Goal: Information Seeking & Learning: Learn about a topic

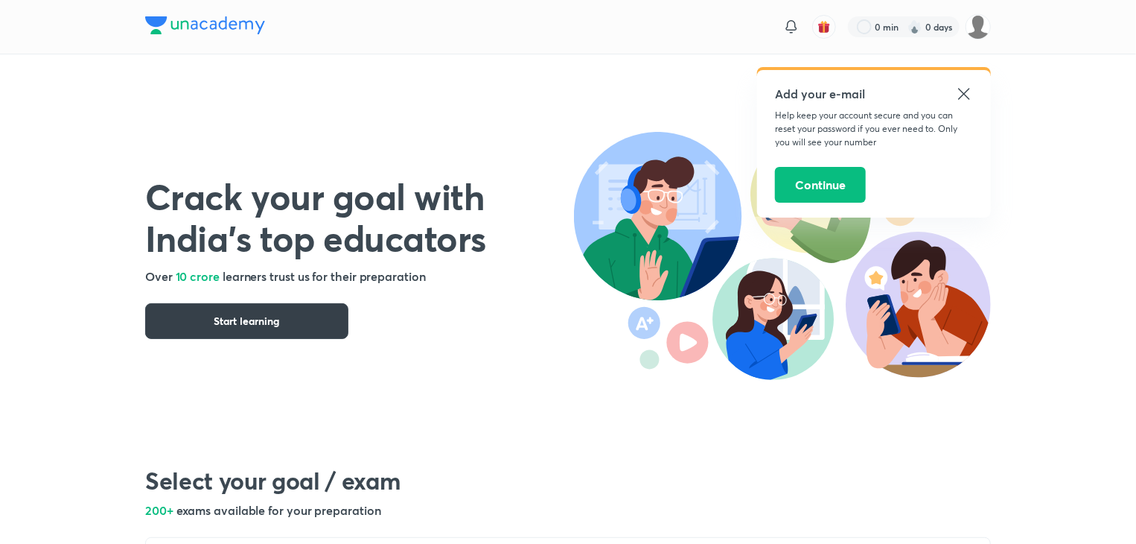
click at [297, 318] on button "Start learning" at bounding box center [246, 321] width 203 height 36
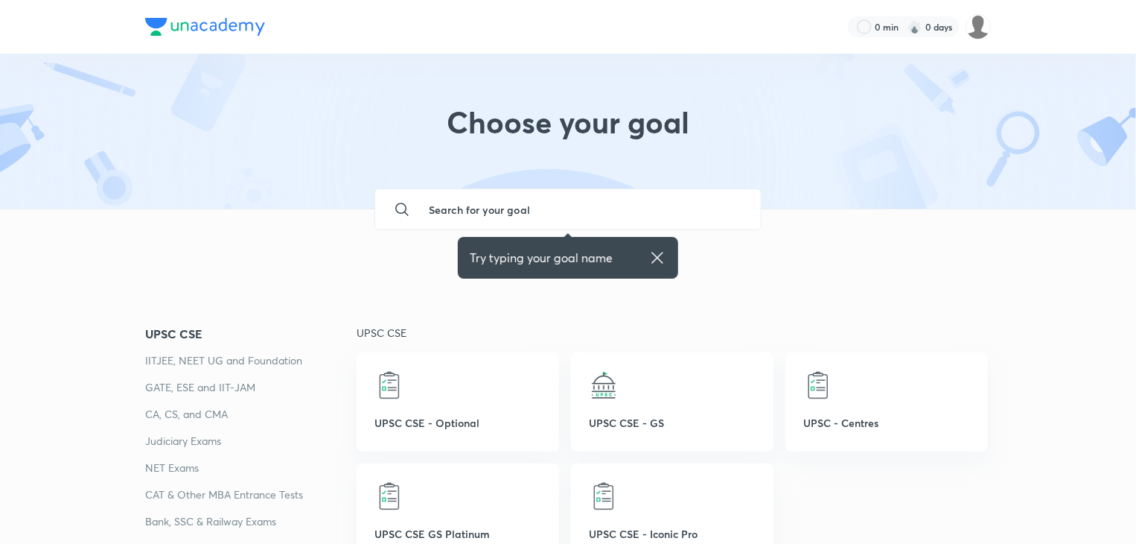
click at [330, 448] on p "Judiciary Exams" at bounding box center [250, 441] width 211 height 18
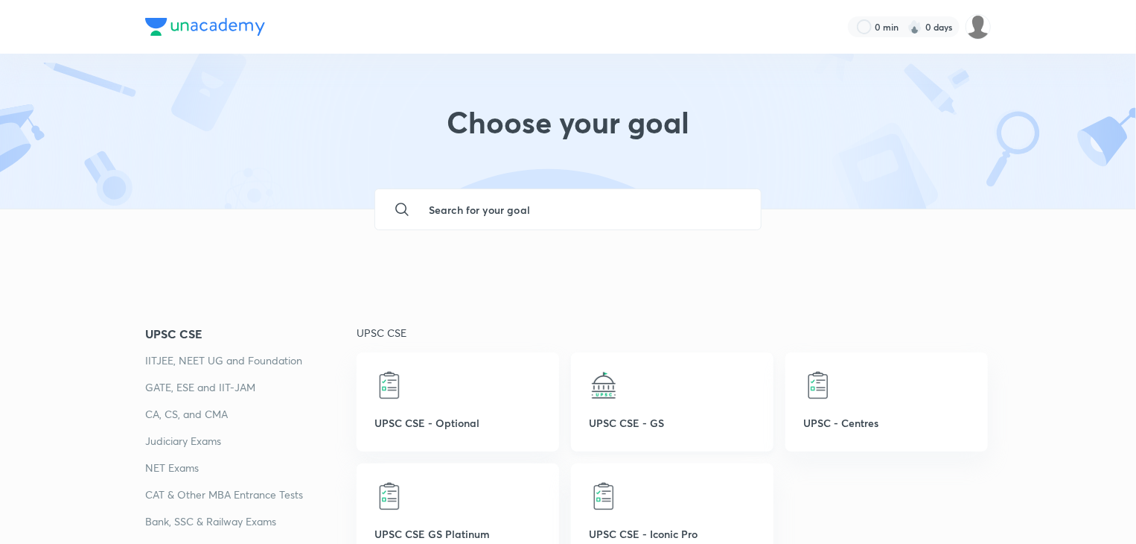
click at [640, 393] on div at bounding box center [672, 385] width 167 height 30
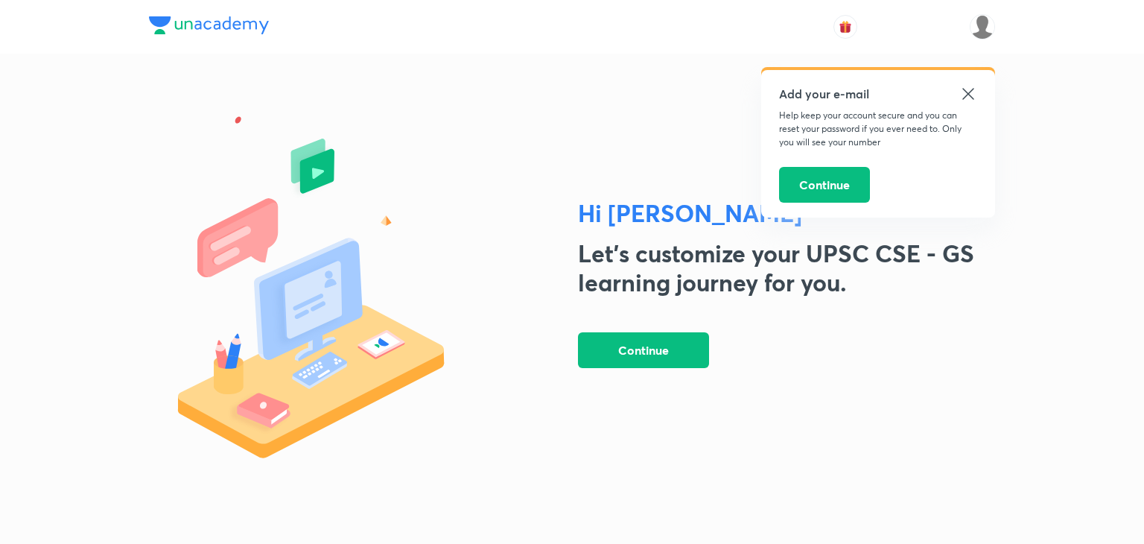
click at [962, 87] on icon at bounding box center [968, 94] width 18 height 18
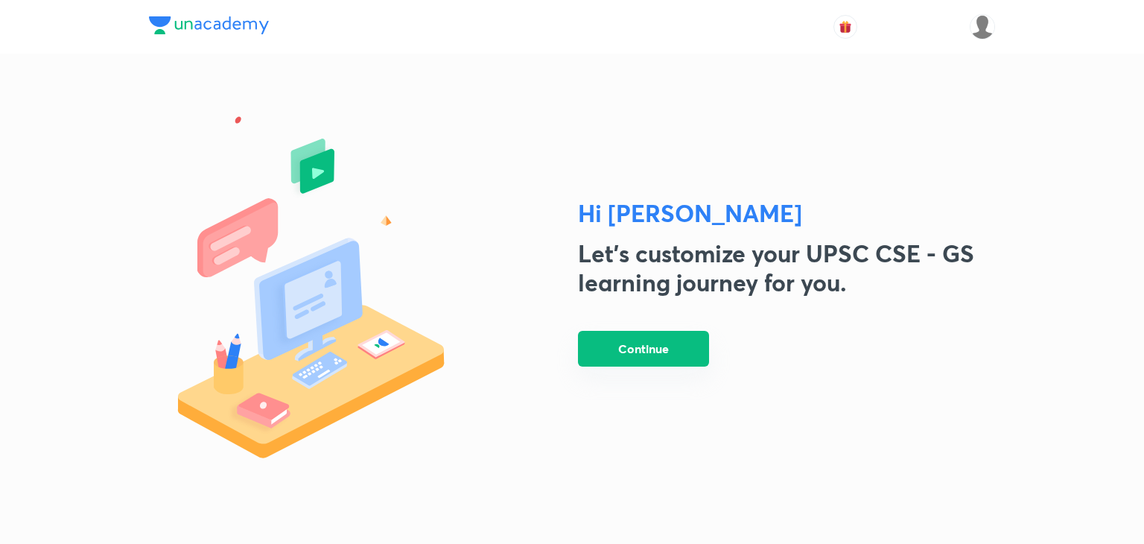
click at [676, 334] on button "Continue" at bounding box center [643, 349] width 131 height 36
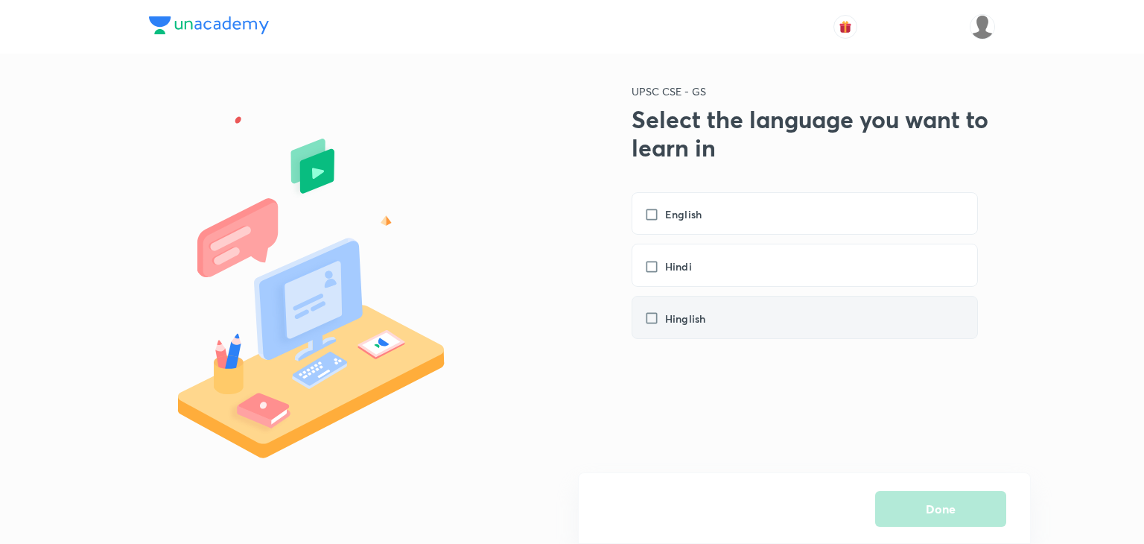
click at [652, 317] on label "Hinglish" at bounding box center [682, 319] width 76 height 16
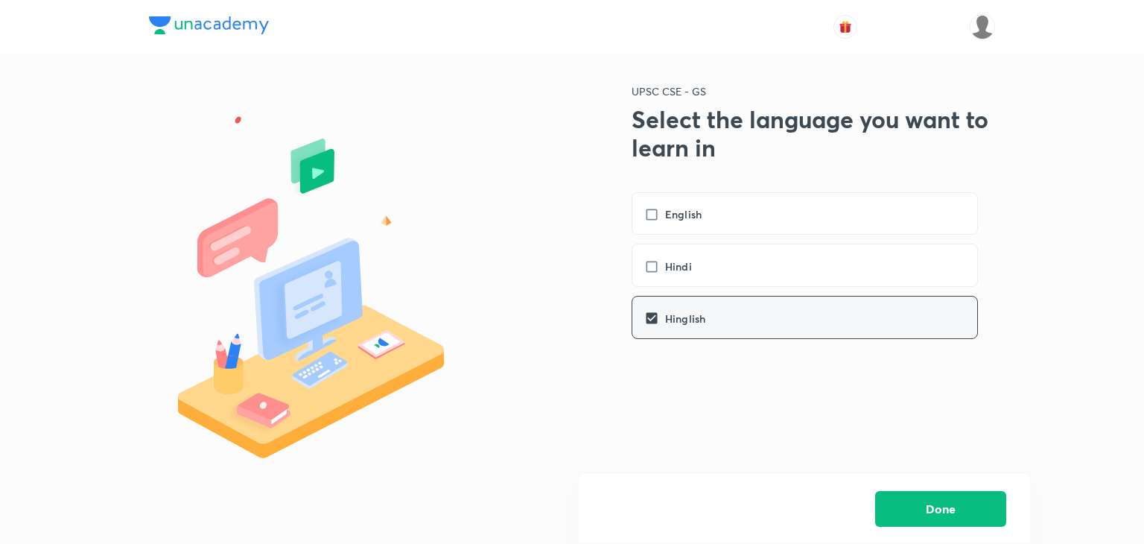
checkbox input "true"
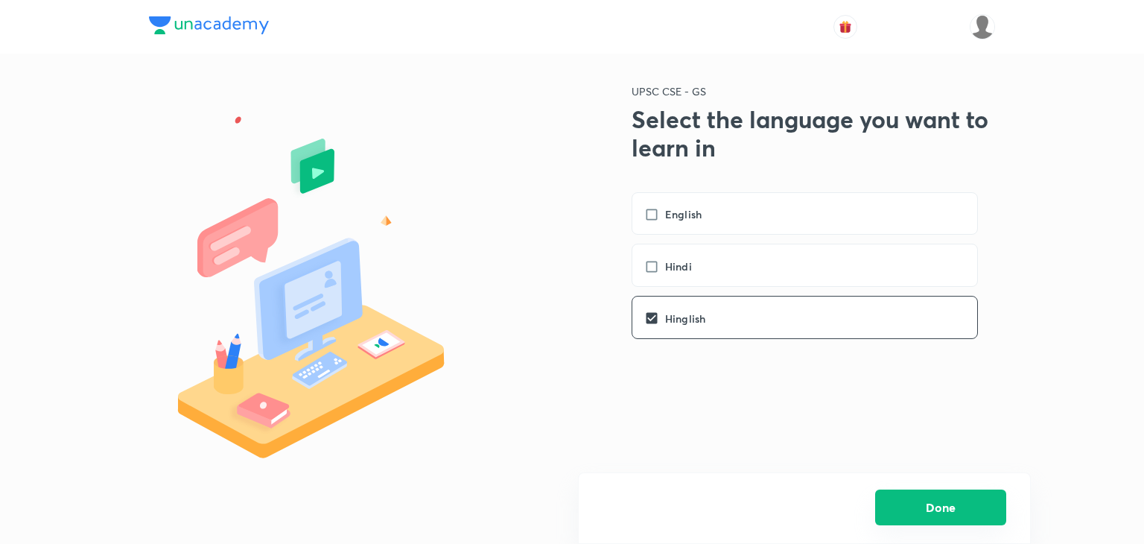
click at [946, 509] on button "Done" at bounding box center [940, 507] width 131 height 36
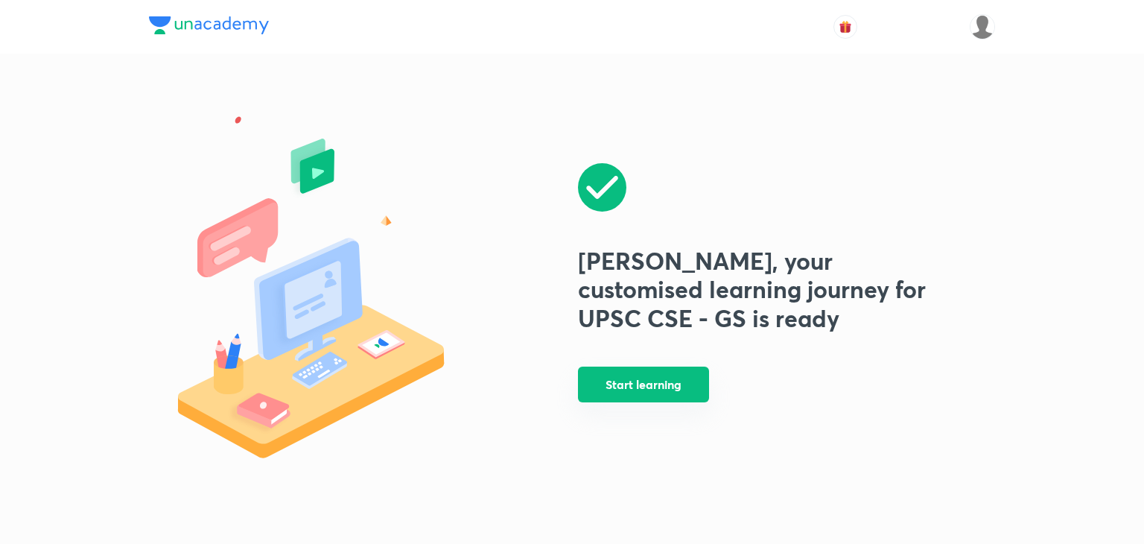
click at [673, 398] on button "Start learning" at bounding box center [643, 384] width 131 height 36
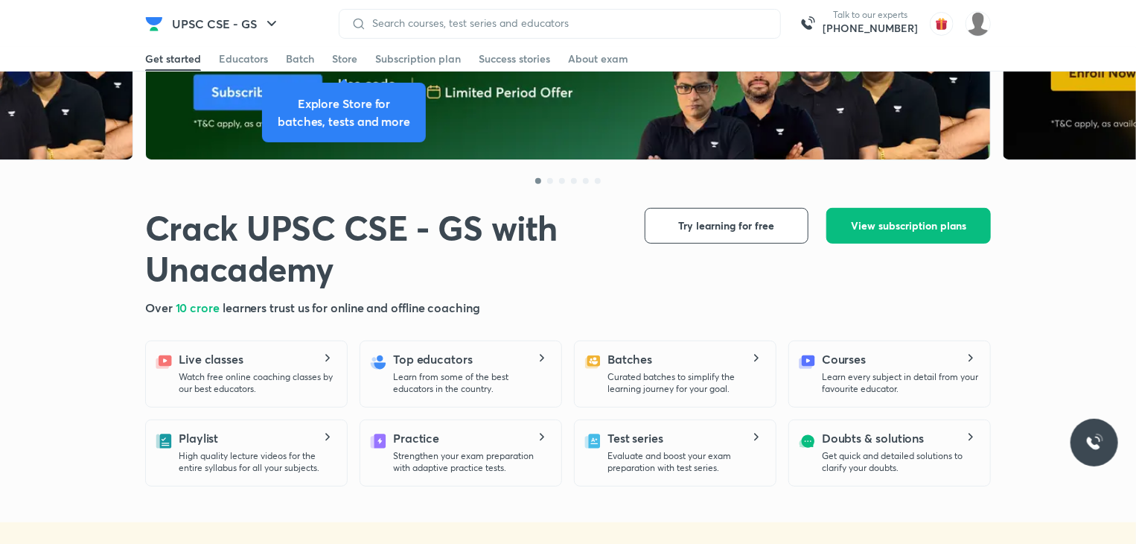
scroll to position [185, 0]
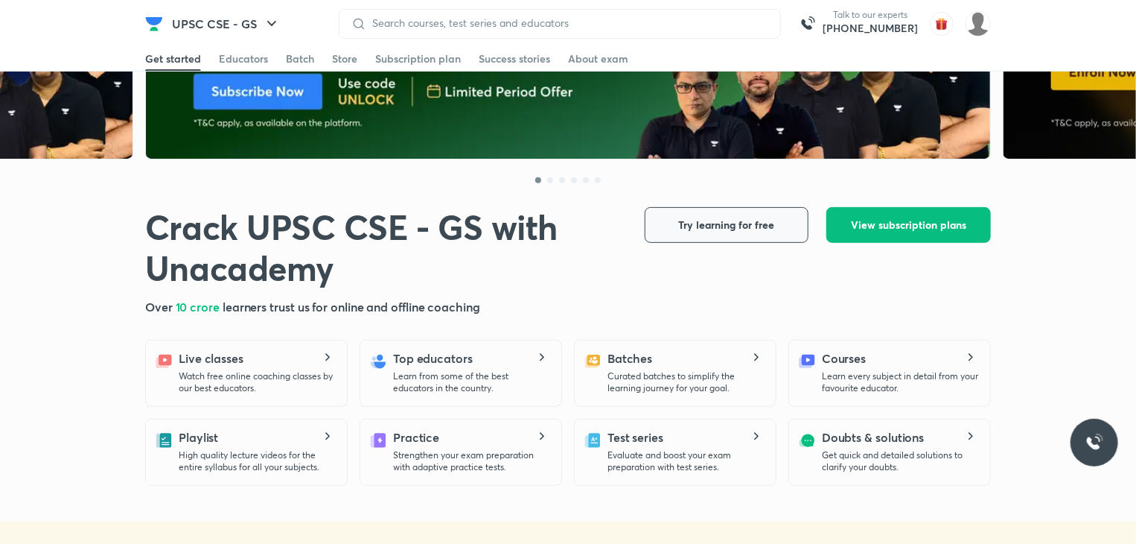
click at [759, 226] on span "Try learning for free" at bounding box center [727, 224] width 96 height 15
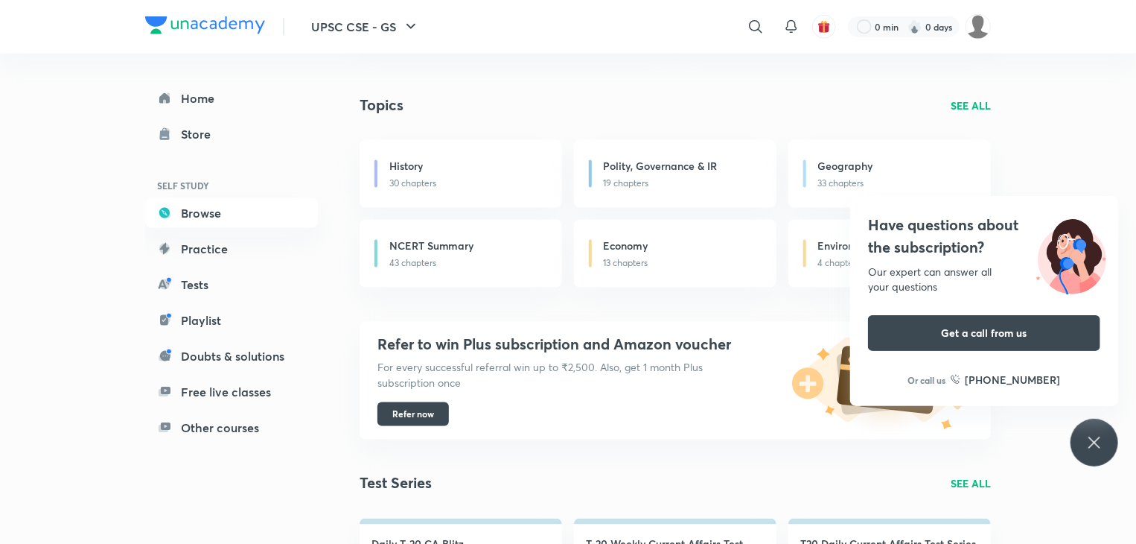
scroll to position [969, 0]
click at [871, 162] on h6 "Geography" at bounding box center [845, 167] width 55 height 16
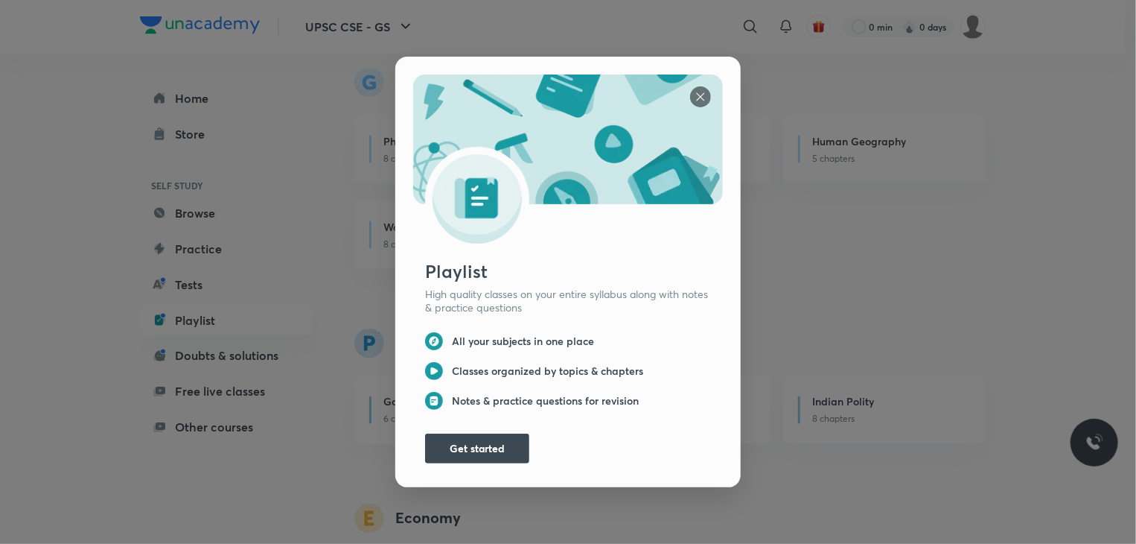
scroll to position [1092, 0]
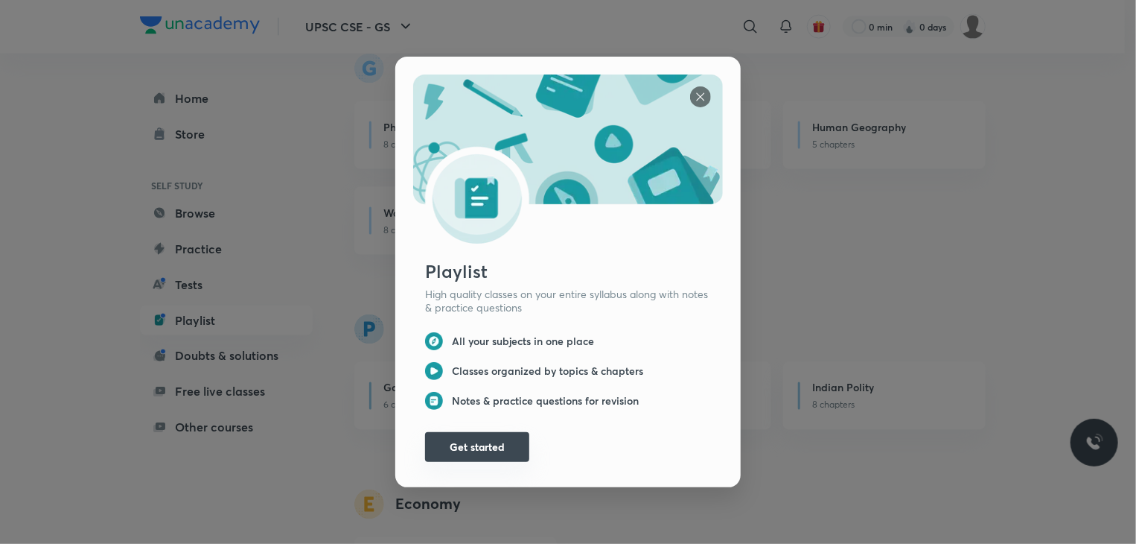
click at [500, 441] on button "Get started" at bounding box center [477, 447] width 104 height 30
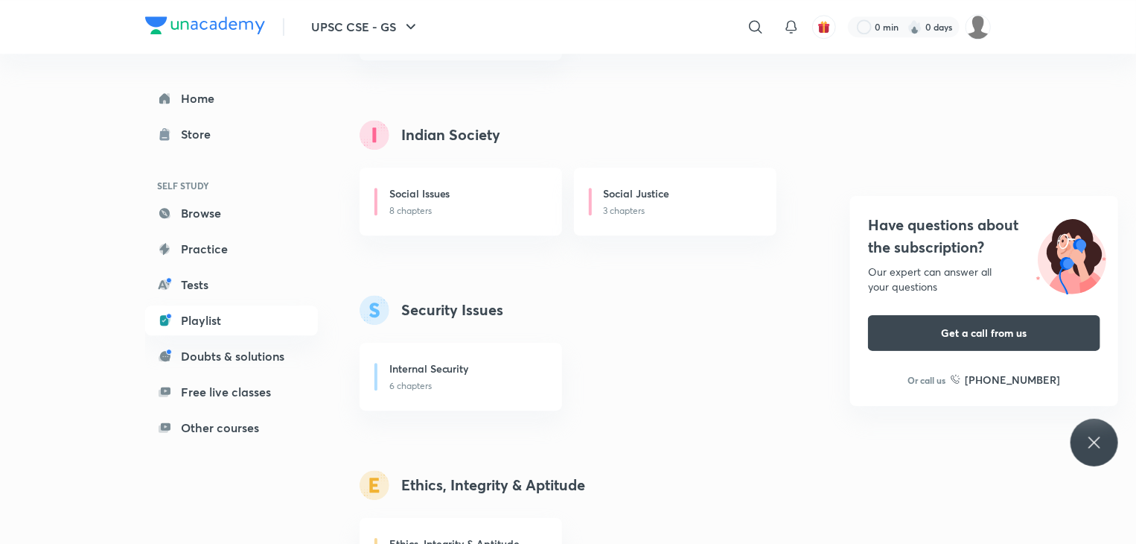
scroll to position [1997, 0]
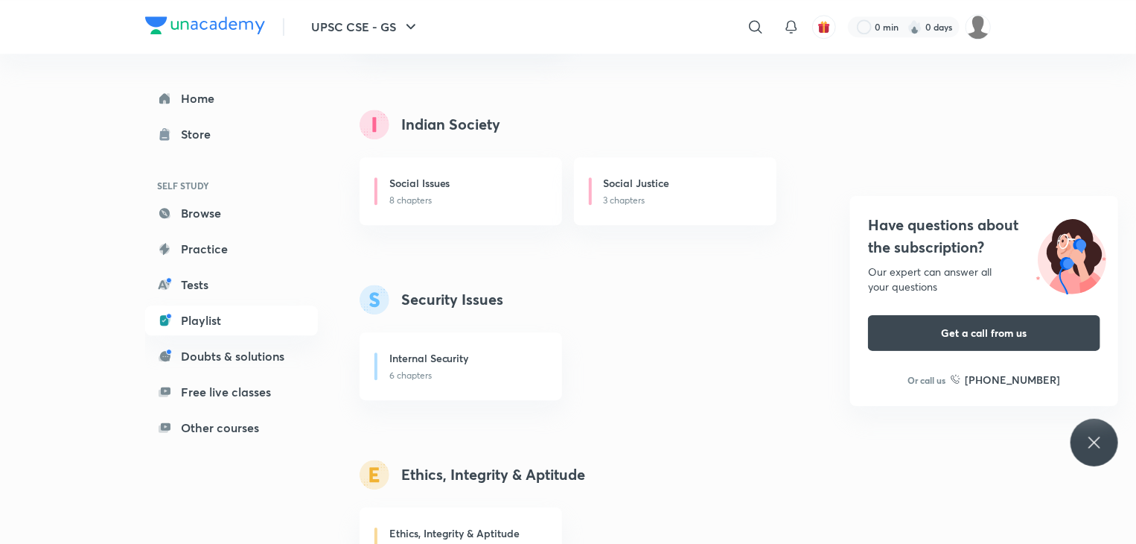
click at [1090, 436] on icon at bounding box center [1095, 442] width 18 height 18
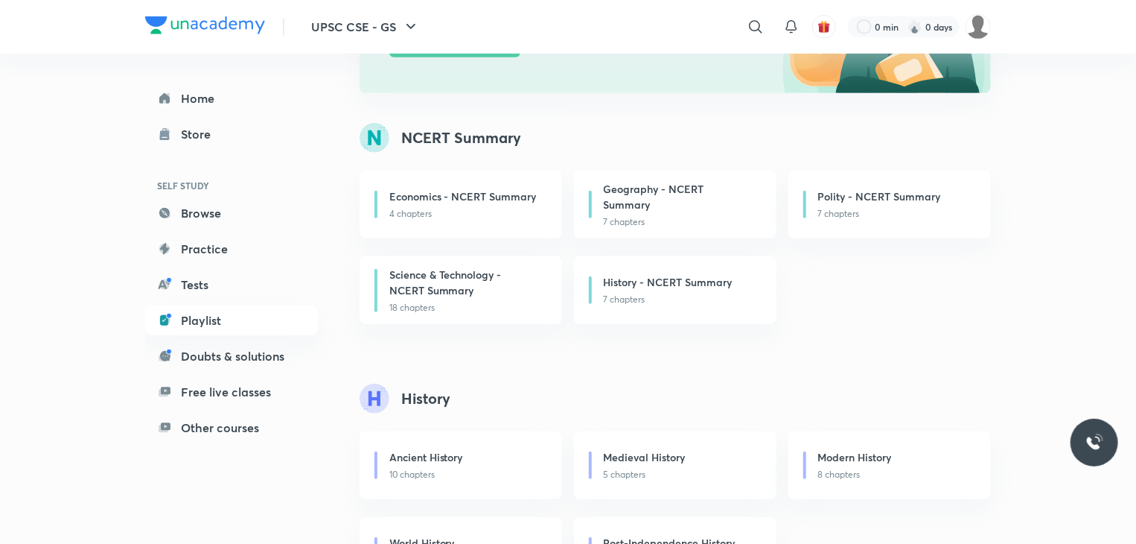
scroll to position [316, 0]
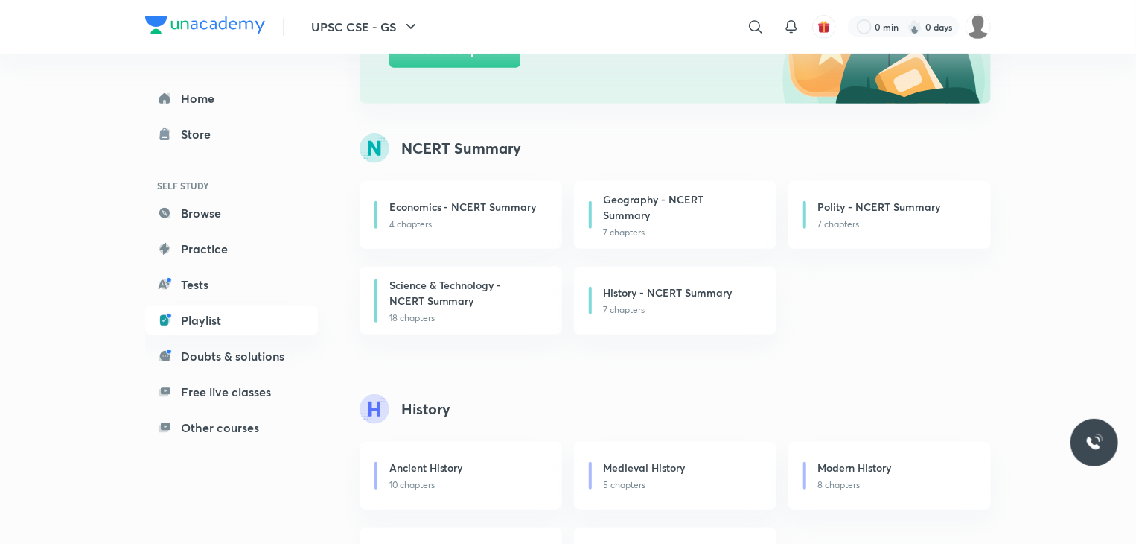
drag, startPoint x: 1097, startPoint y: 434, endPoint x: 1017, endPoint y: 473, distance: 88.6
click at [698, 215] on div "Geography - NCERT Summary" at bounding box center [681, 208] width 155 height 34
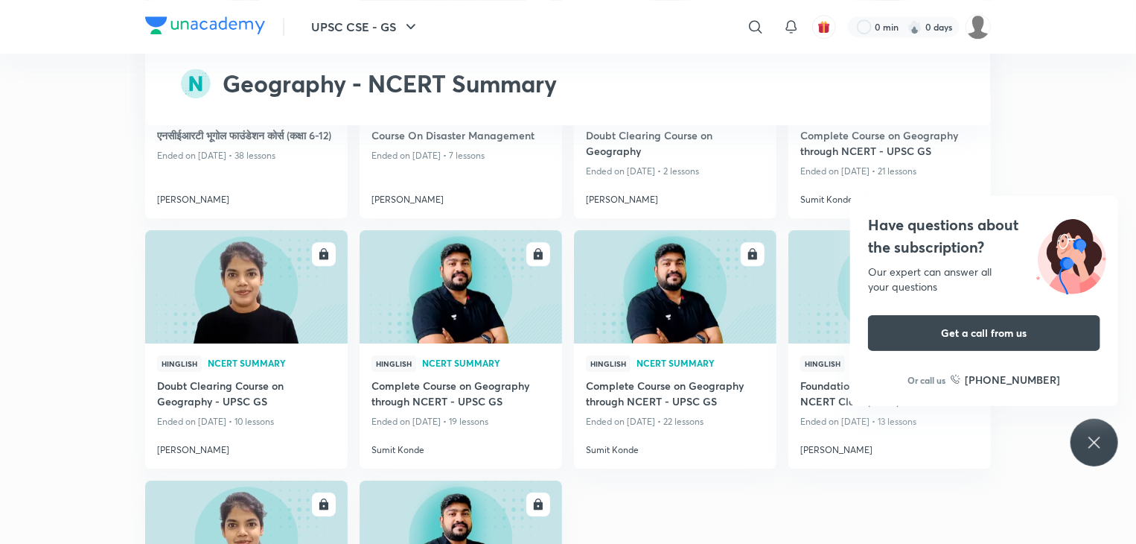
scroll to position [5072, 0]
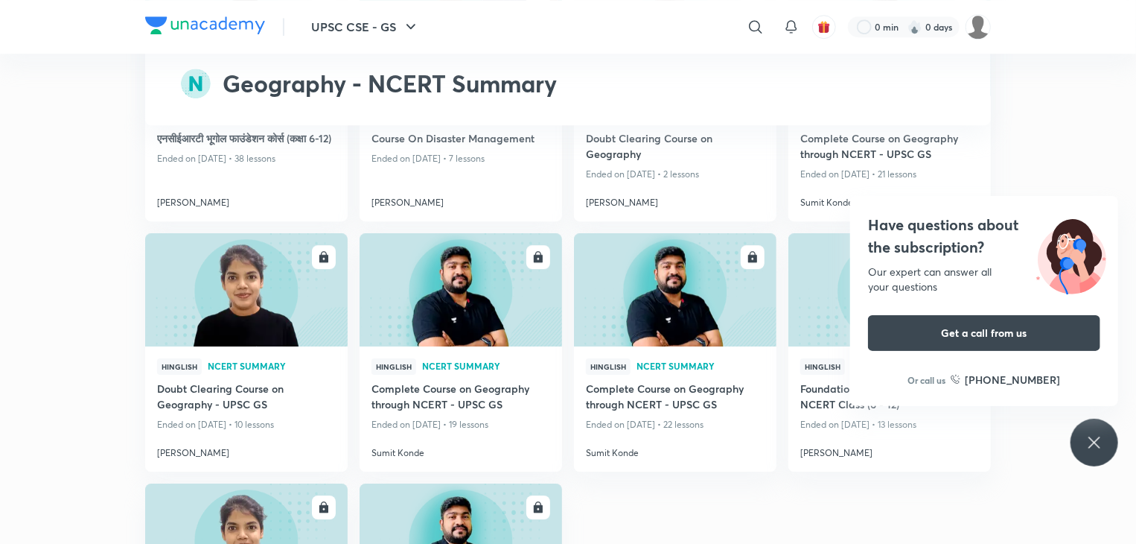
click at [1090, 446] on icon at bounding box center [1094, 441] width 11 height 11
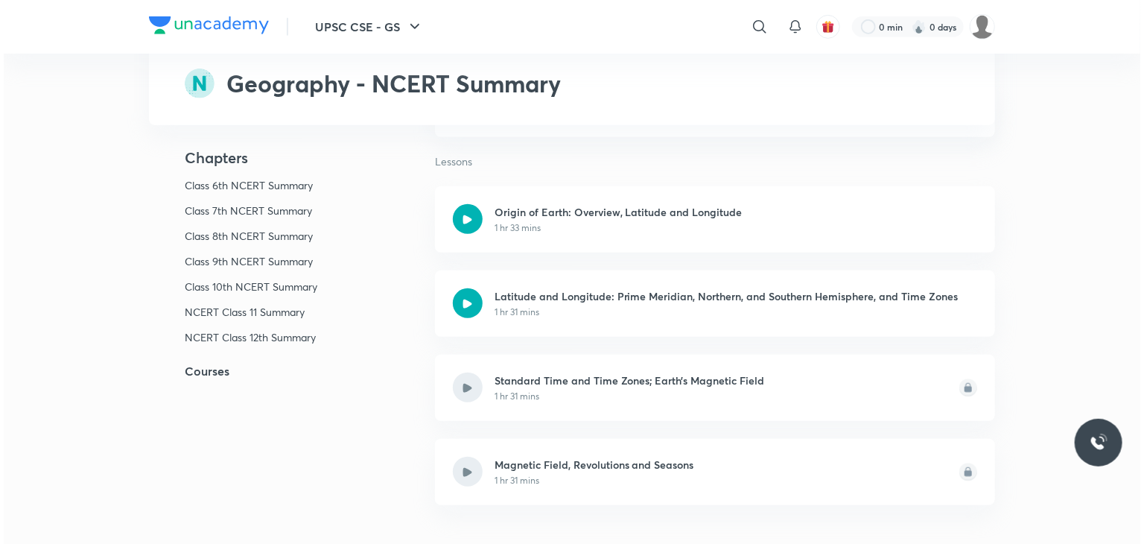
scroll to position [340, 0]
click at [950, 391] on div "Standard Time and Time Zones; Earth’s Magnetic Field 1 hr 31 mins" at bounding box center [711, 386] width 560 height 66
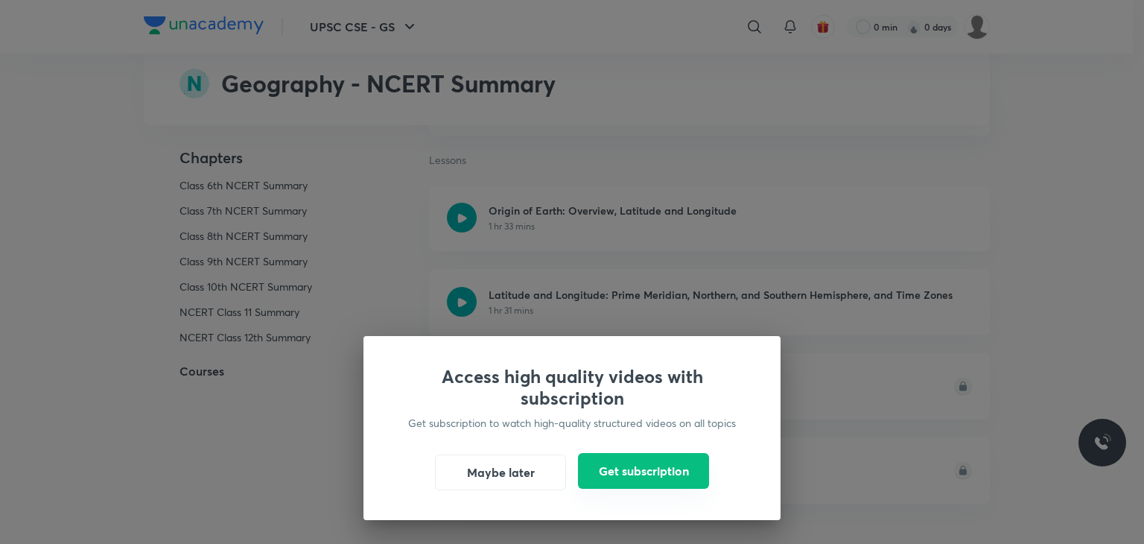
click at [622, 465] on button "Get subscription" at bounding box center [643, 471] width 131 height 36
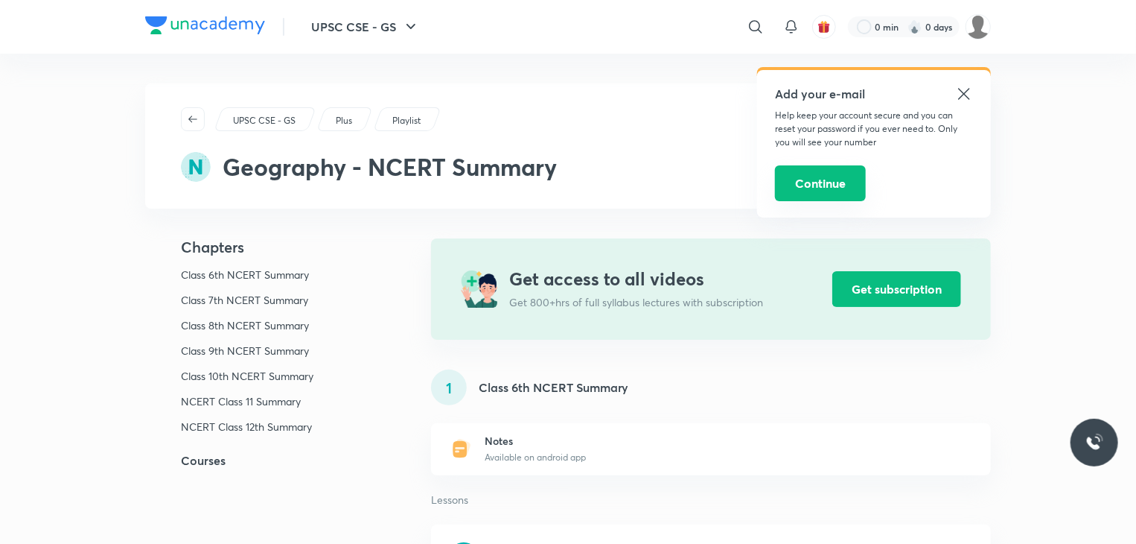
click at [832, 179] on button "Continue" at bounding box center [820, 183] width 91 height 36
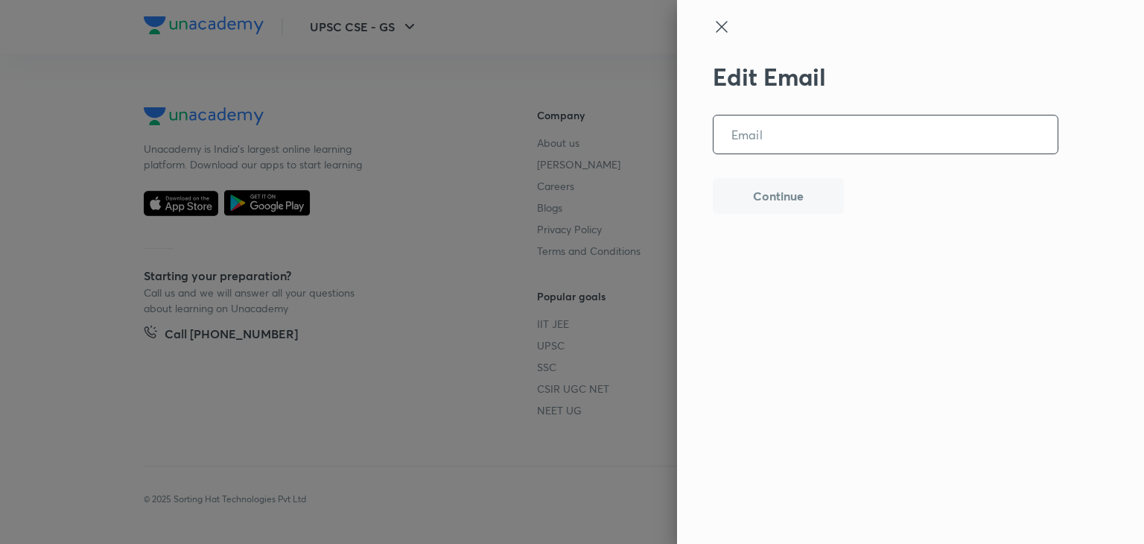
click at [854, 139] on input "email" at bounding box center [885, 134] width 344 height 38
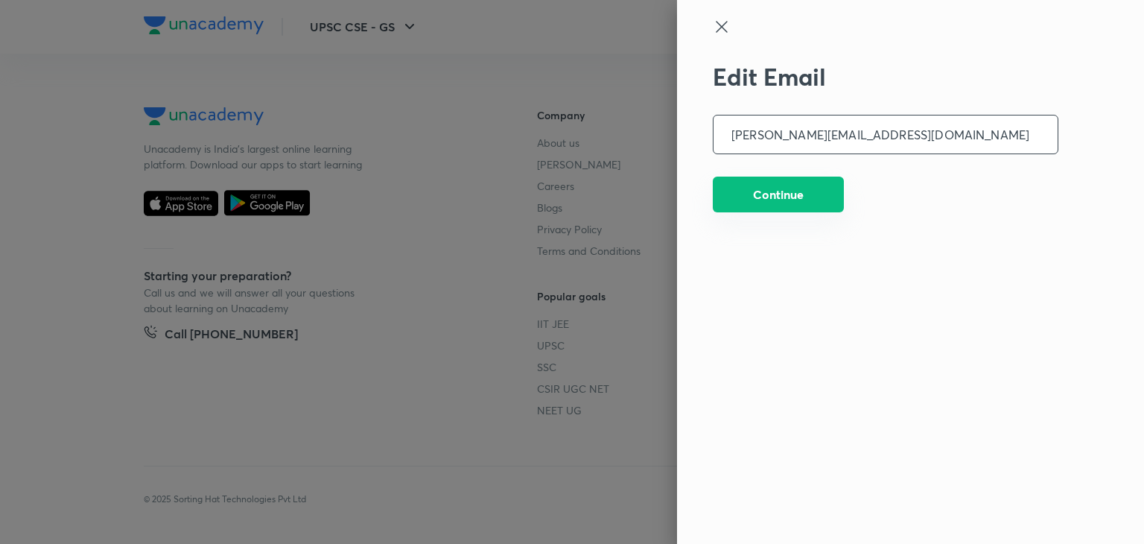
type input "anshika.441pandey@gmail.com"
click at [824, 193] on button "Continue" at bounding box center [778, 194] width 131 height 36
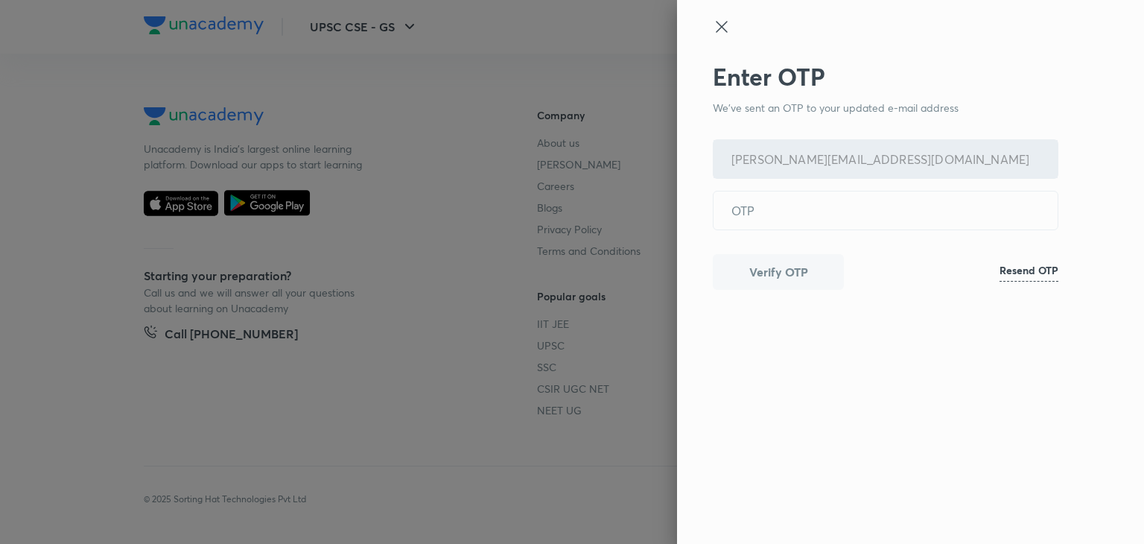
click at [1048, 272] on h6 "Resend OTP" at bounding box center [1028, 270] width 59 height 16
click at [714, 30] on icon at bounding box center [722, 27] width 18 height 18
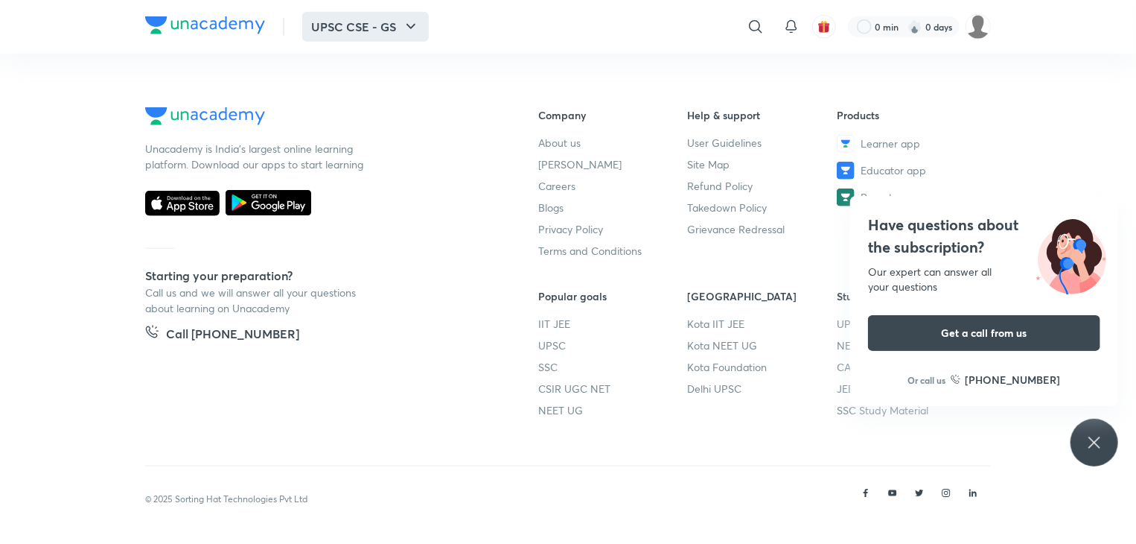
click at [410, 22] on icon "button" at bounding box center [411, 27] width 18 height 18
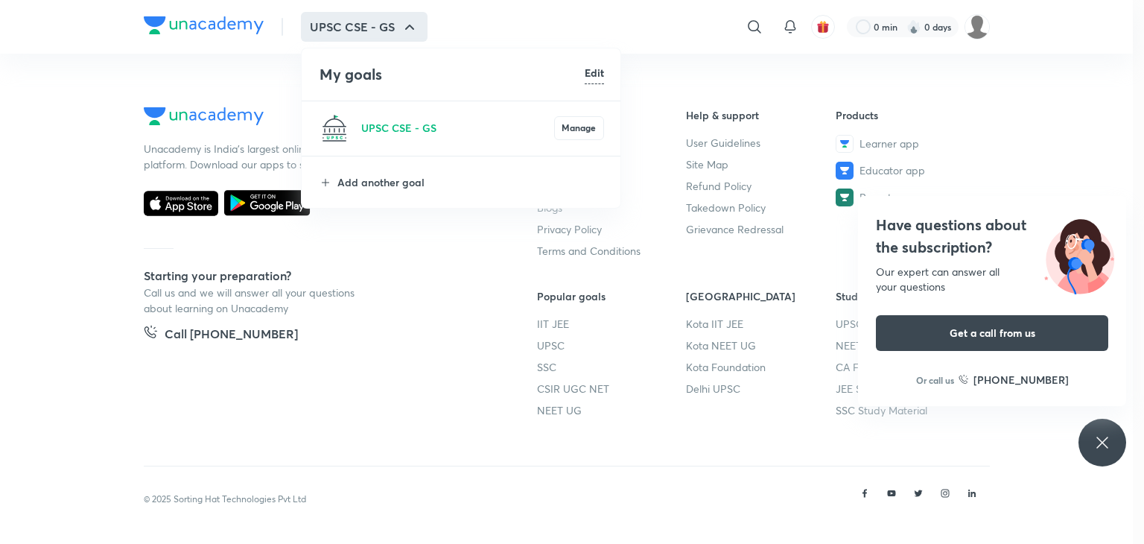
click at [973, 27] on div at bounding box center [572, 272] width 1144 height 544
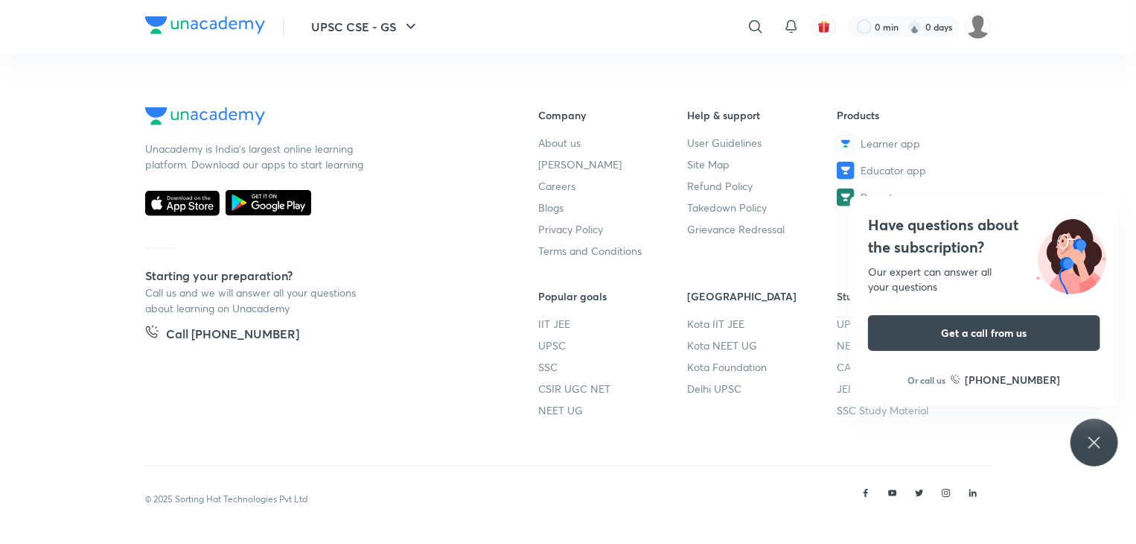
click at [973, 27] on img at bounding box center [978, 26] width 25 height 25
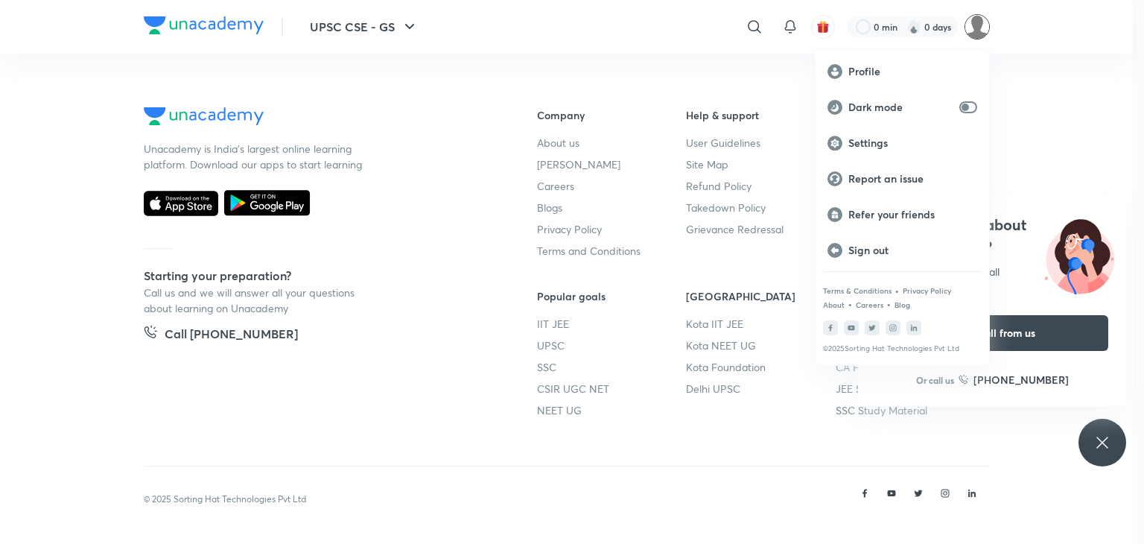
click at [1044, 126] on div at bounding box center [572, 272] width 1144 height 544
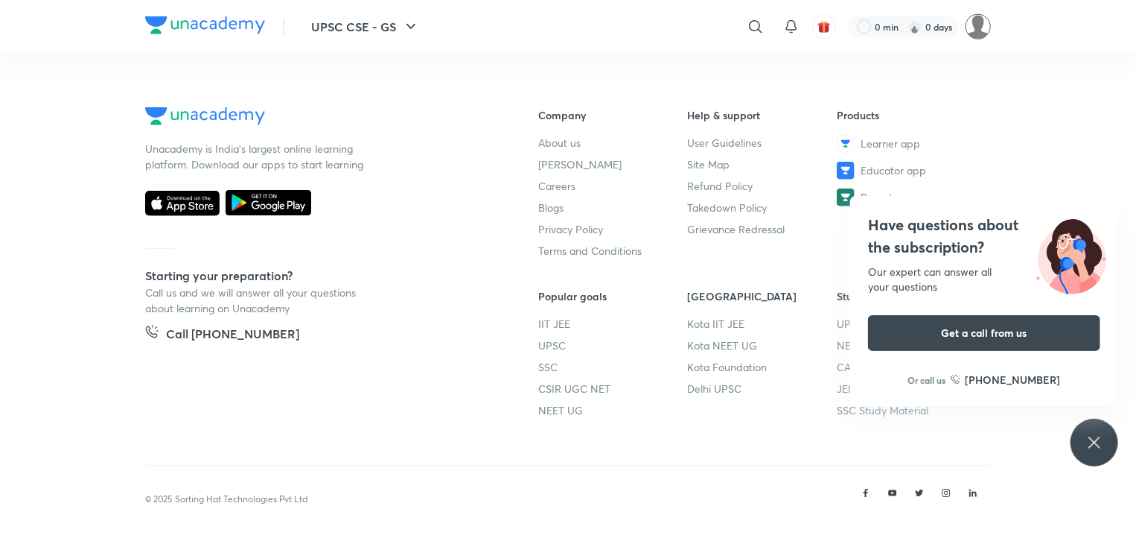
click at [990, 24] on img at bounding box center [978, 26] width 25 height 25
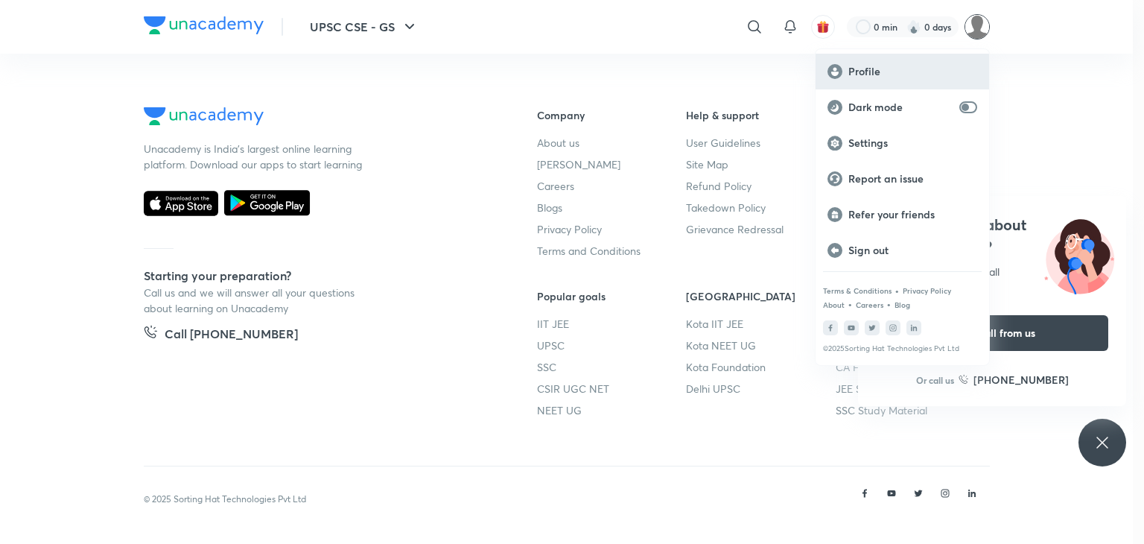
click at [944, 66] on p "Profile" at bounding box center [912, 71] width 129 height 13
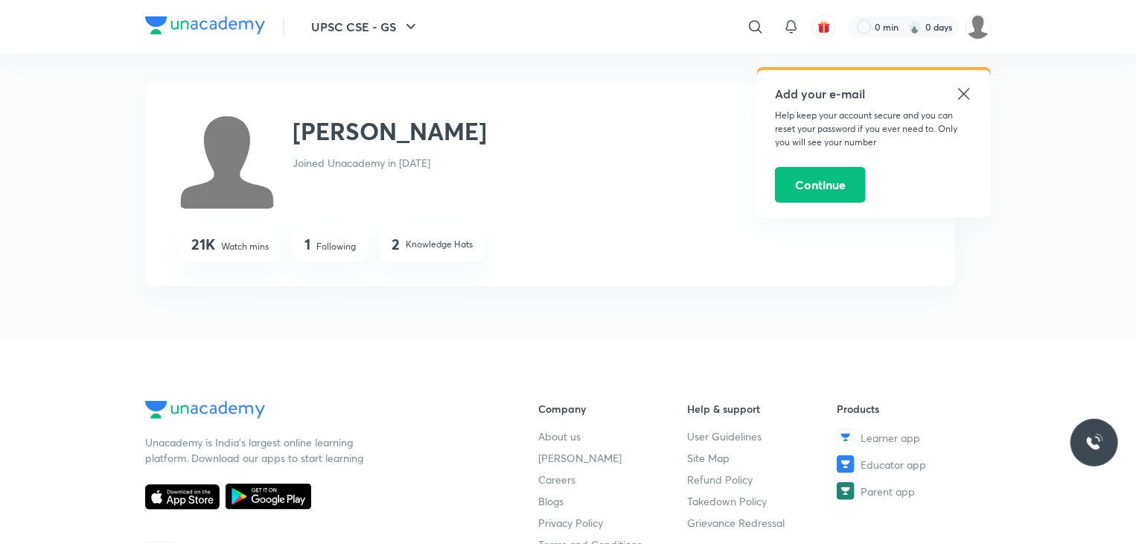
click at [962, 97] on icon at bounding box center [964, 94] width 18 height 18
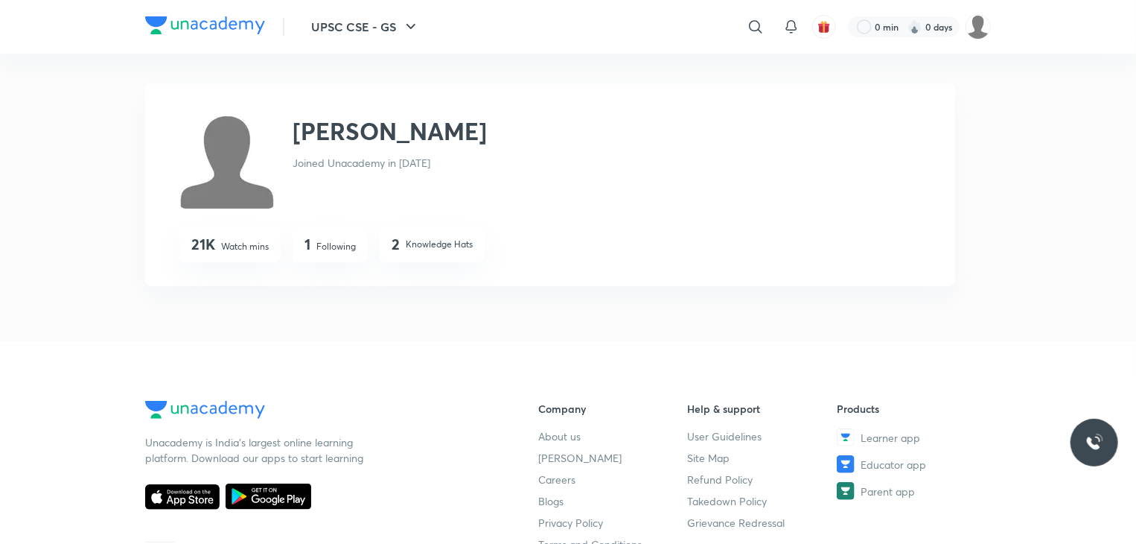
click at [338, 250] on p "Following" at bounding box center [335, 246] width 39 height 13
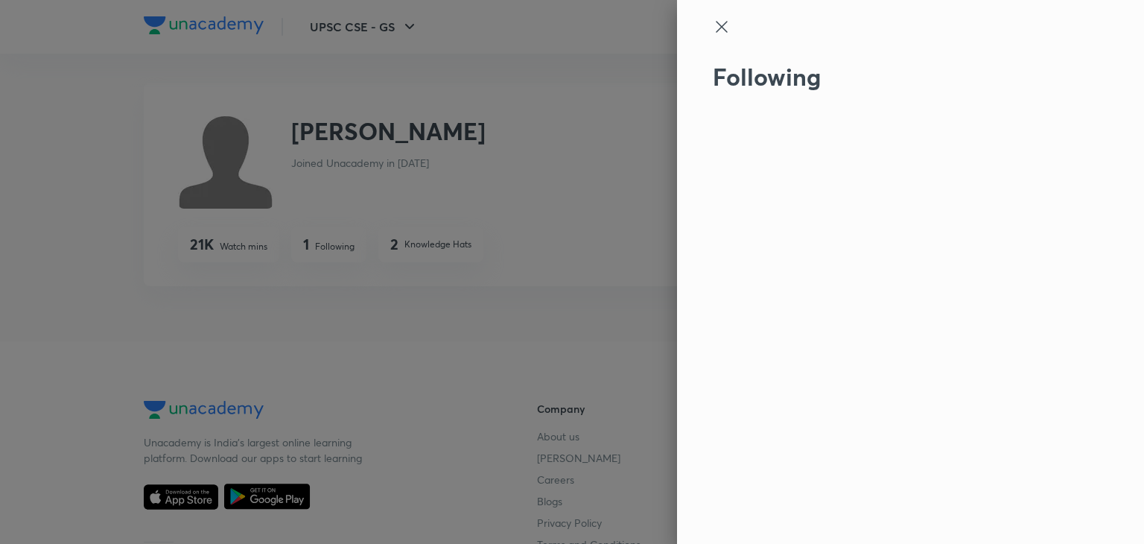
click at [716, 23] on icon at bounding box center [722, 27] width 18 height 18
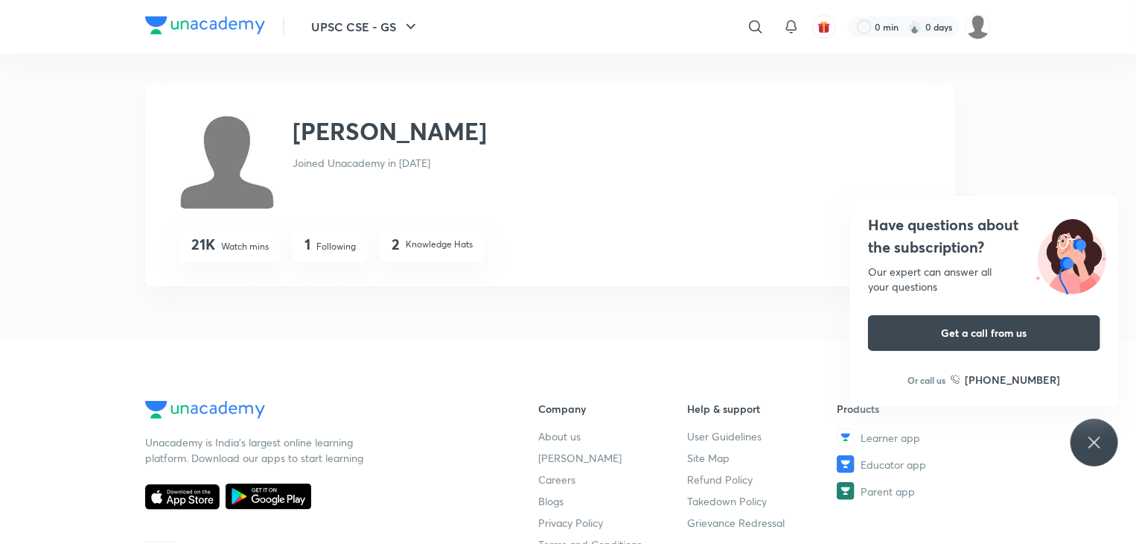
click at [444, 243] on p "Knowledge Hats" at bounding box center [439, 244] width 67 height 13
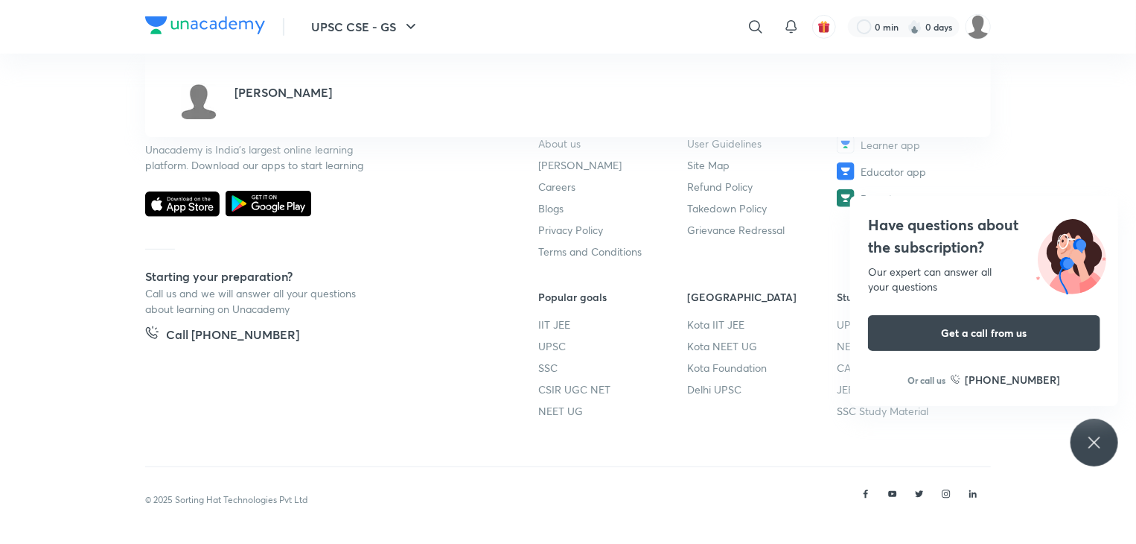
scroll to position [3654, 0]
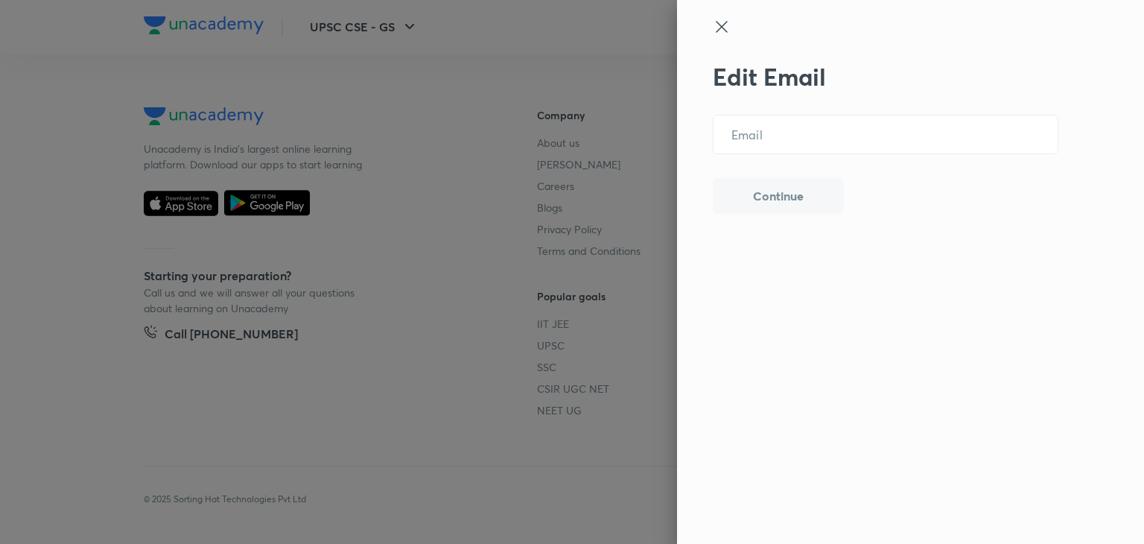
click at [722, 31] on icon at bounding box center [722, 27] width 18 height 18
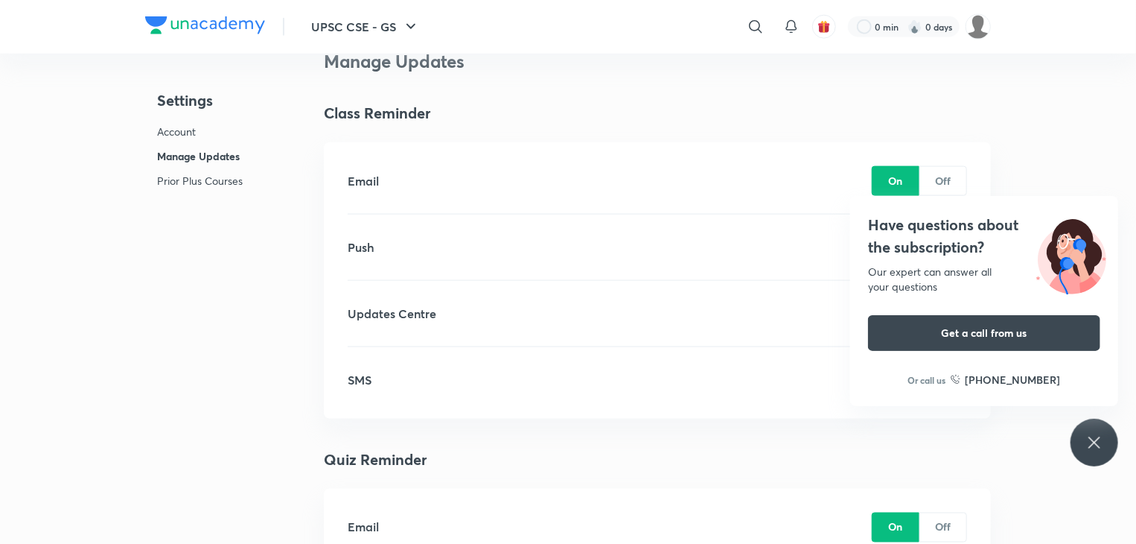
scroll to position [908, 0]
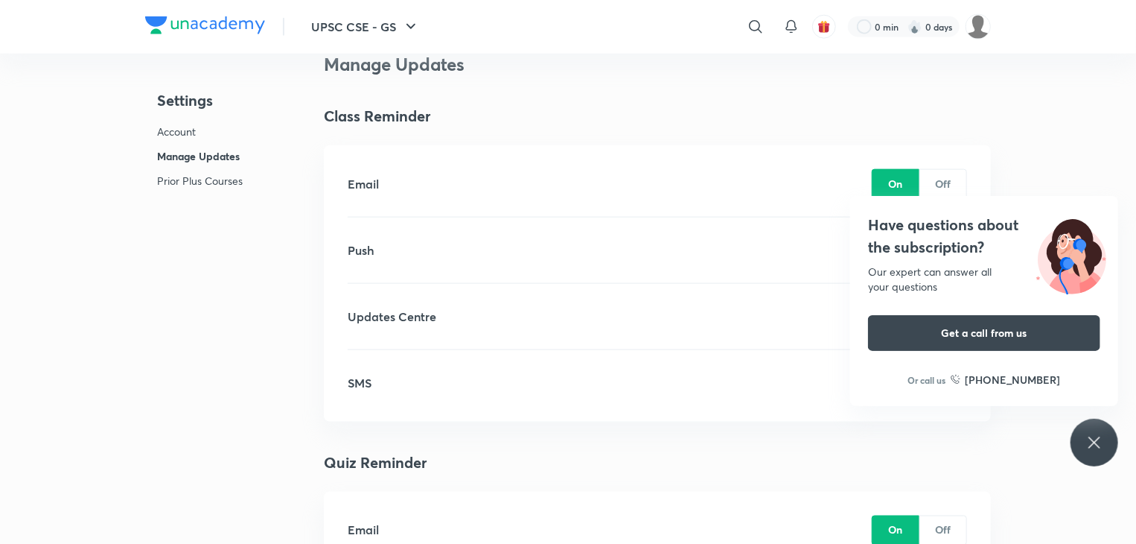
click at [1093, 448] on icon at bounding box center [1095, 442] width 18 height 18
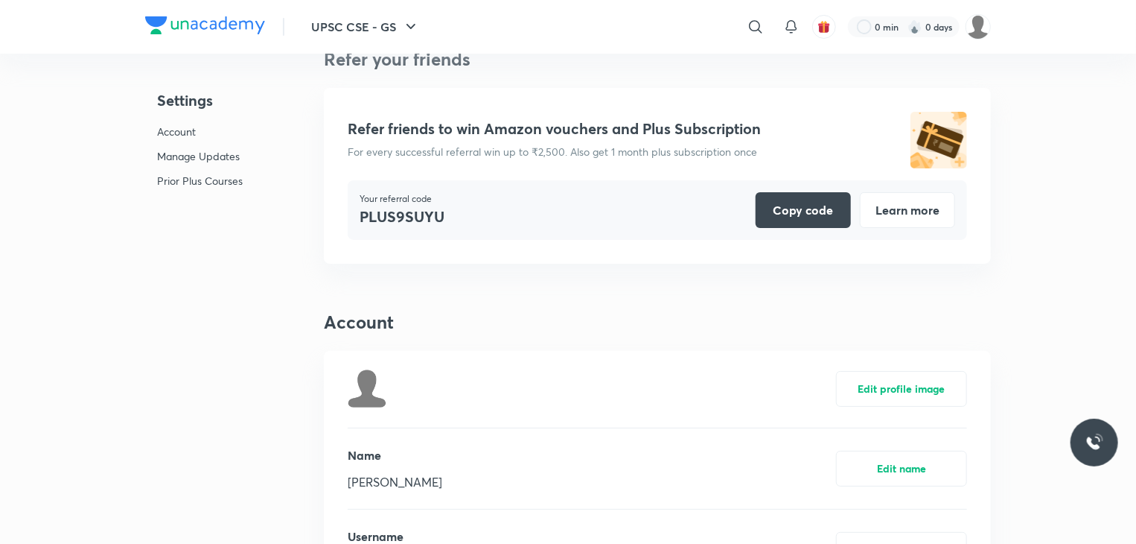
scroll to position [0, 0]
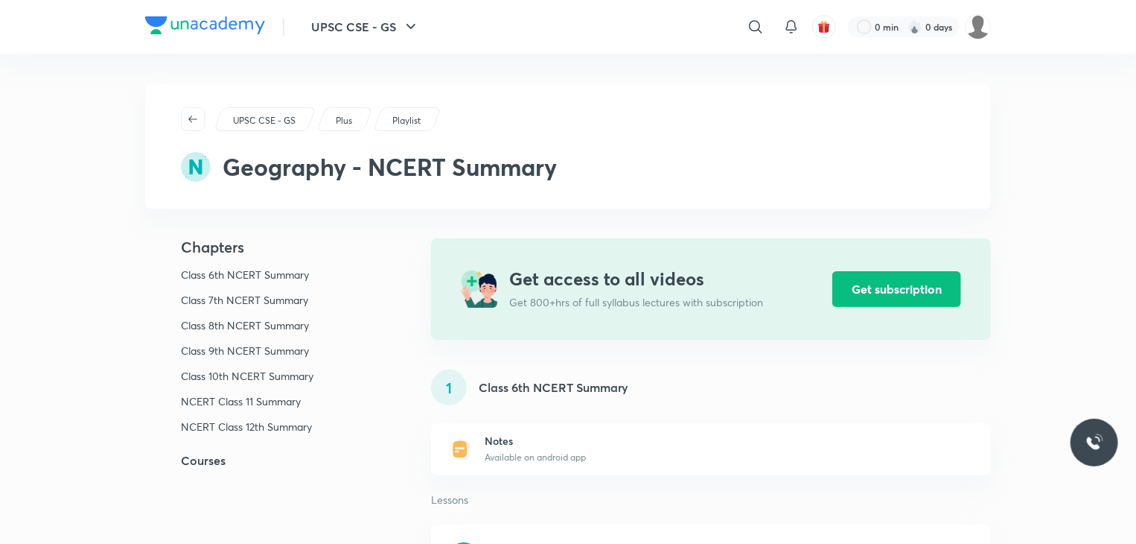
click at [390, 120] on div "Playlist" at bounding box center [407, 119] width 69 height 24
click at [191, 114] on icon "button" at bounding box center [193, 119] width 12 height 12
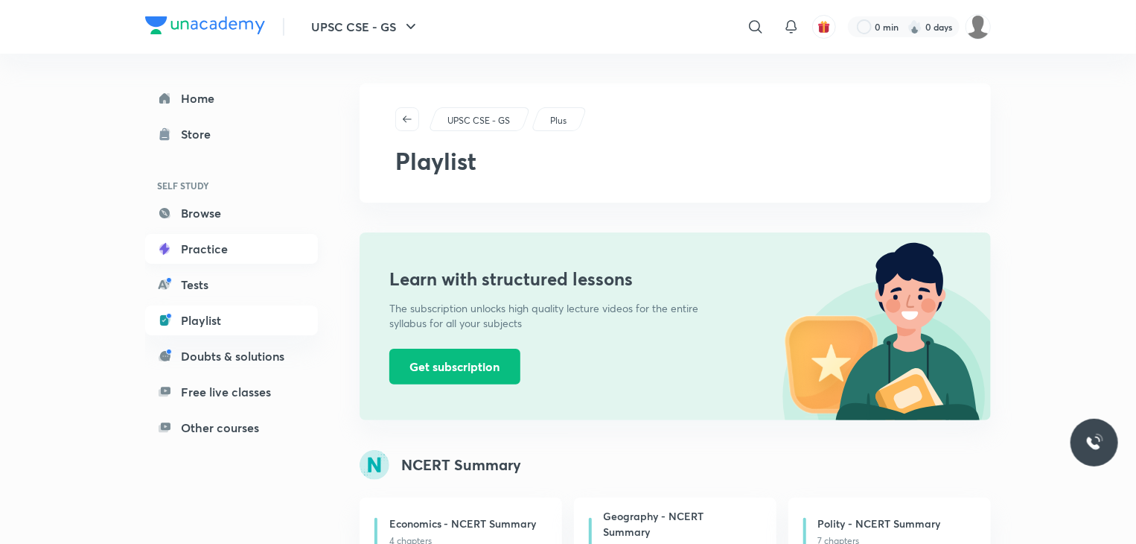
click at [261, 242] on link "Practice" at bounding box center [231, 249] width 173 height 30
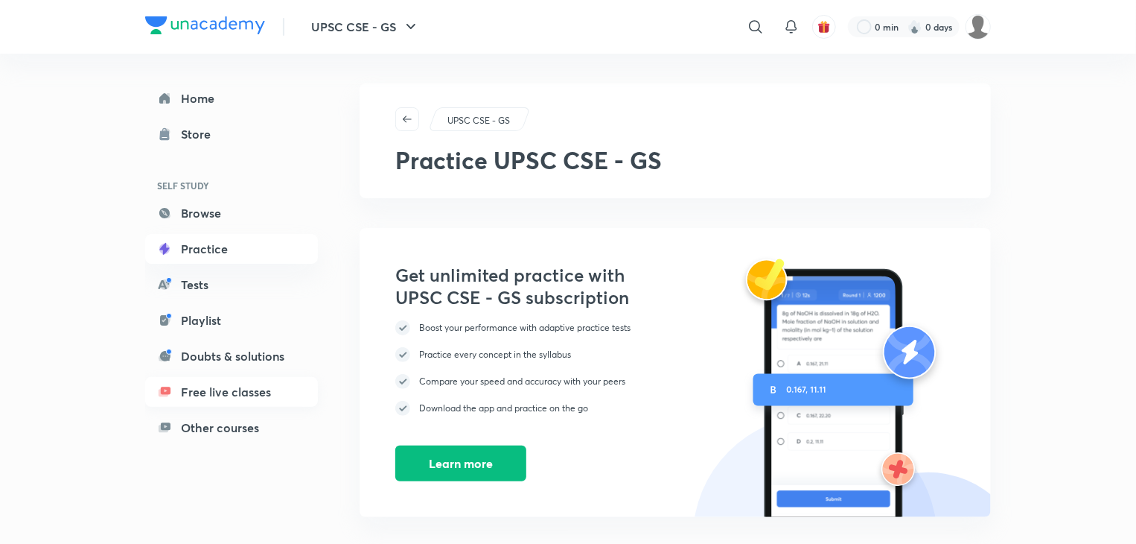
click at [244, 392] on link "Free live classes" at bounding box center [231, 392] width 173 height 30
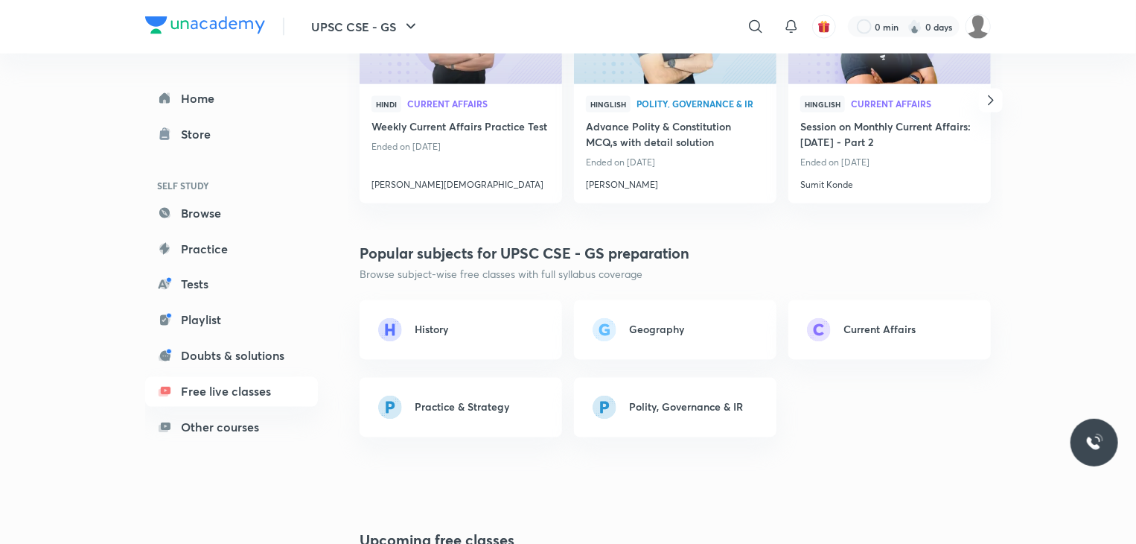
scroll to position [1188, 0]
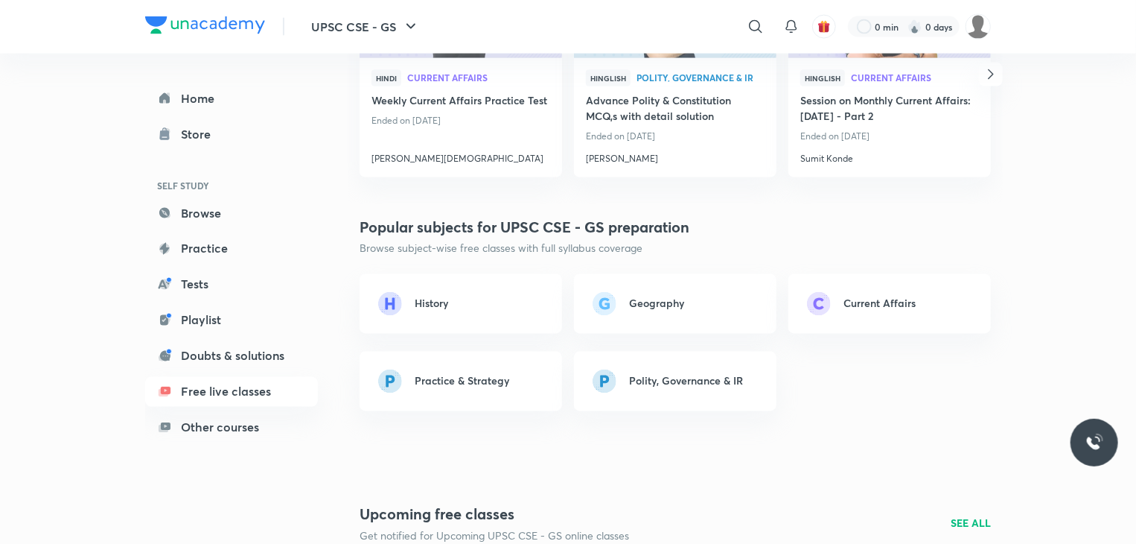
click at [714, 298] on div "Geography" at bounding box center [687, 304] width 141 height 16
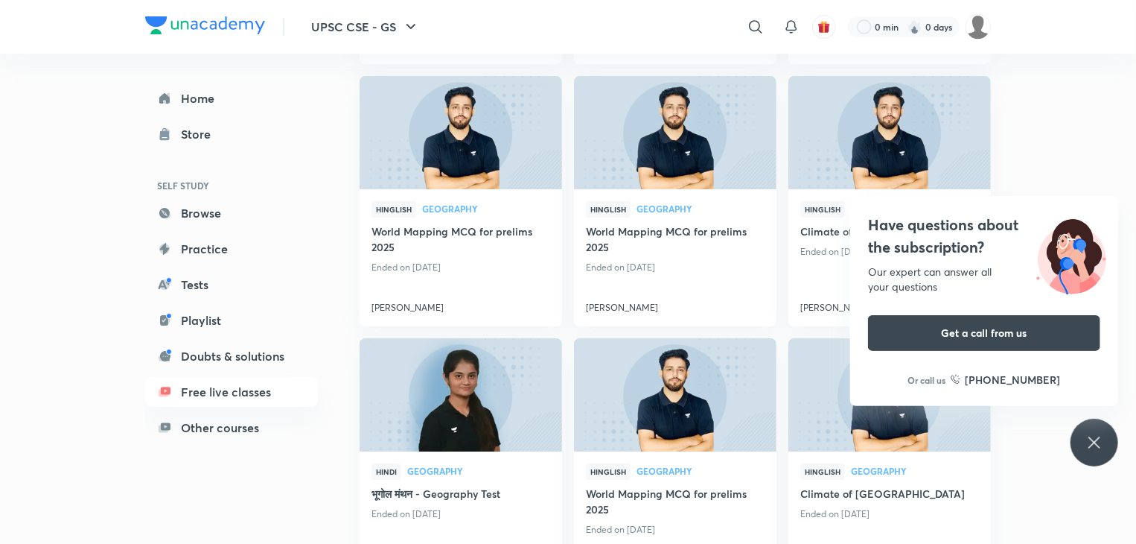
scroll to position [2503, 0]
click at [1091, 430] on div "Have questions about the subscription? Our expert can answer all your questions…" at bounding box center [1095, 442] width 48 height 48
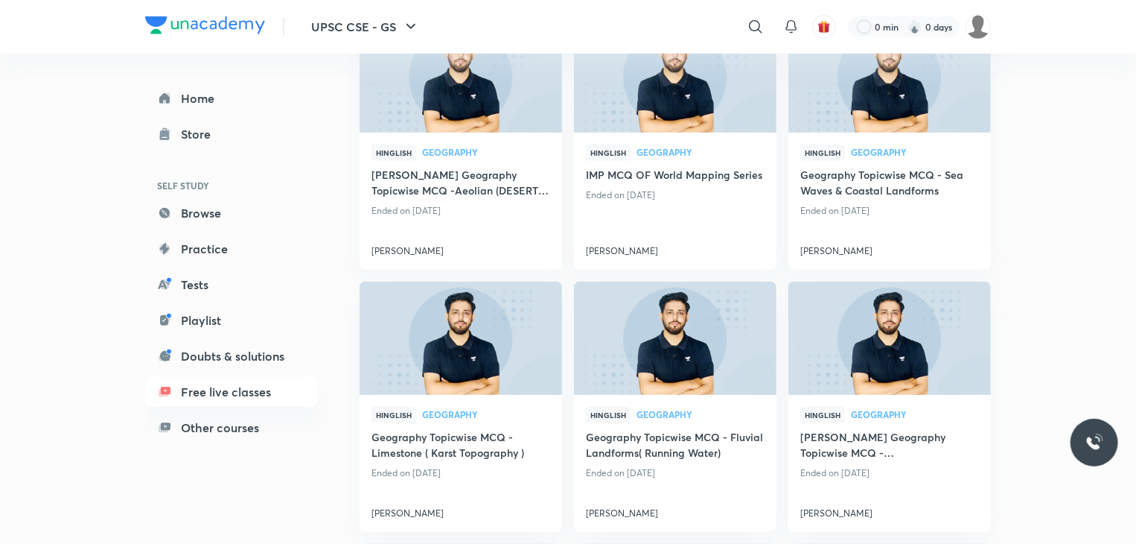
scroll to position [6749, 0]
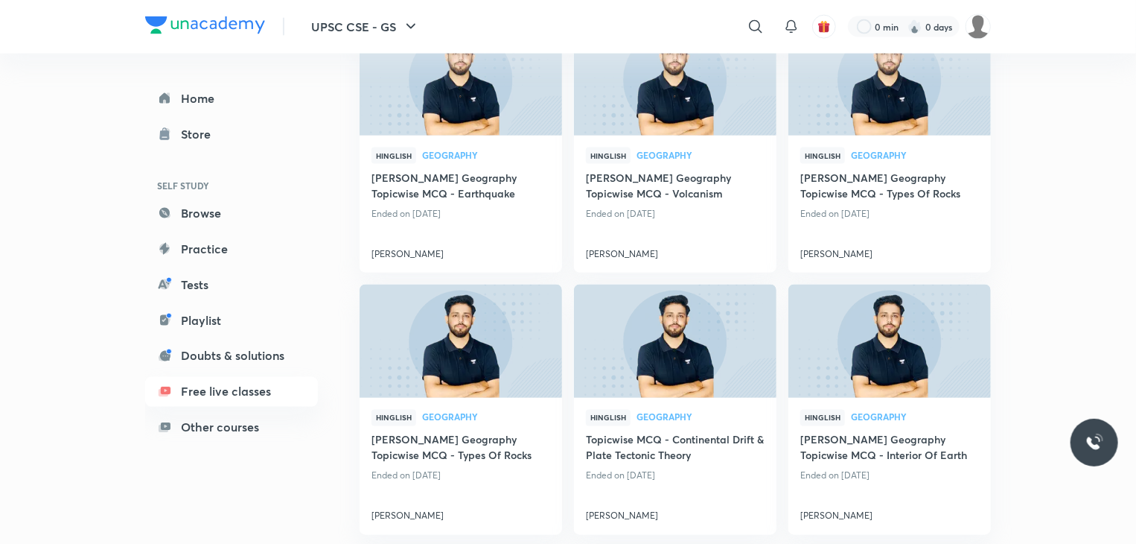
click at [318, 392] on div "Home Store SELF STUDY Browse Practice Tests Playlist Doubts & solutions Free li…" at bounding box center [246, 251] width 203 height 395
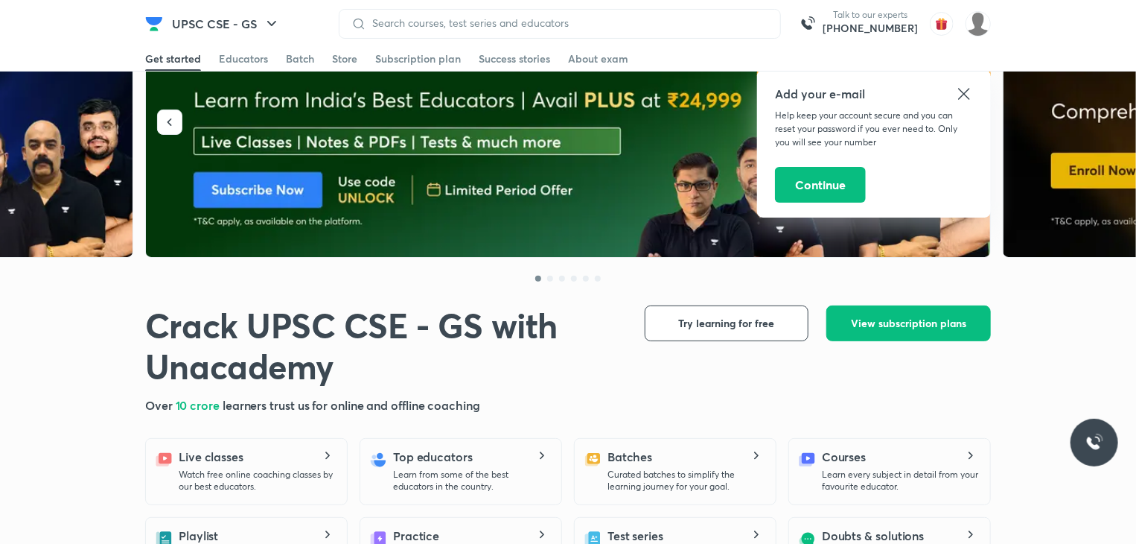
scroll to position [89, 0]
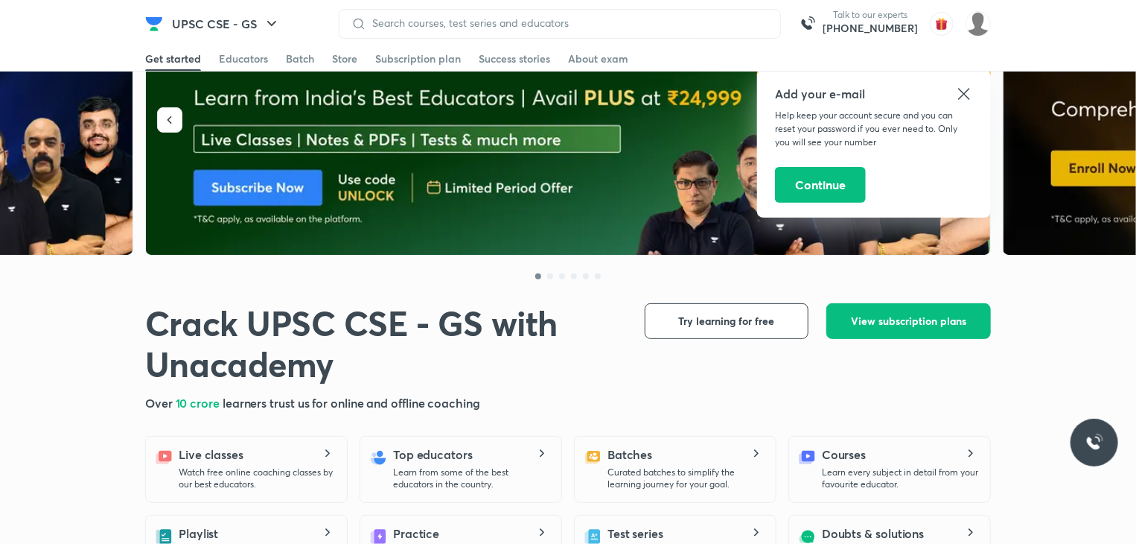
click at [956, 97] on icon at bounding box center [964, 94] width 18 height 18
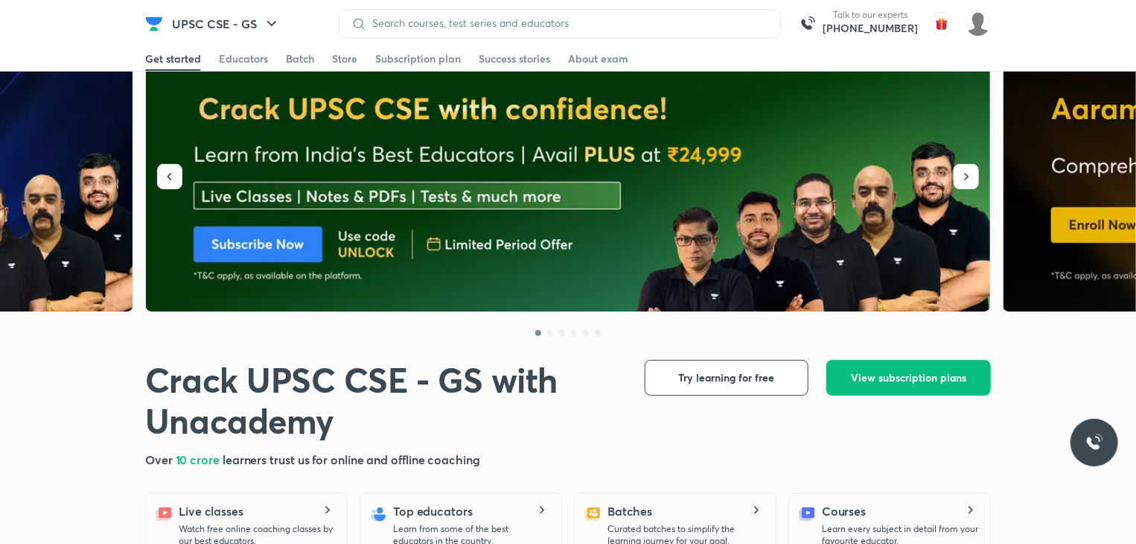
scroll to position [0, 0]
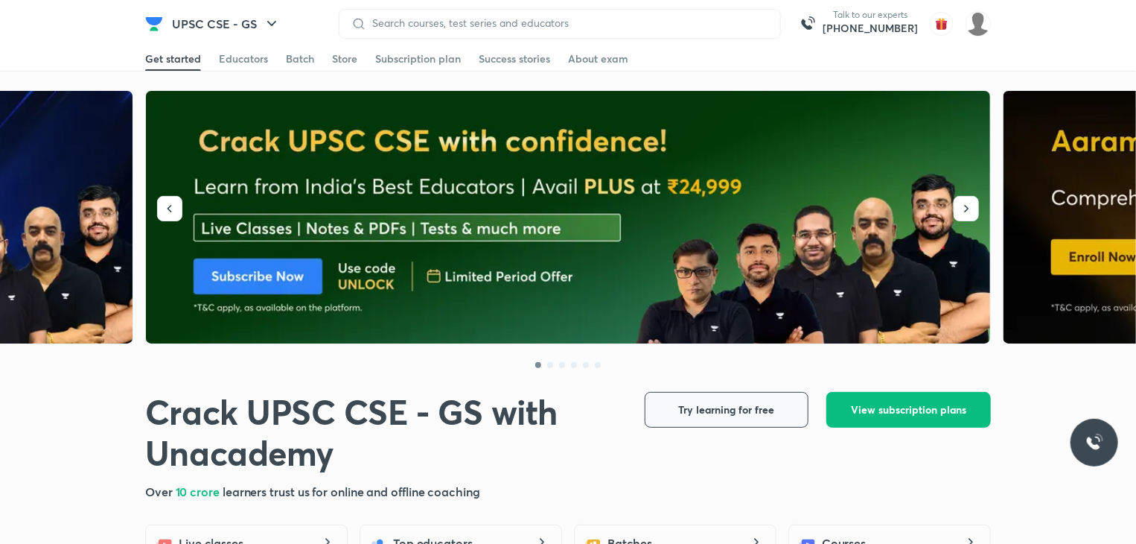
click at [738, 415] on span "Try learning for free" at bounding box center [727, 409] width 96 height 15
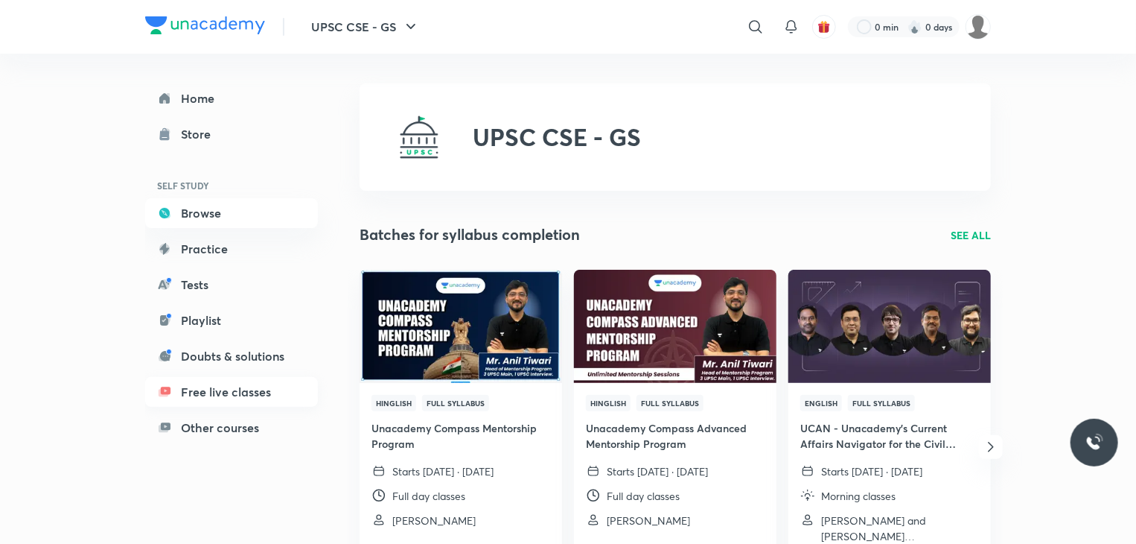
click at [244, 395] on link "Free live classes" at bounding box center [231, 392] width 173 height 30
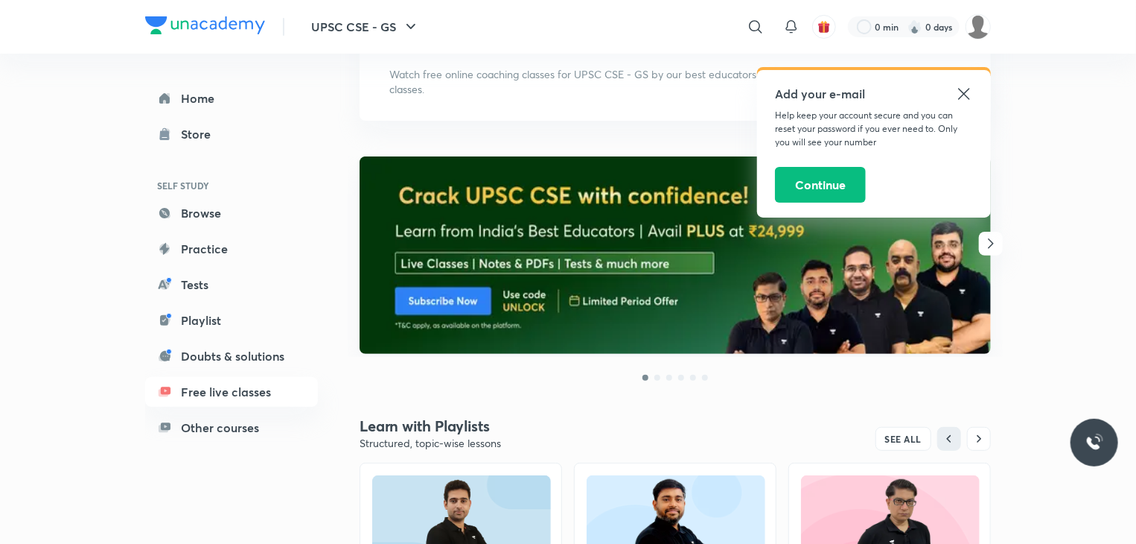
scroll to position [115, 0]
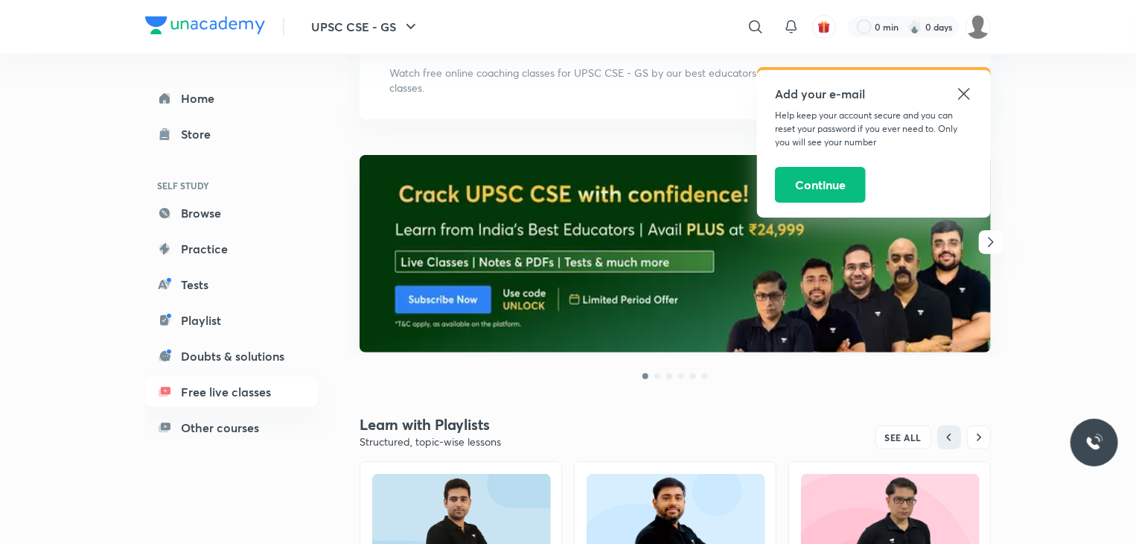
click at [971, 90] on icon at bounding box center [964, 94] width 18 height 18
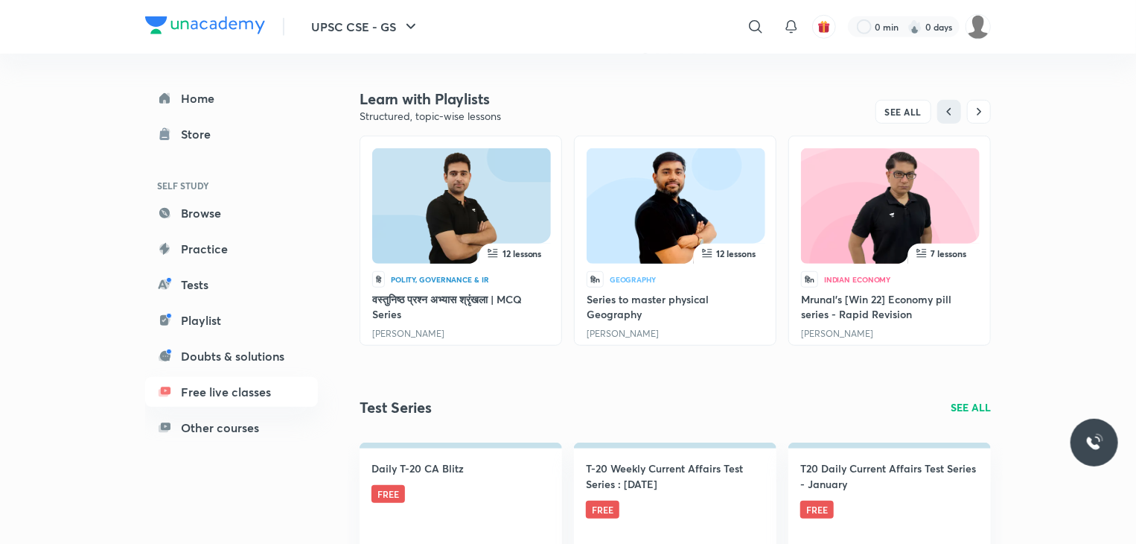
scroll to position [442, 0]
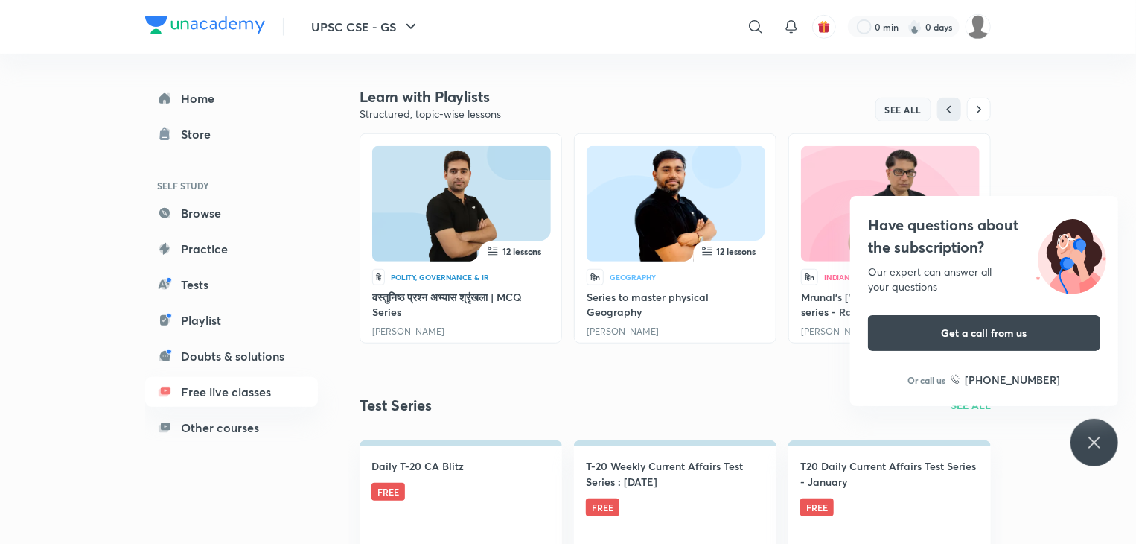
click at [920, 107] on span "SEE ALL" at bounding box center [903, 109] width 37 height 10
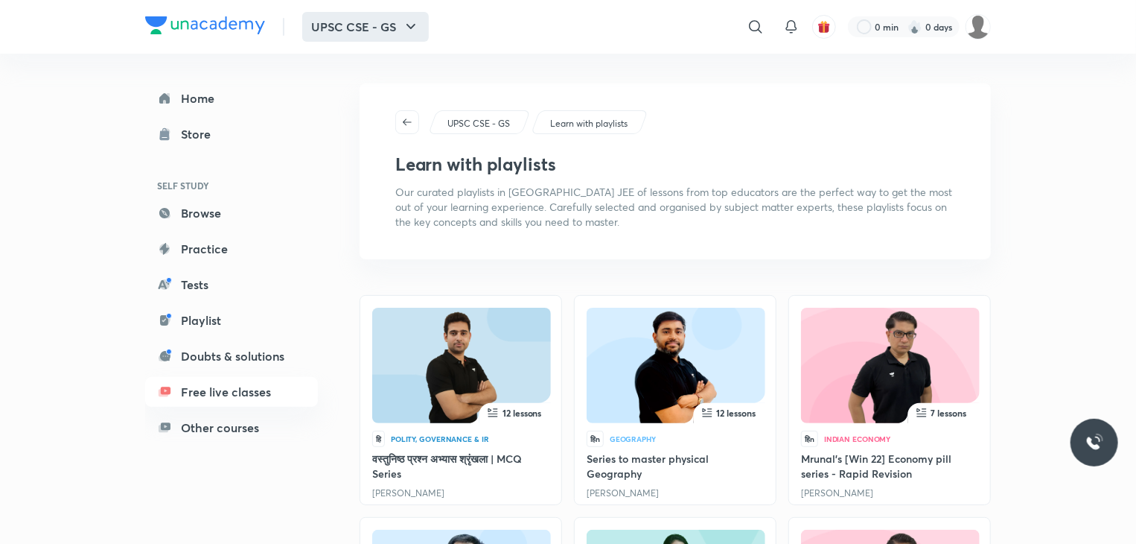
click at [404, 29] on icon "button" at bounding box center [411, 27] width 18 height 18
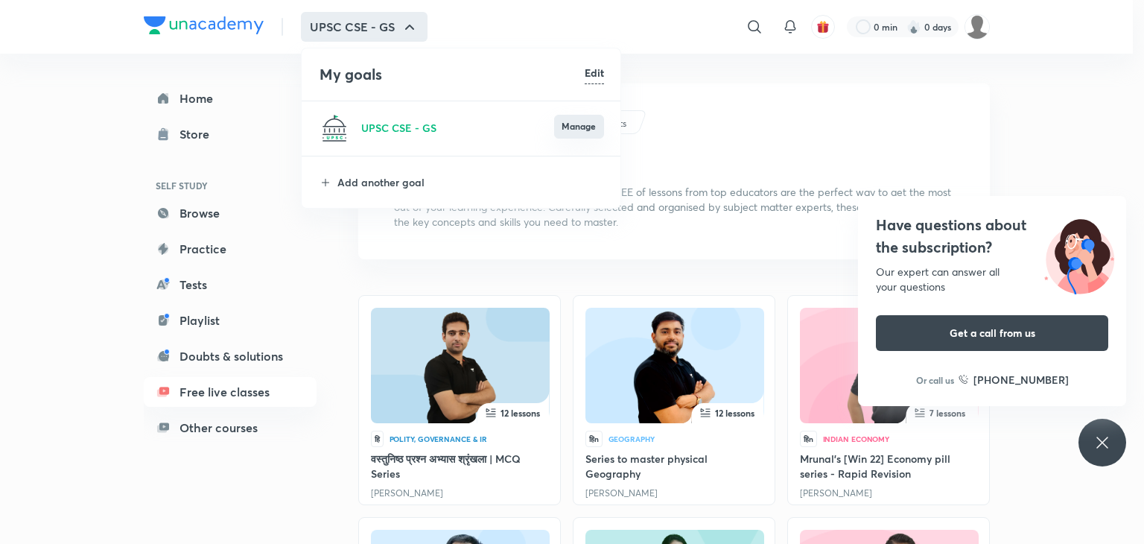
click at [565, 124] on button "Manage" at bounding box center [579, 127] width 50 height 24
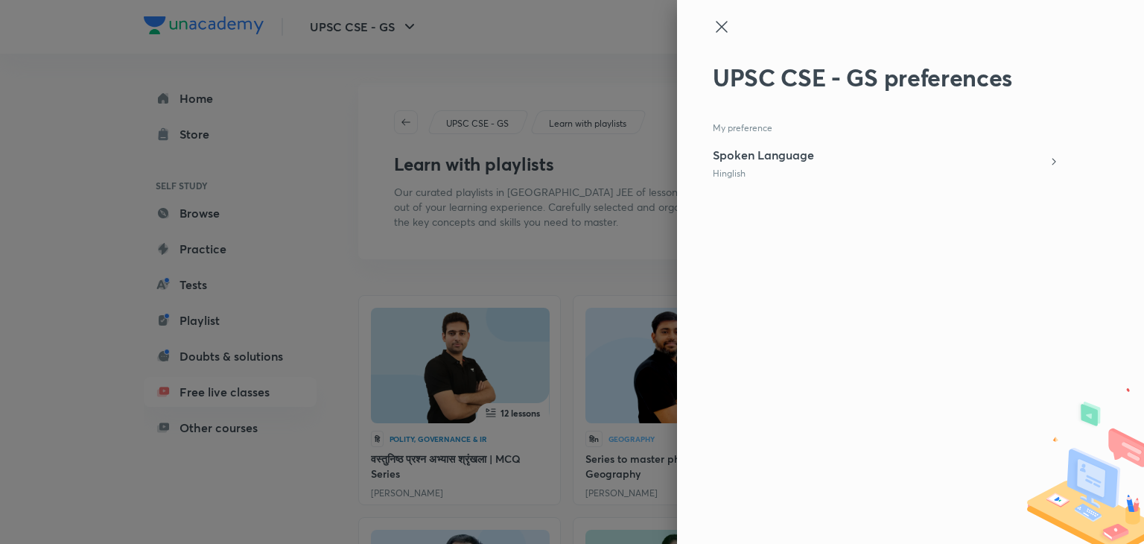
click at [1054, 156] on icon at bounding box center [1054, 162] width 12 height 12
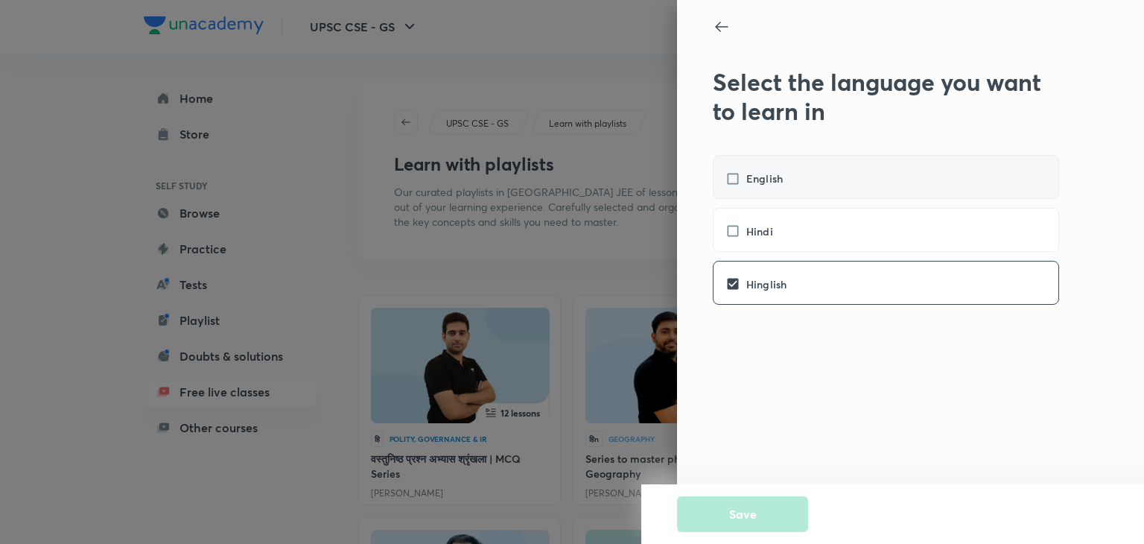
click at [732, 173] on label "English" at bounding box center [761, 179] width 72 height 16
checkbox input "true"
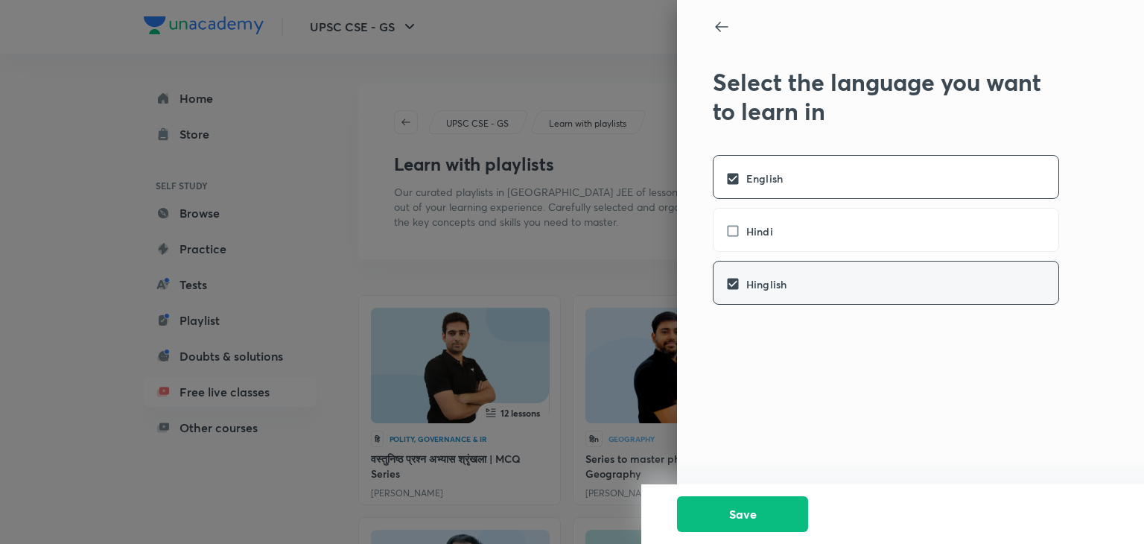
click at [731, 281] on label "Hinglish" at bounding box center [763, 284] width 76 height 16
checkbox input "false"
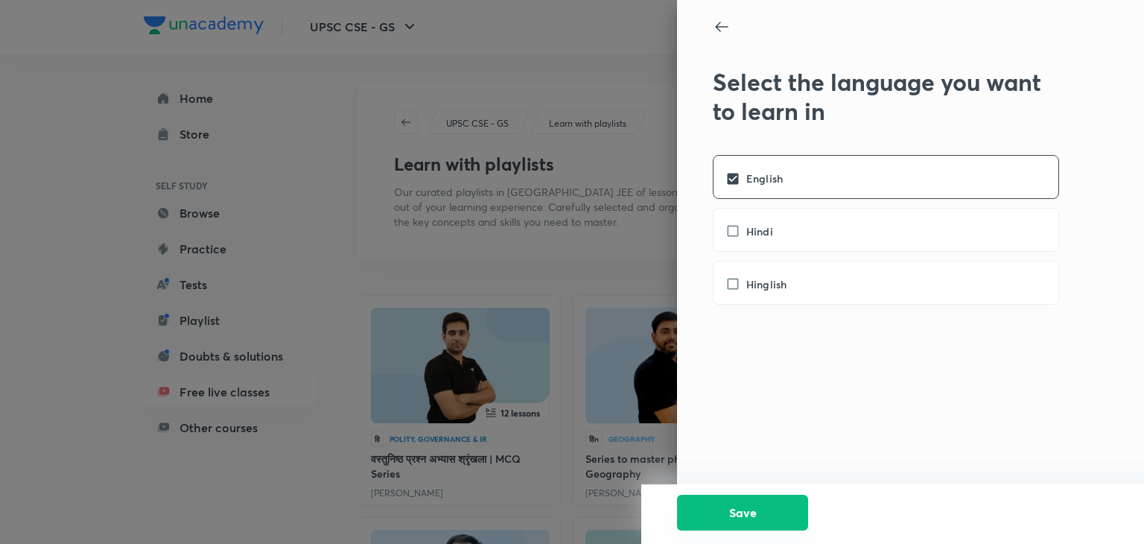
click at [743, 504] on button "Save" at bounding box center [742, 512] width 131 height 36
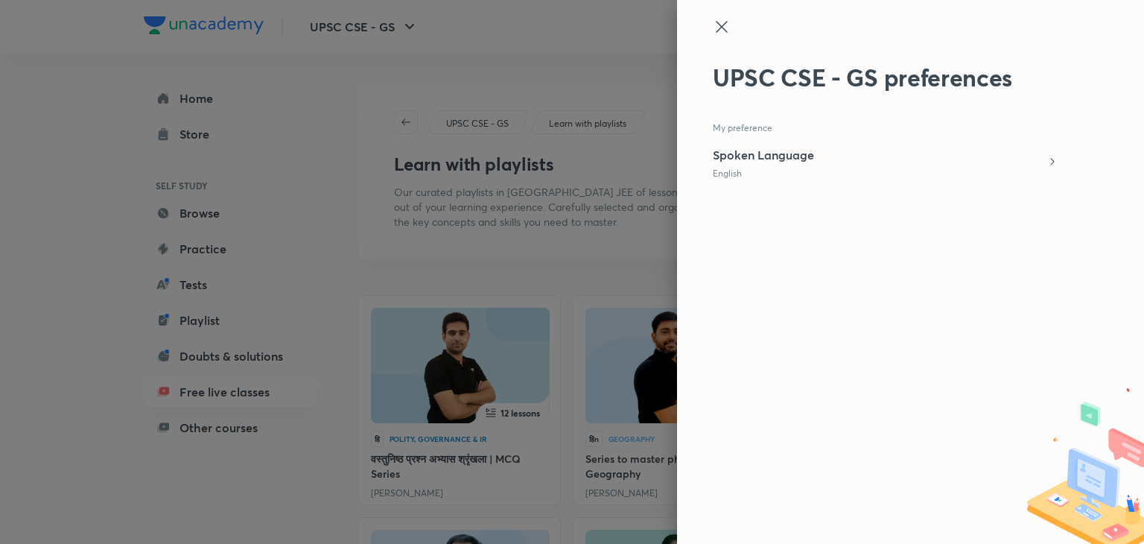
click at [724, 22] on icon at bounding box center [722, 27] width 18 height 18
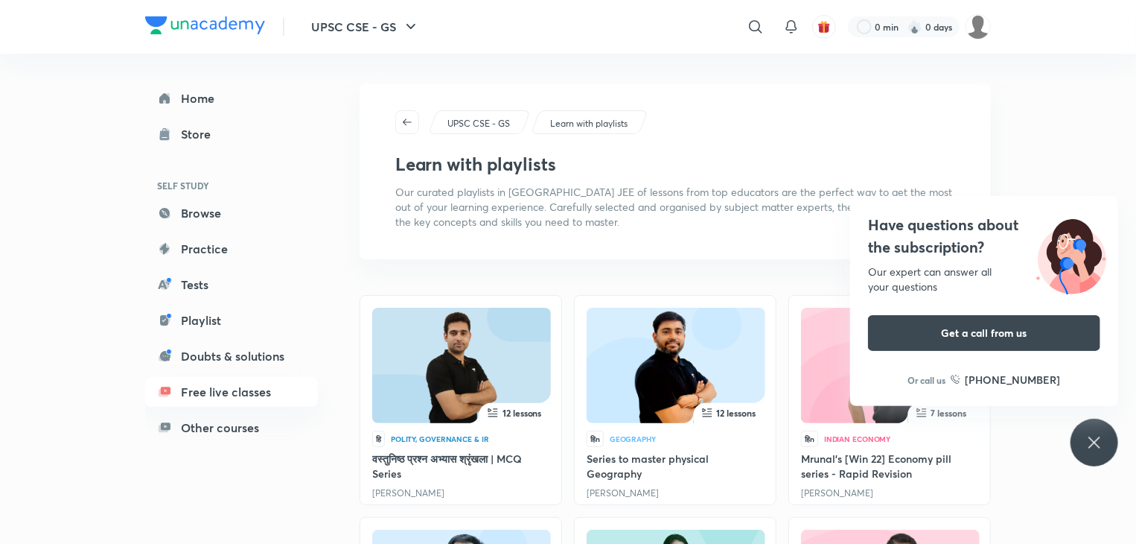
click at [319, 382] on div "Home Store SELF STUDY Browse Practice Tests Playlist Doubts & solutions Free li…" at bounding box center [246, 251] width 203 height 395
click at [277, 407] on div "Home Store SELF STUDY Browse Practice Tests Playlist Doubts & solutions Free li…" at bounding box center [231, 262] width 173 height 359
click at [284, 396] on link "Free live classes" at bounding box center [231, 392] width 173 height 30
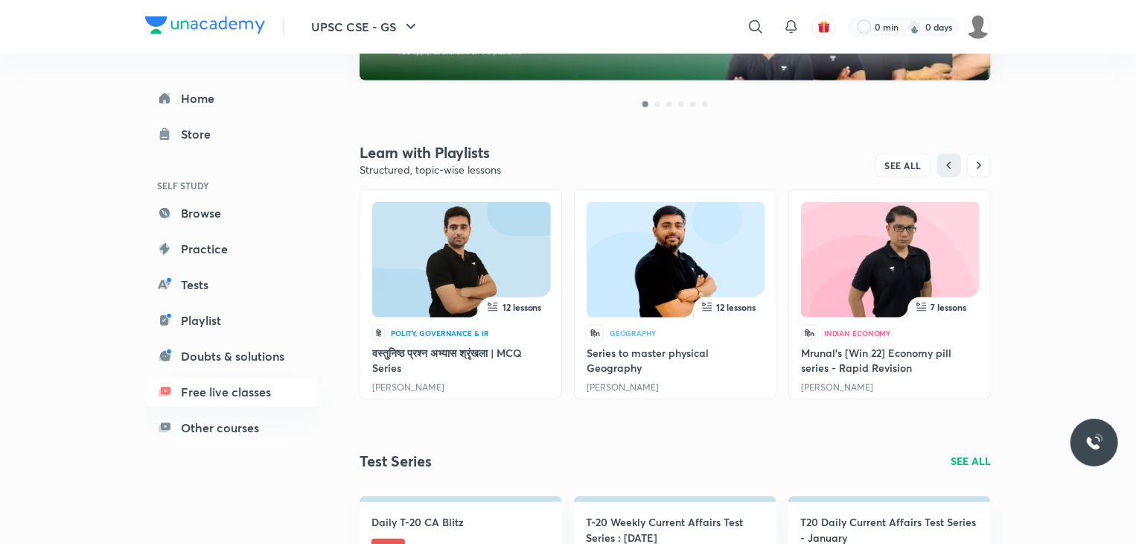
scroll to position [387, 0]
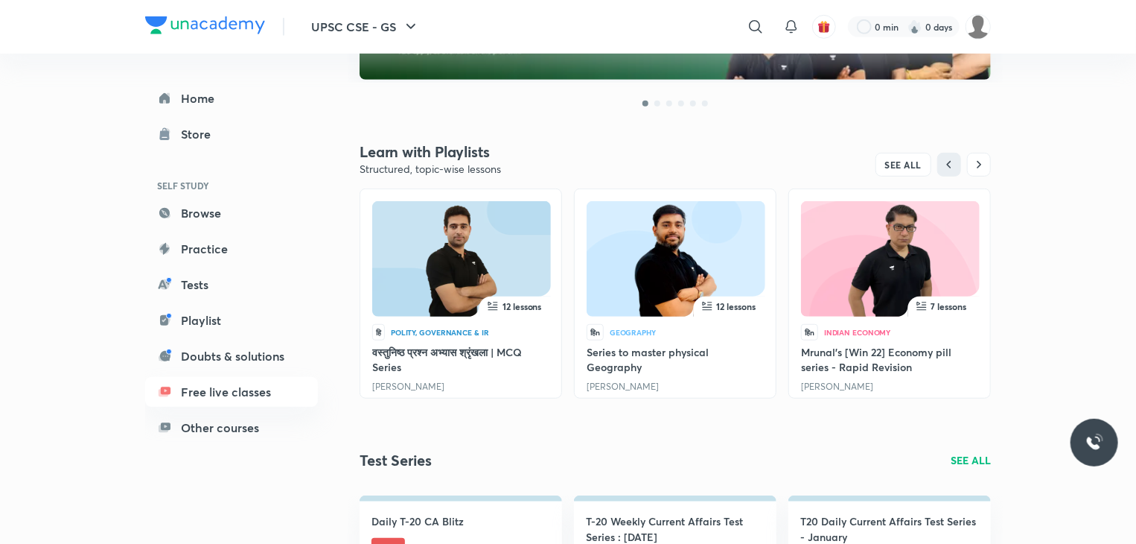
click at [745, 302] on span "12 lessons" at bounding box center [736, 306] width 39 height 12
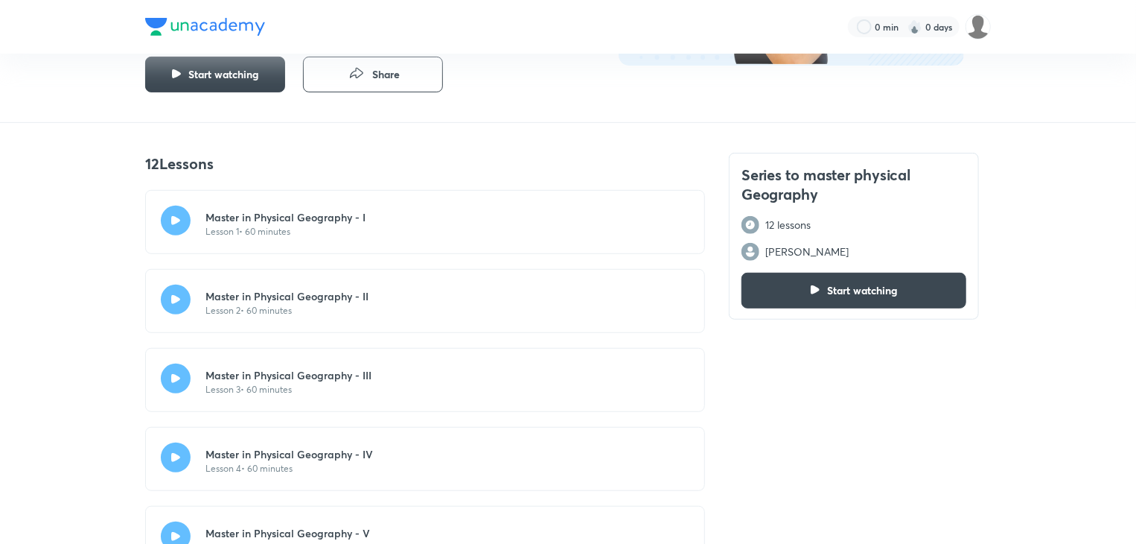
scroll to position [259, 0]
click at [653, 220] on div "Master in Physical Geography - I Lesson 1 • 60 minutes" at bounding box center [425, 222] width 560 height 64
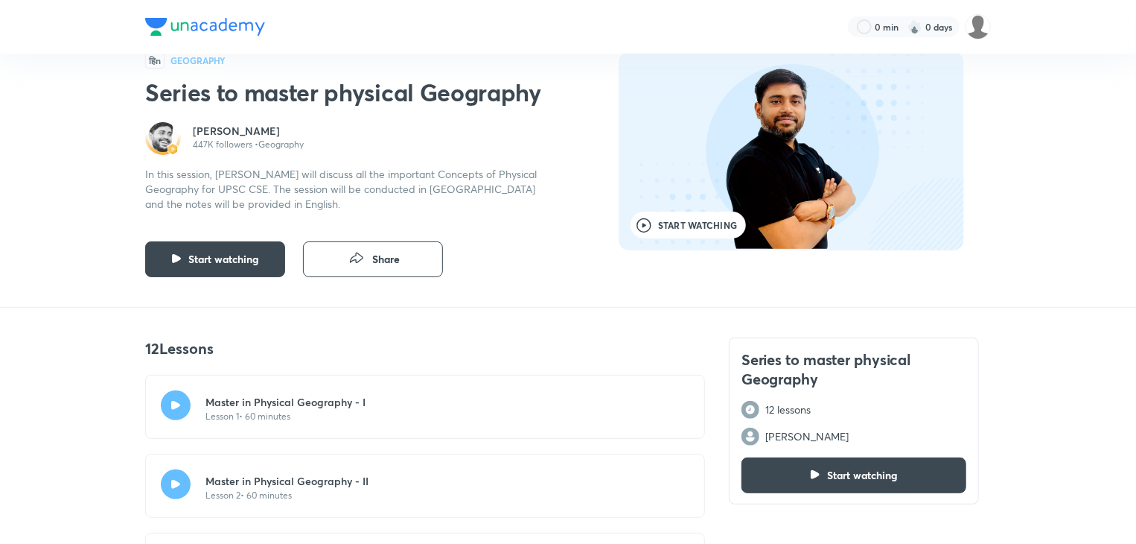
scroll to position [0, 0]
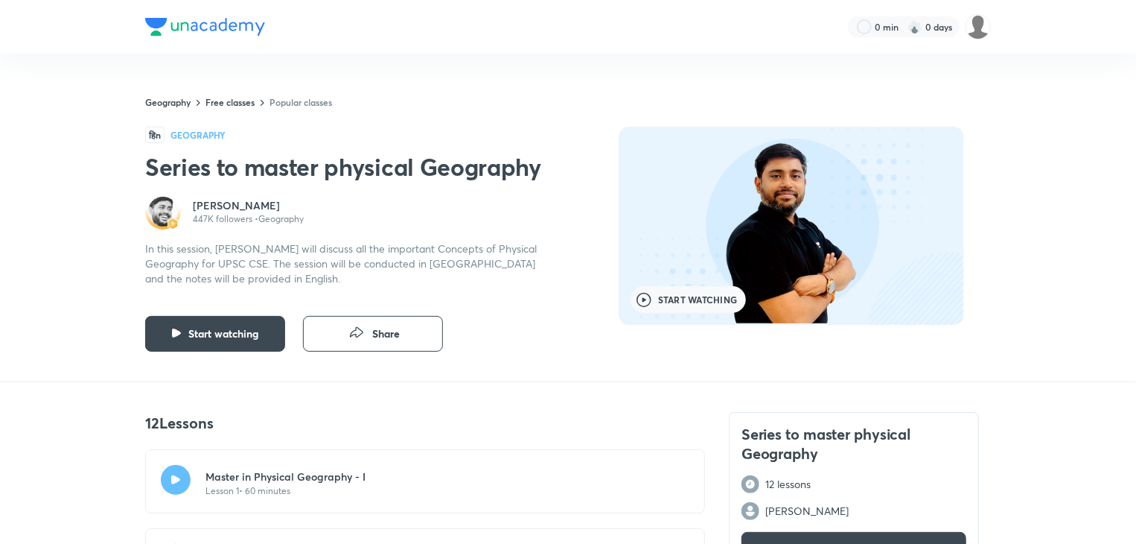
click at [701, 302] on span "Start watching" at bounding box center [697, 299] width 79 height 9
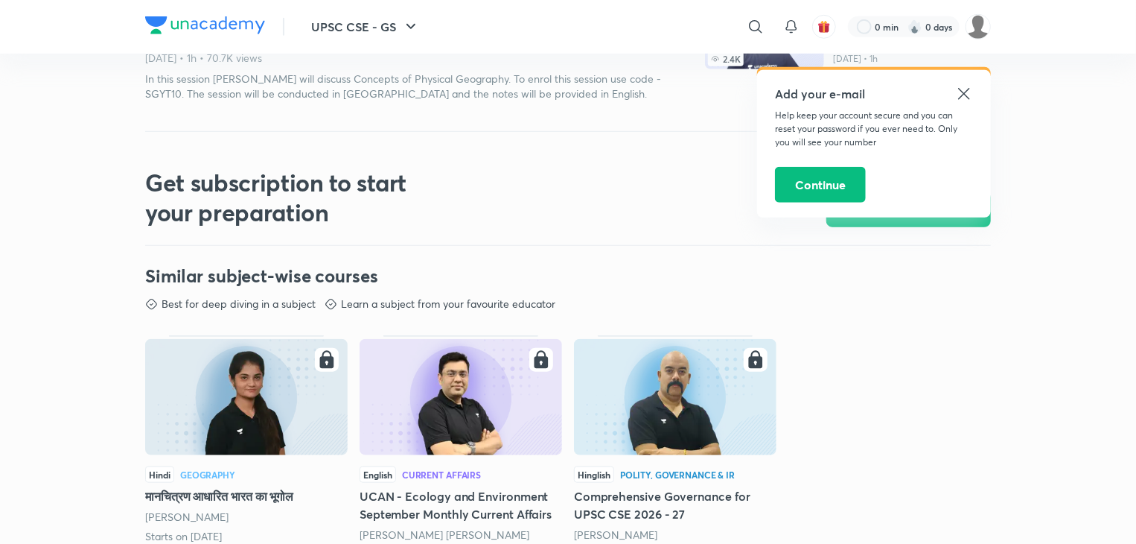
scroll to position [539, 0]
click at [525, 331] on div "Hindi Geography मानचित्रण आधारित भारत का भूगोल [PERSON_NAME] Starts on [DATE] E…" at bounding box center [568, 441] width 846 height 238
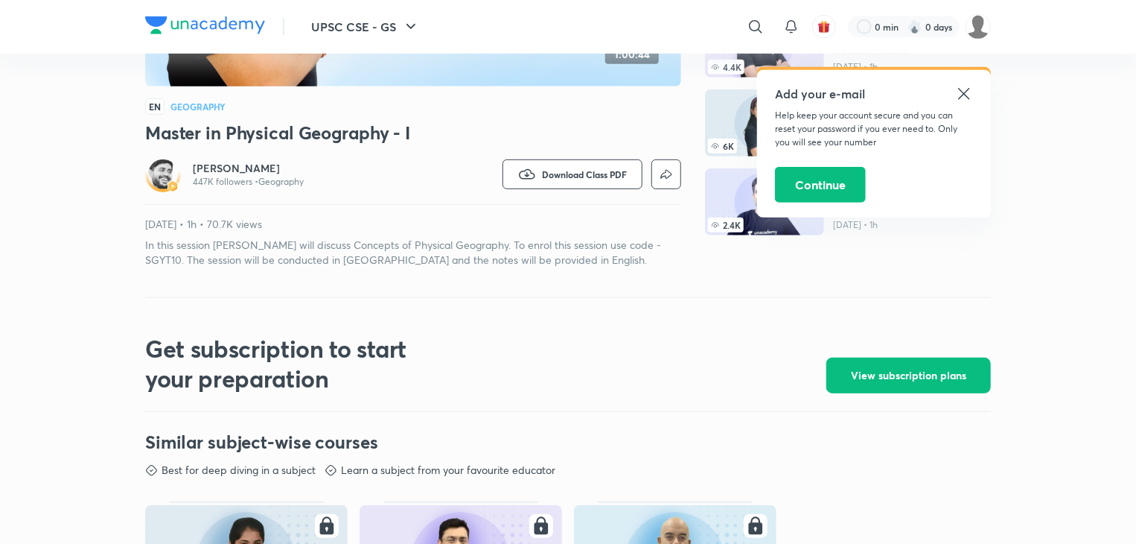
scroll to position [0, 0]
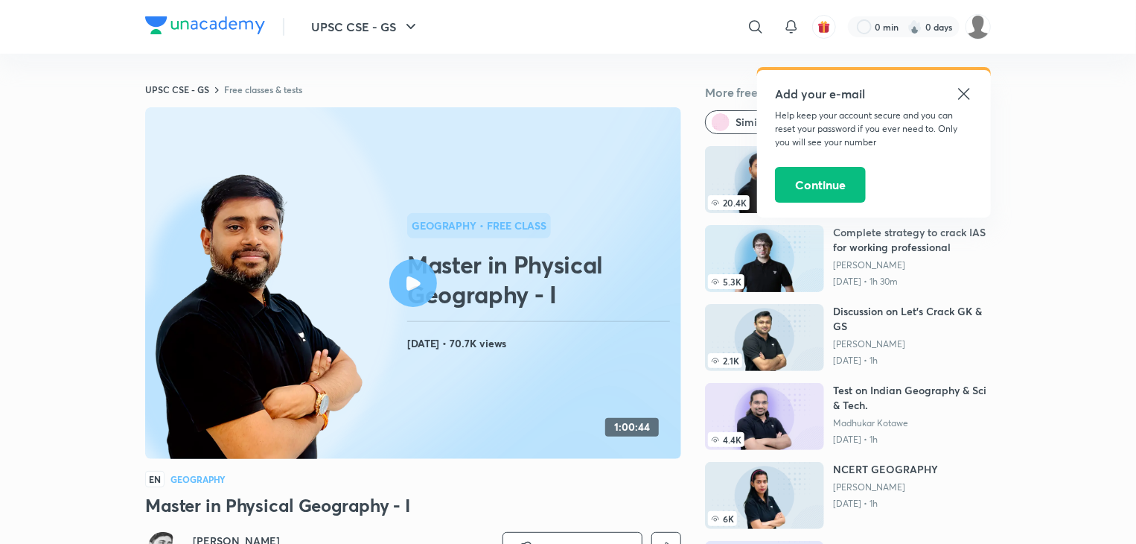
click at [453, 235] on div at bounding box center [479, 225] width 144 height 25
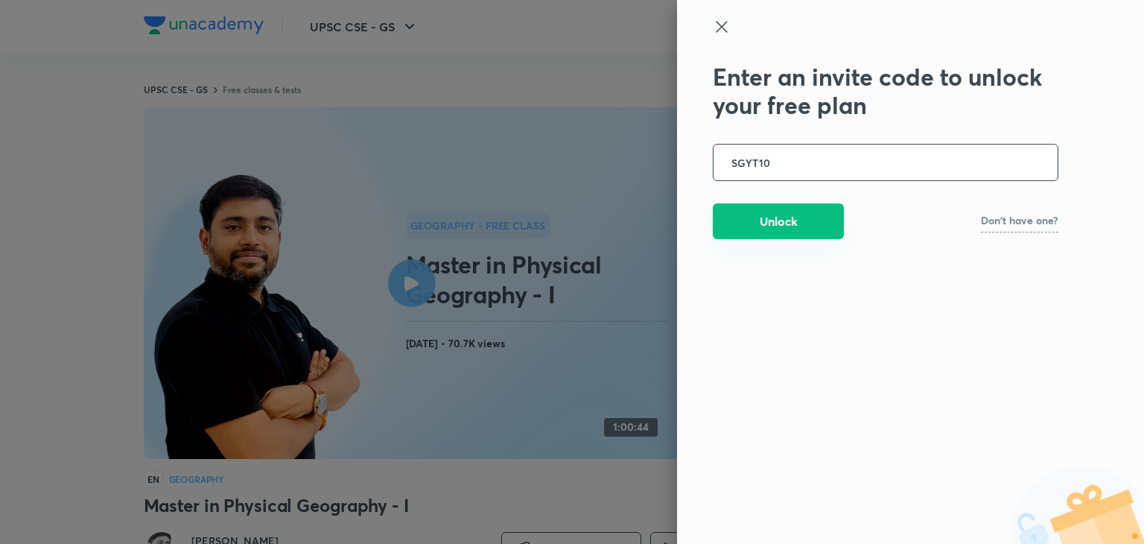
type input "SGYT10"
click at [804, 219] on button "Unlock" at bounding box center [778, 221] width 131 height 36
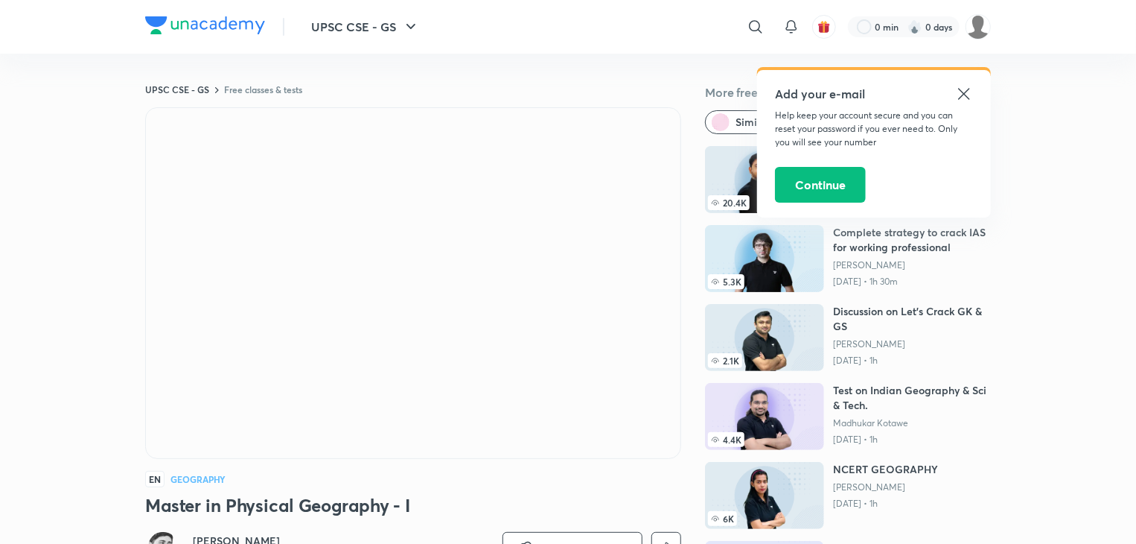
click at [967, 92] on icon at bounding box center [963, 93] width 11 height 11
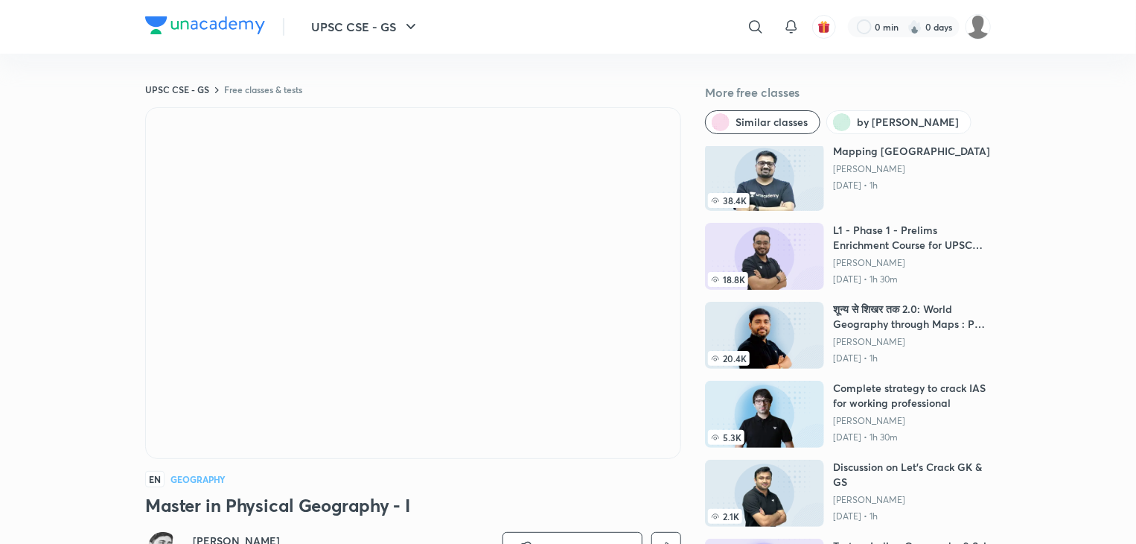
scroll to position [4, 0]
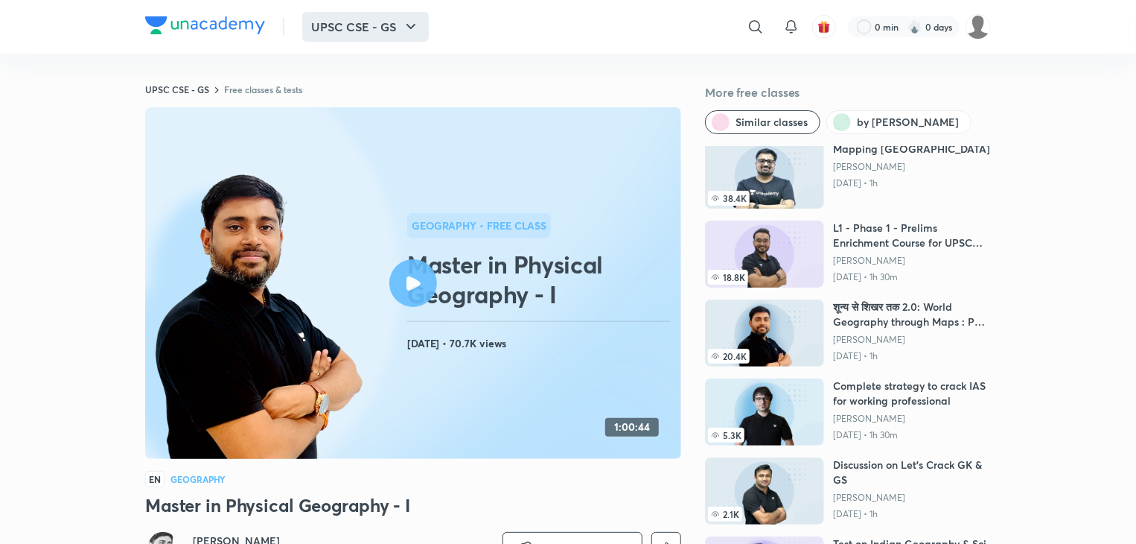
click at [401, 27] on button "UPSC CSE - GS" at bounding box center [365, 27] width 127 height 30
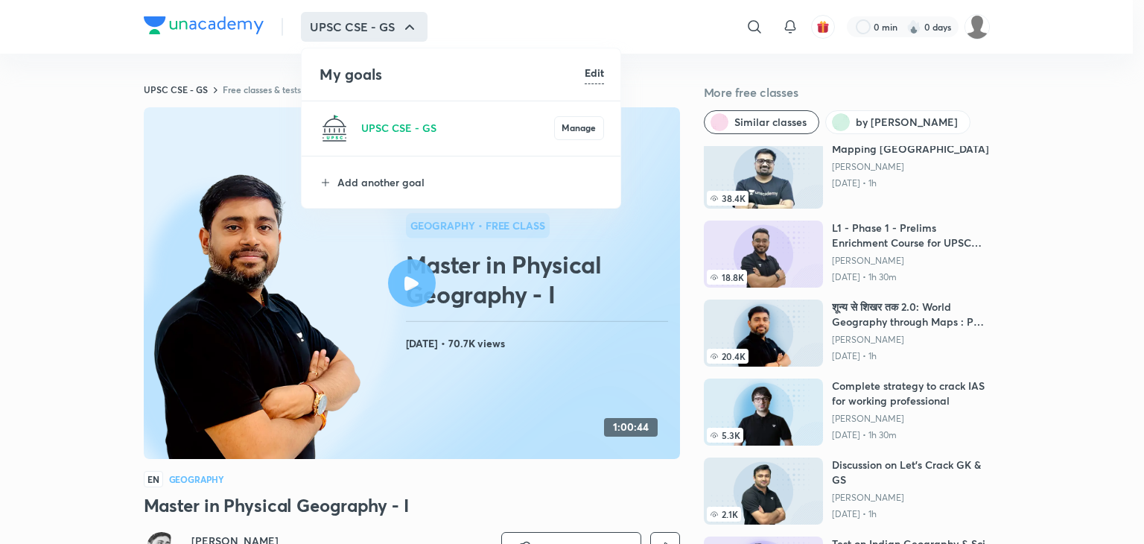
click at [411, 27] on div at bounding box center [572, 272] width 1144 height 544
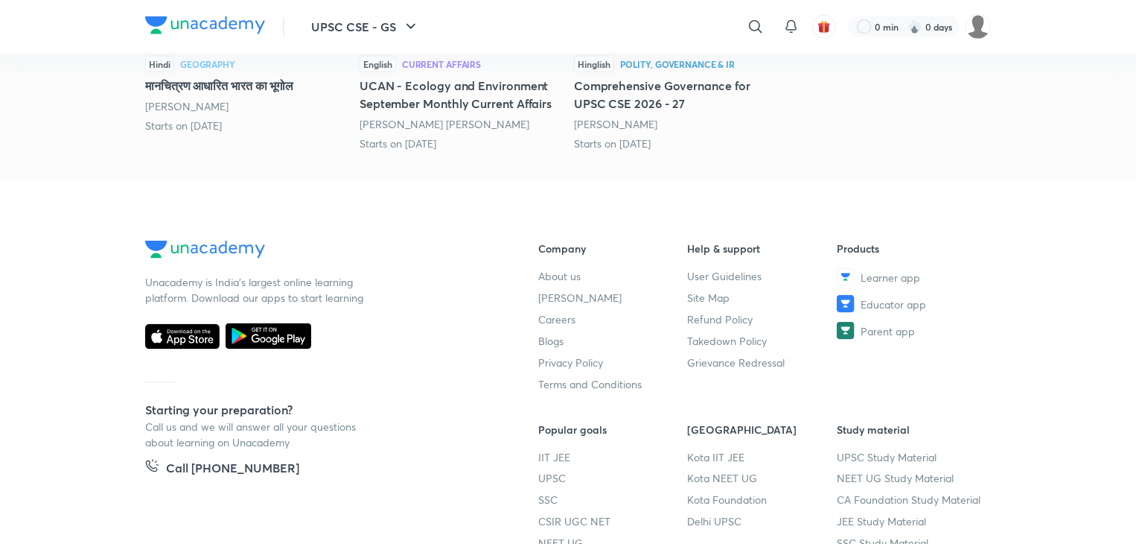
scroll to position [1081, 0]
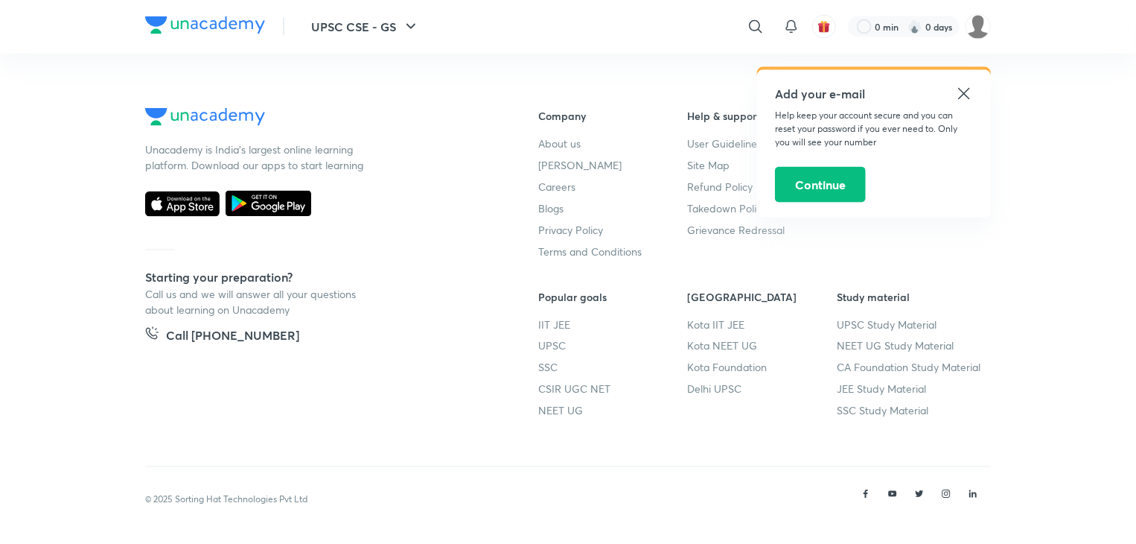
click at [969, 87] on icon at bounding box center [964, 94] width 18 height 18
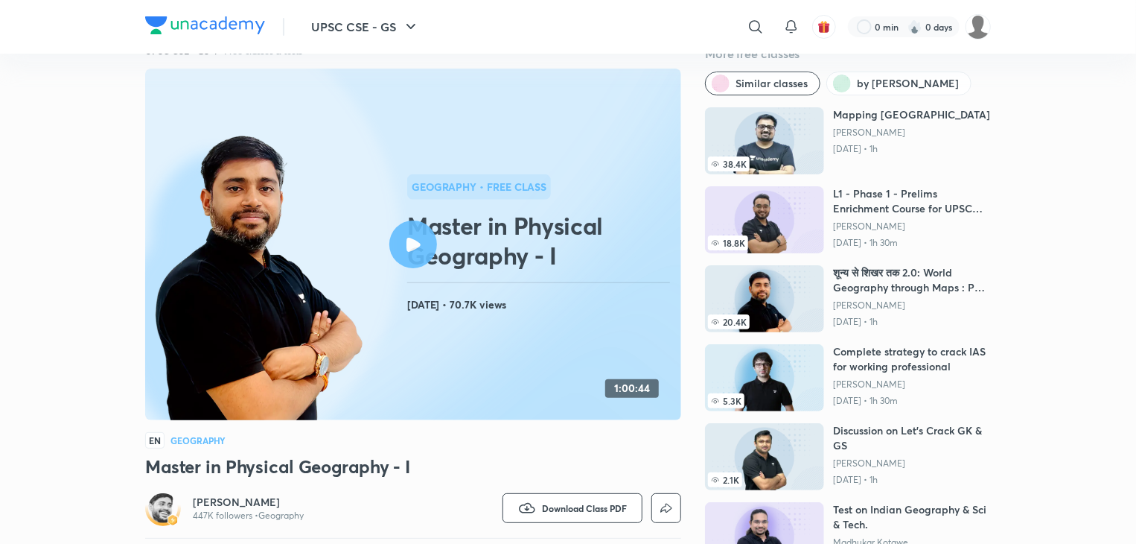
scroll to position [0, 0]
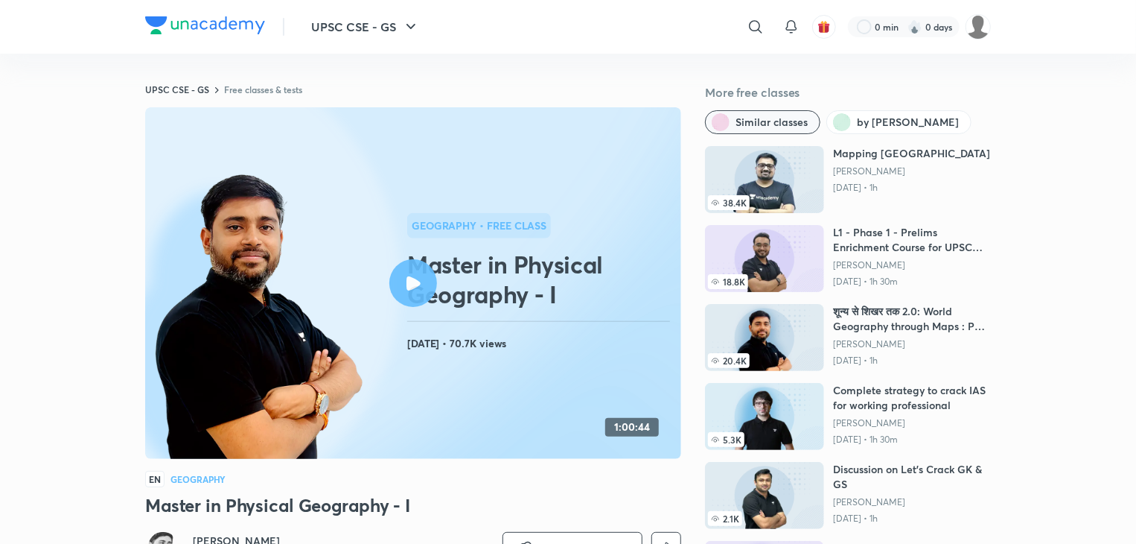
click at [780, 113] on button "Similar classes" at bounding box center [762, 122] width 115 height 24
click at [873, 118] on span "by [PERSON_NAME]" at bounding box center [908, 122] width 102 height 15
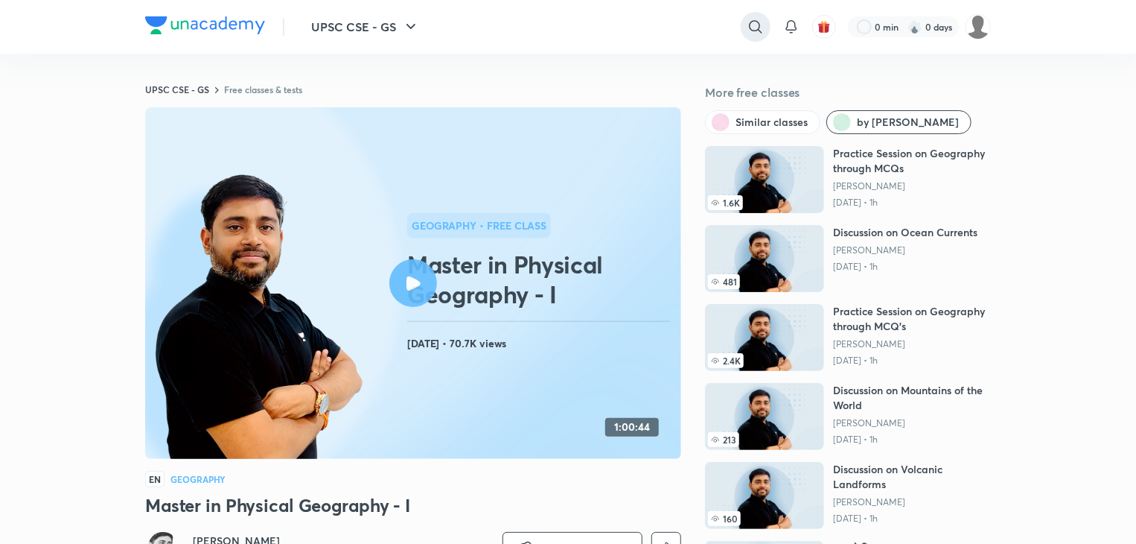
click at [757, 25] on icon at bounding box center [756, 27] width 18 height 18
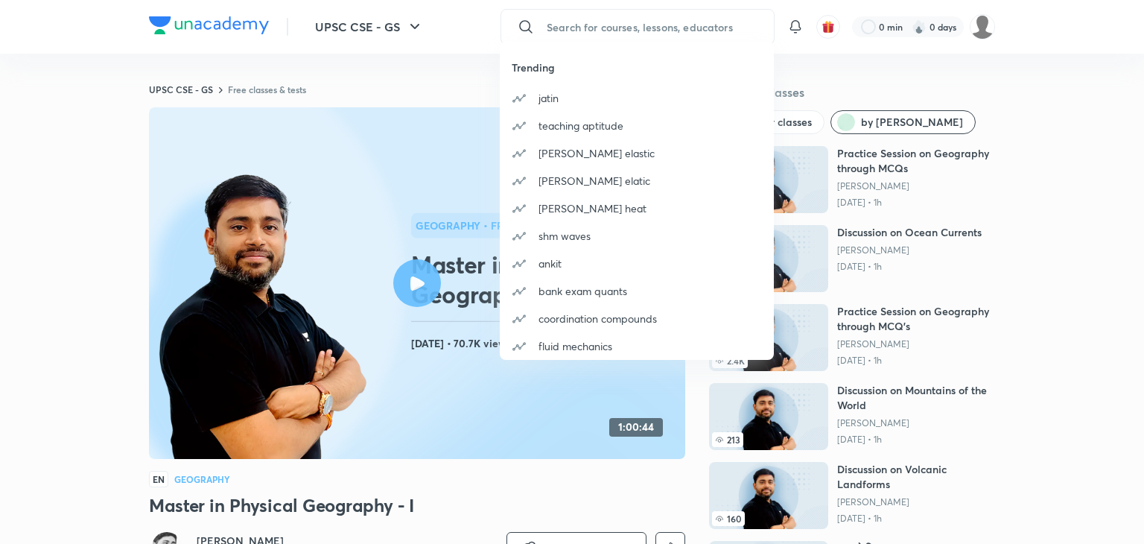
click at [410, 28] on div "Trending jatin teaching aptitude amit gupta elastic amit gupta elatic amit gupt…" at bounding box center [572, 272] width 1144 height 544
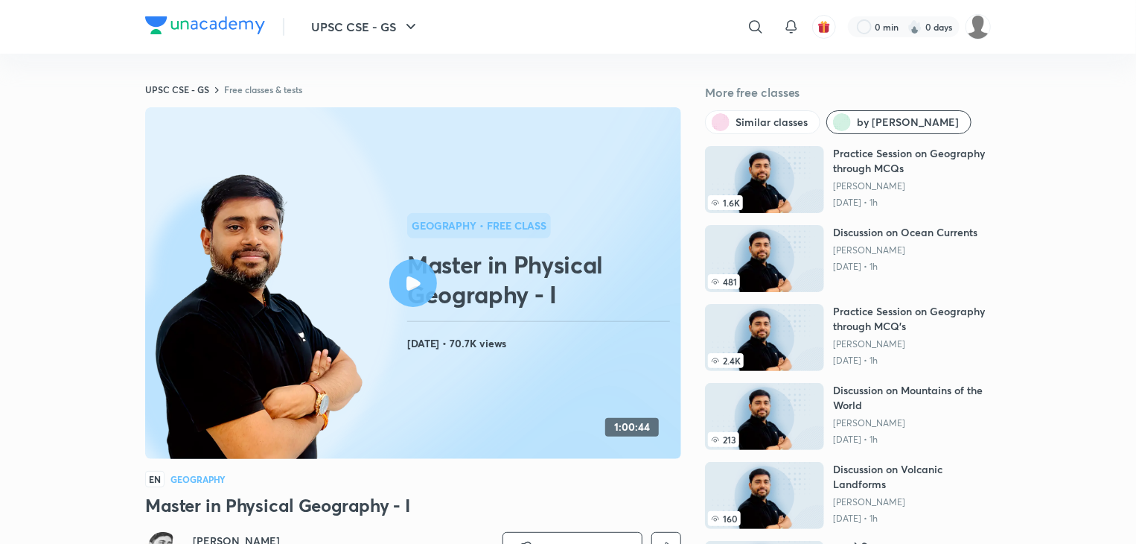
click at [410, 28] on icon "button" at bounding box center [411, 26] width 9 height 5
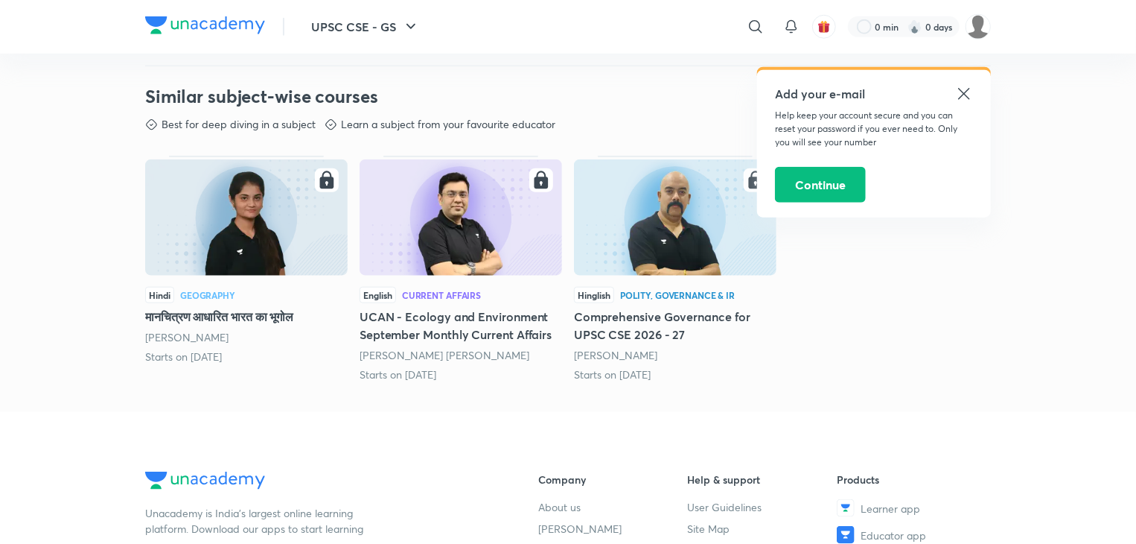
scroll to position [713, 0]
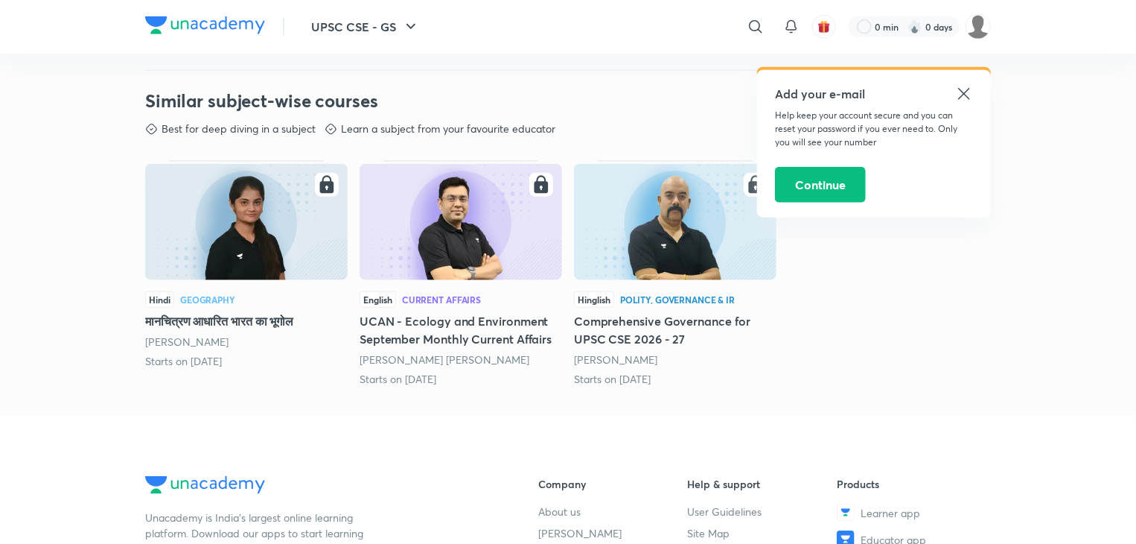
click at [635, 212] on img at bounding box center [675, 222] width 203 height 116
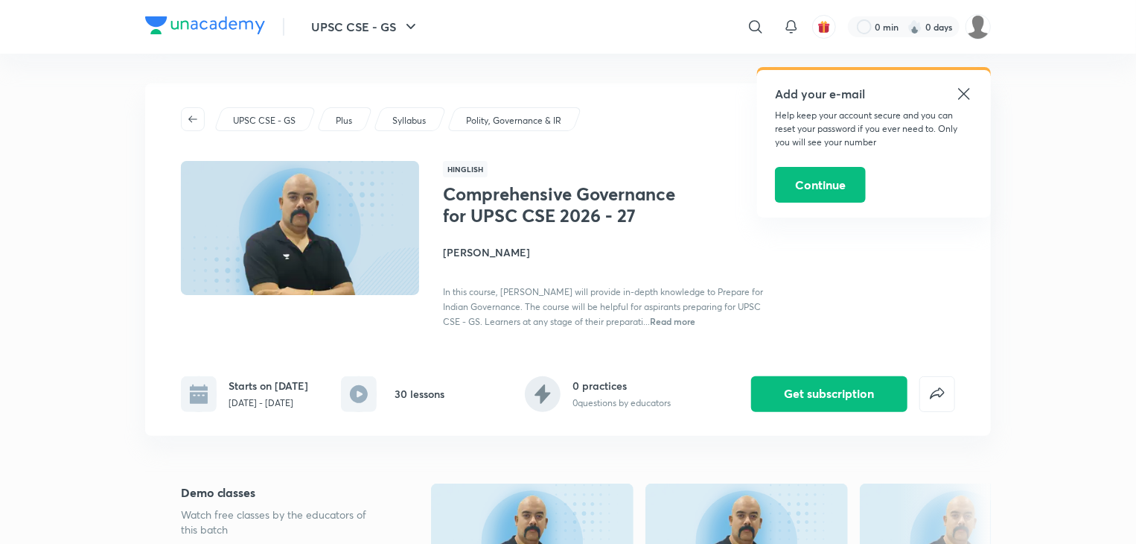
click at [966, 89] on icon at bounding box center [964, 94] width 18 height 18
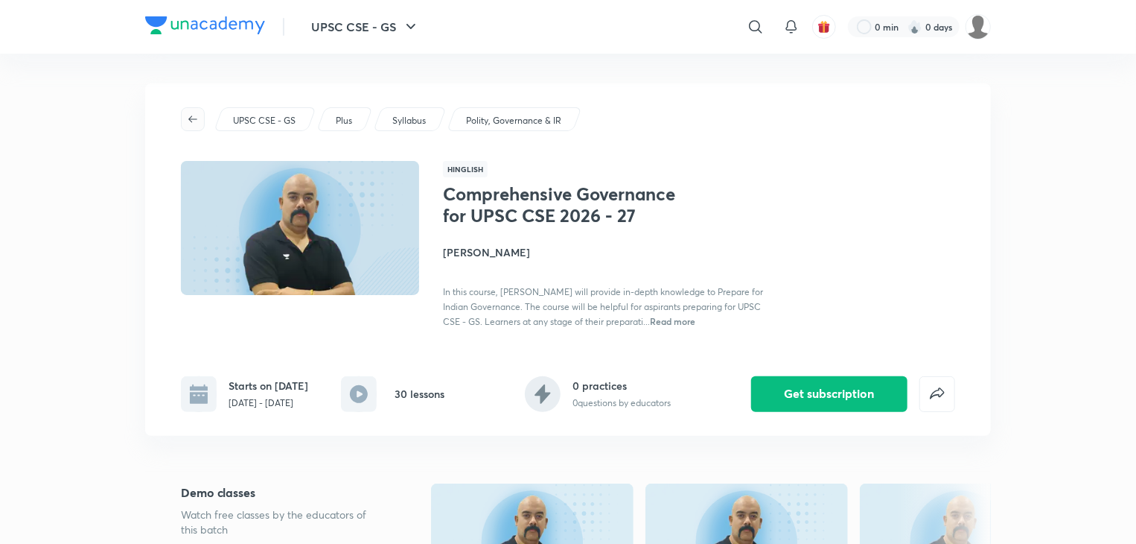
click at [193, 117] on icon "button" at bounding box center [193, 119] width 12 height 12
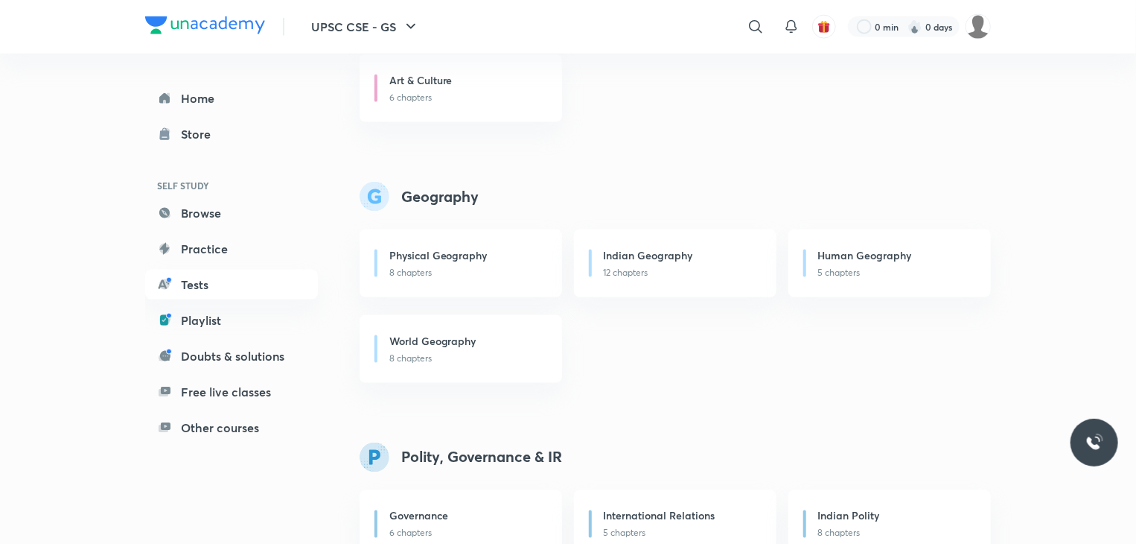
scroll to position [963, 0]
click at [471, 270] on p "8 chapters" at bounding box center [466, 273] width 155 height 13
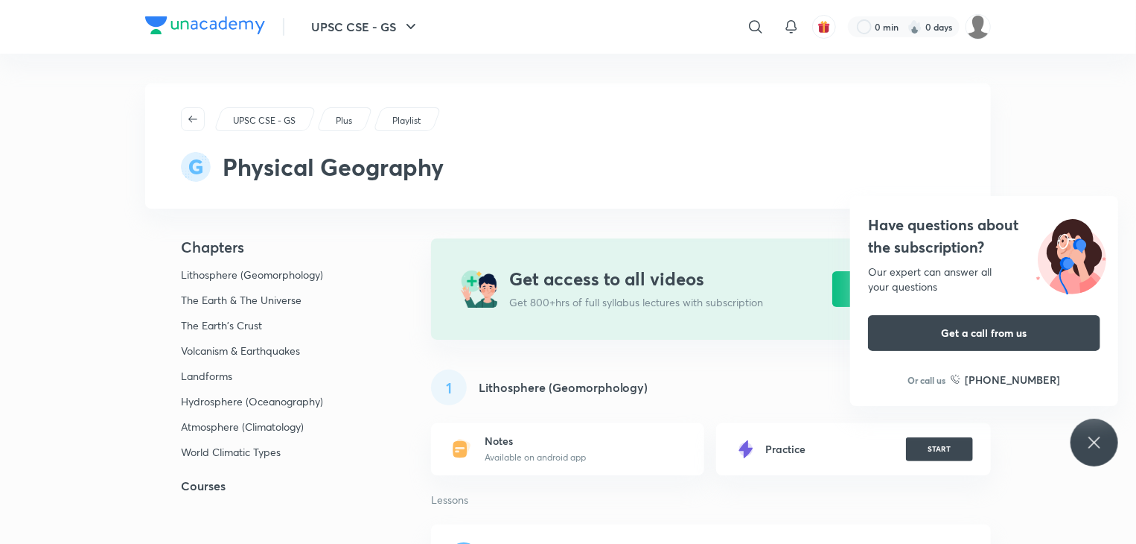
click at [1087, 434] on icon at bounding box center [1095, 442] width 18 height 18
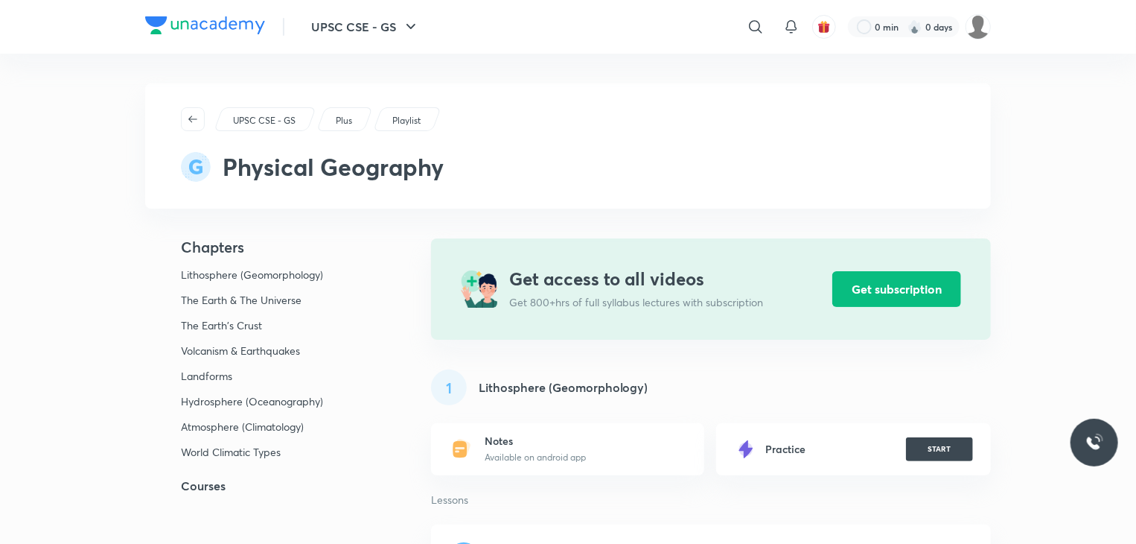
click at [257, 296] on p "The Earth & The Universe" at bounding box center [253, 299] width 145 height 13
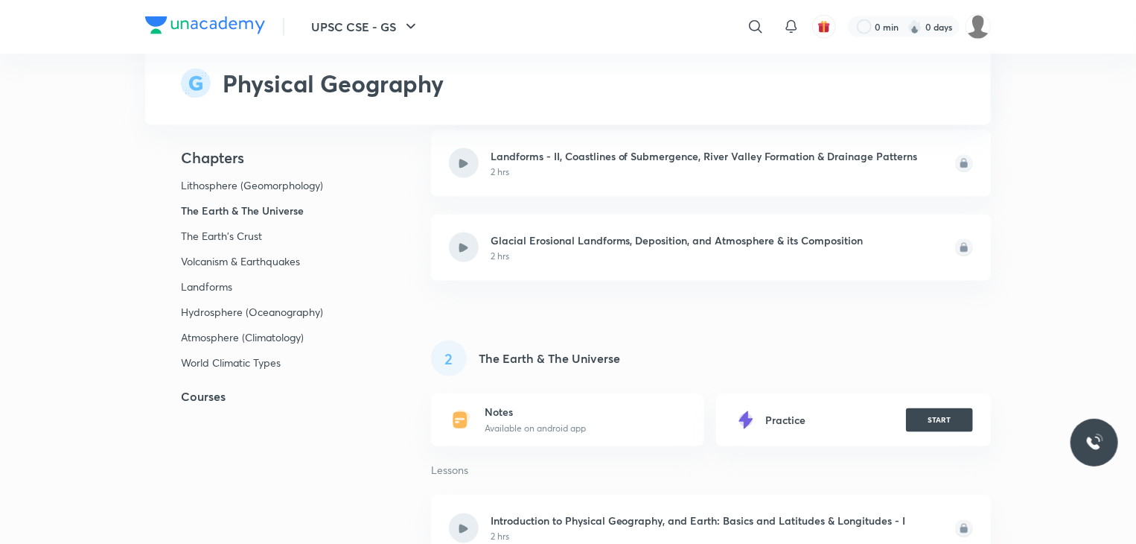
scroll to position [1042, 0]
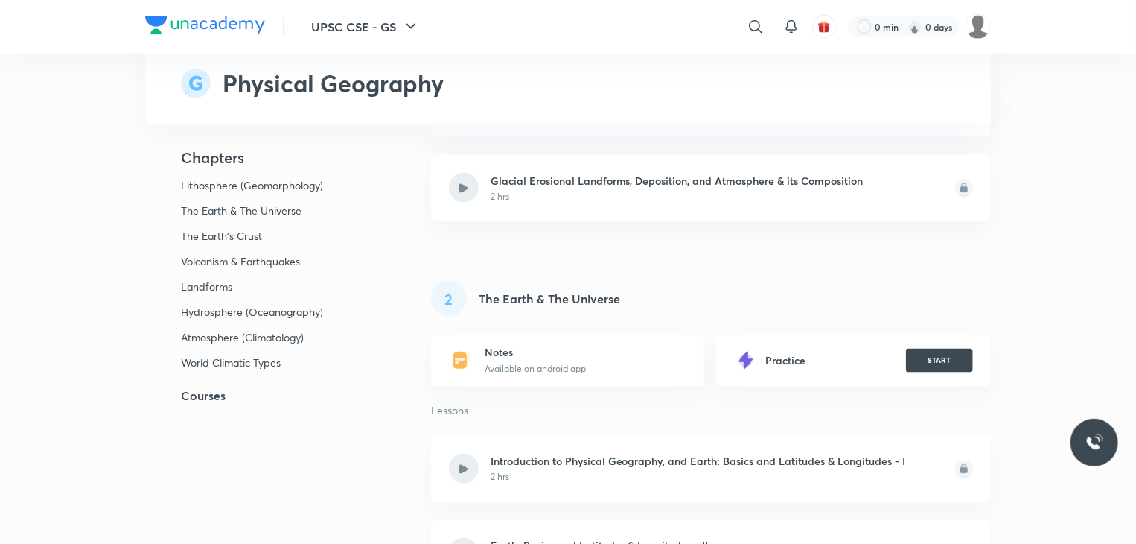
click at [550, 304] on h5 "The Earth & The Universe" at bounding box center [549, 299] width 141 height 18
click at [612, 302] on h5 "The Earth & The Universe" at bounding box center [549, 299] width 141 height 18
click at [599, 293] on h5 "The Earth & The Universe" at bounding box center [549, 299] width 141 height 18
click at [644, 302] on div "2 The Earth & The Universe" at bounding box center [711, 299] width 560 height 36
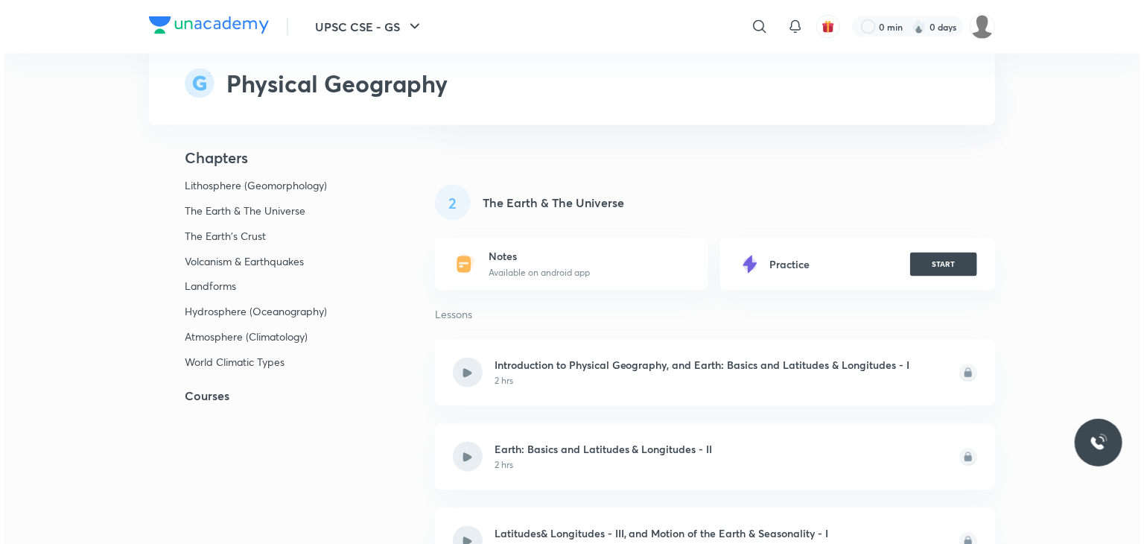
scroll to position [1182, 0]
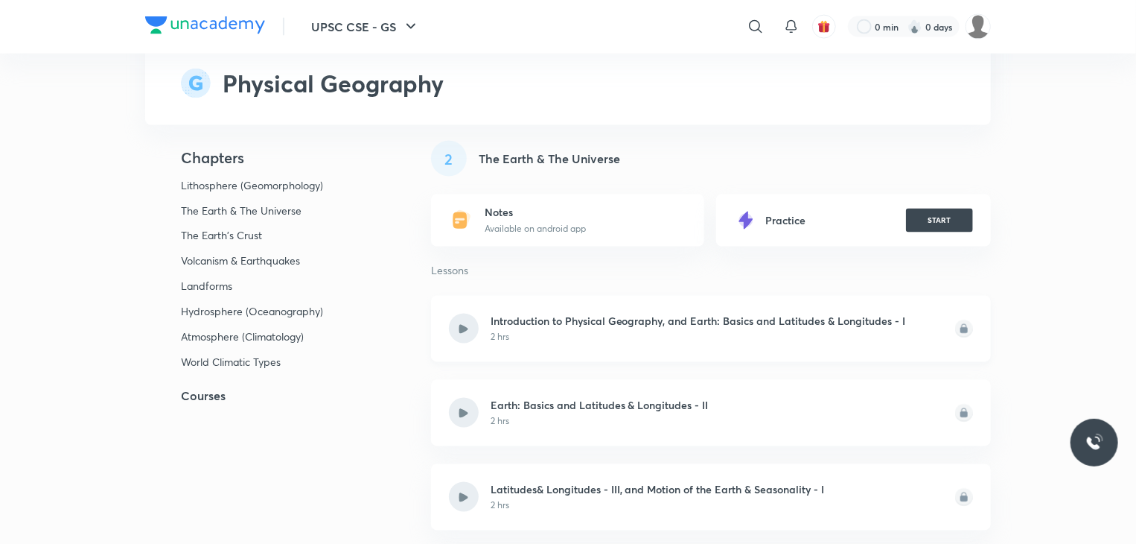
click at [640, 322] on h6 "Introduction to Physical Geography, and Earth: Basics and Latitudes & Longitude…" at bounding box center [699, 321] width 416 height 16
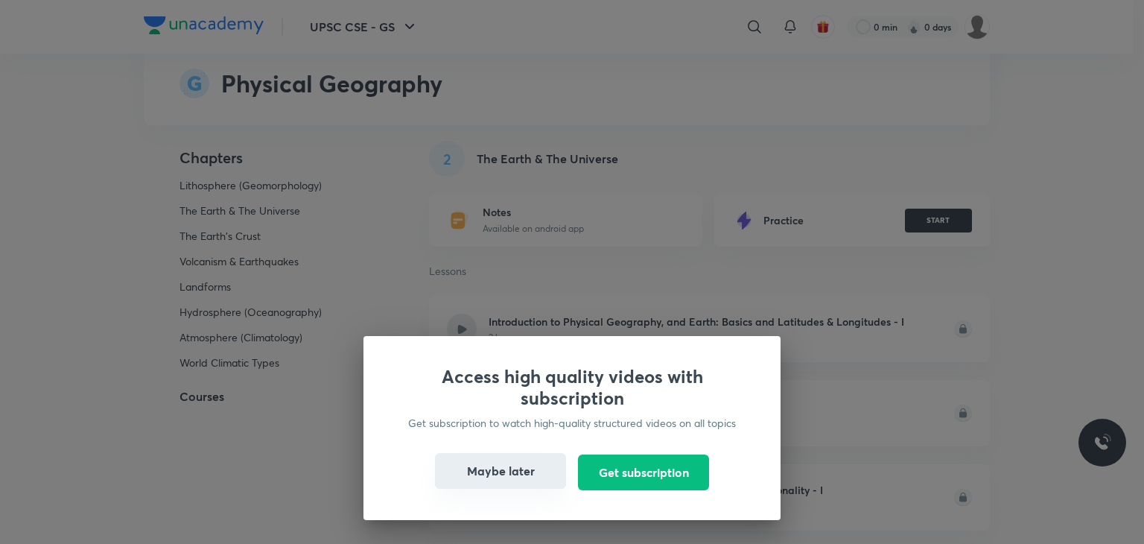
click at [506, 465] on button "Maybe later" at bounding box center [500, 471] width 131 height 36
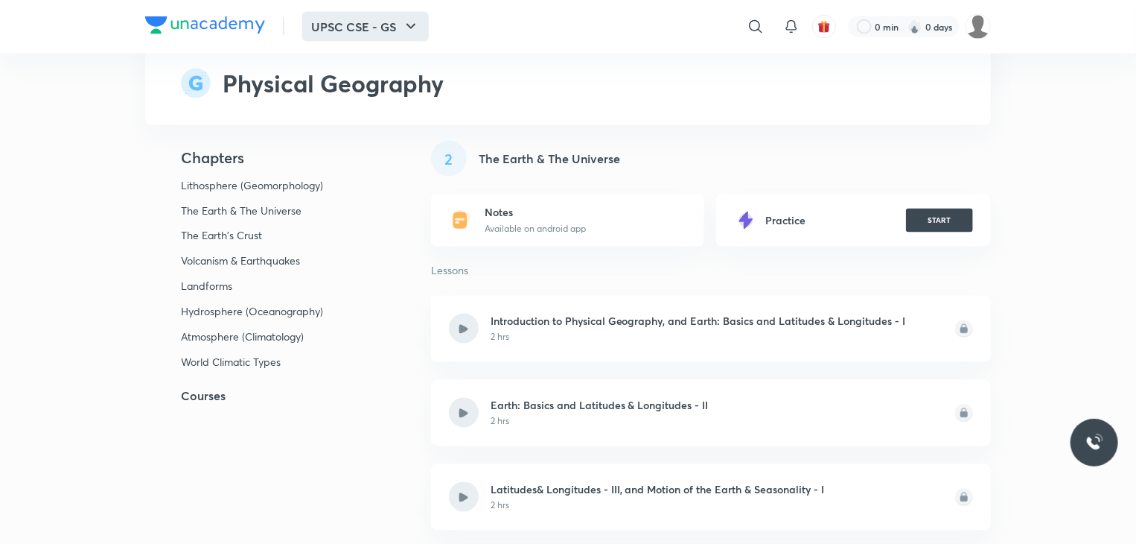
click at [407, 26] on icon "button" at bounding box center [411, 27] width 18 height 18
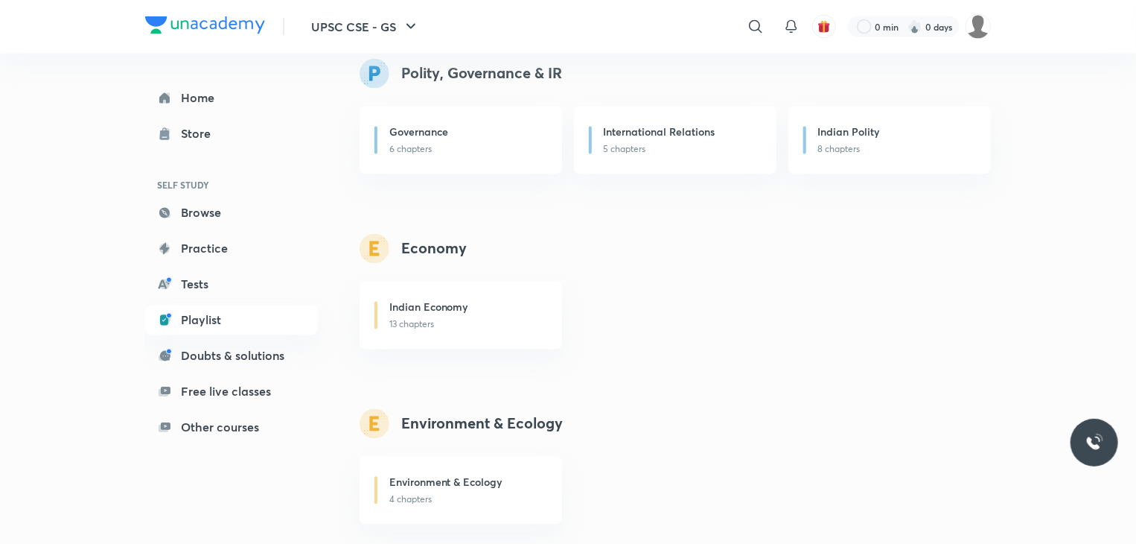
scroll to position [1352, 0]
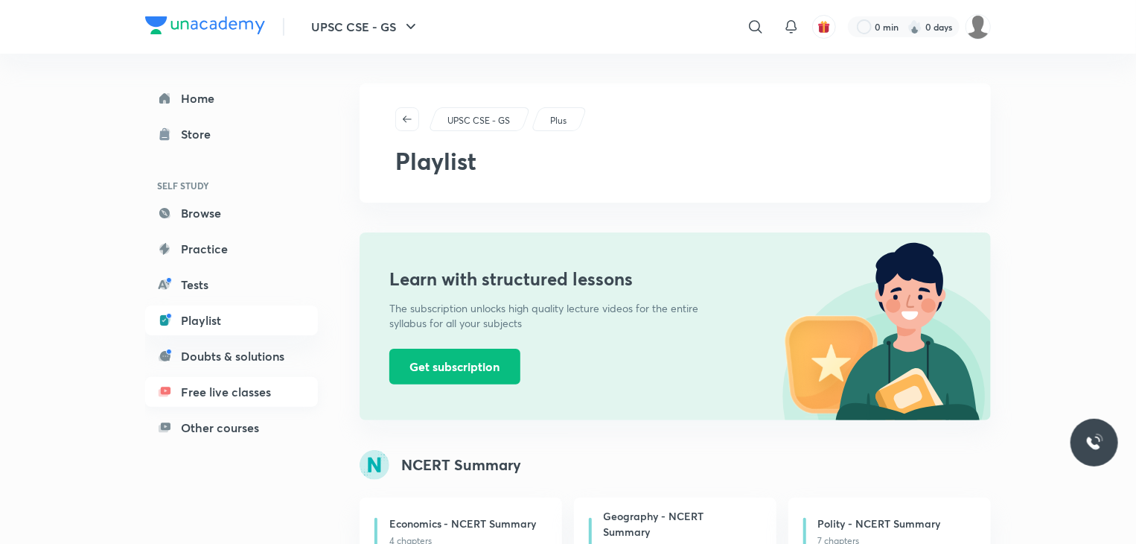
click at [306, 388] on link "Free live classes" at bounding box center [231, 392] width 173 height 30
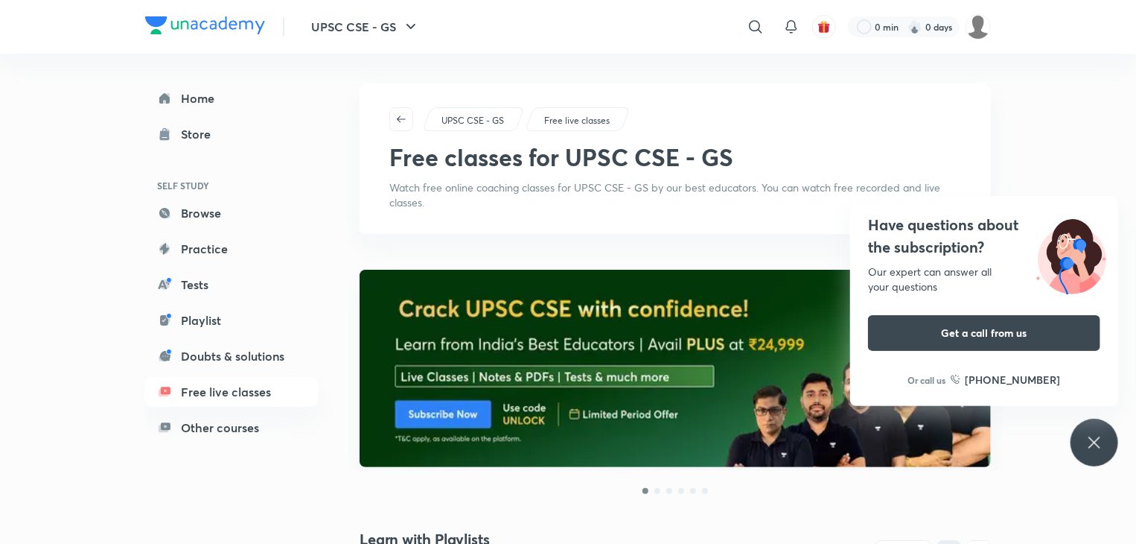
click at [1090, 433] on icon at bounding box center [1095, 442] width 18 height 18
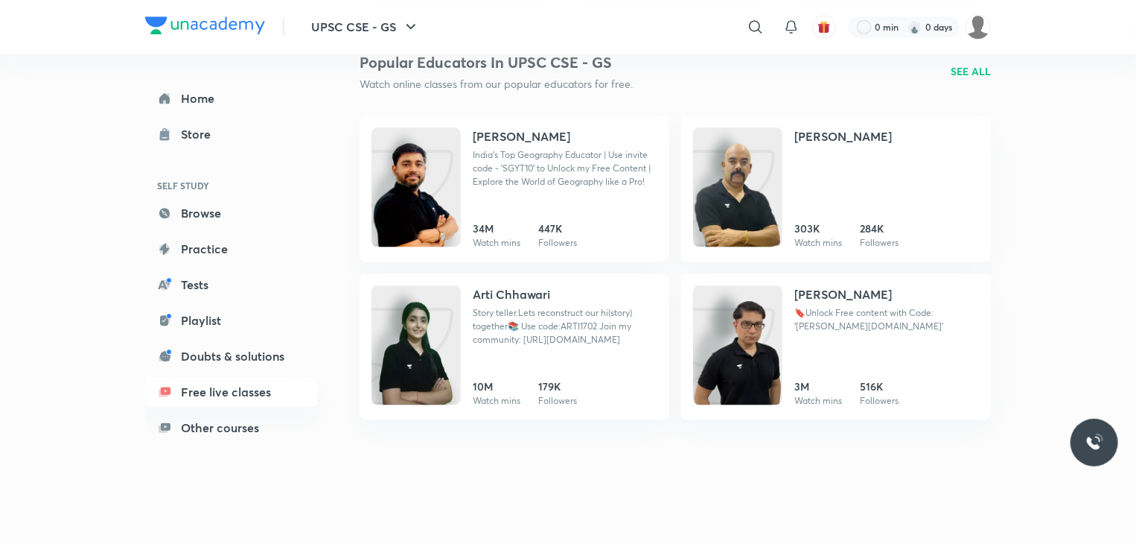
scroll to position [1996, 0]
click at [268, 388] on link "Free live classes" at bounding box center [231, 392] width 173 height 30
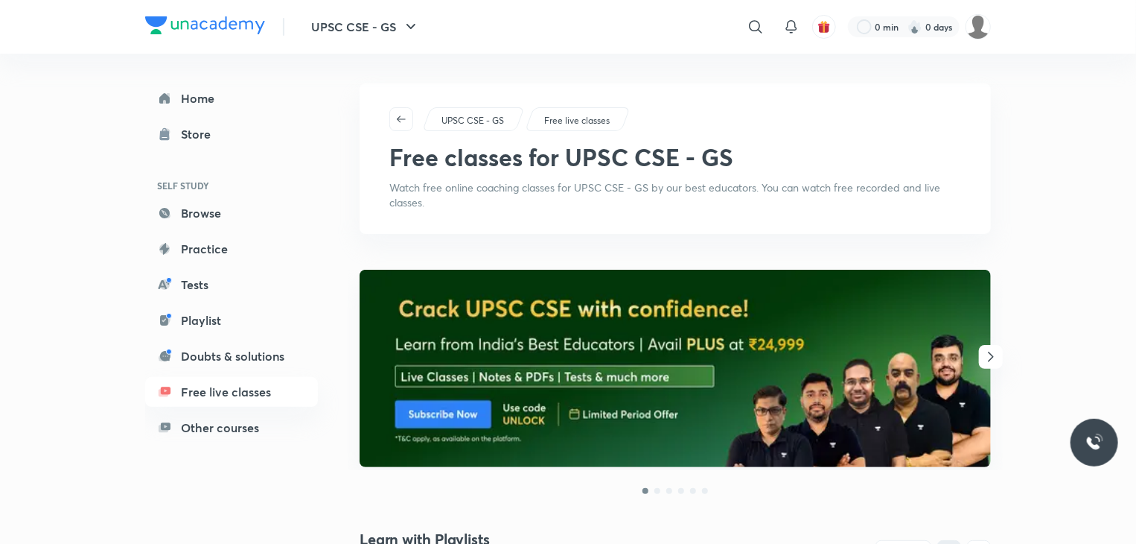
click at [588, 118] on p "Free live classes" at bounding box center [577, 120] width 66 height 13
click at [579, 107] on div "Free live classes" at bounding box center [578, 119] width 106 height 24
click at [584, 120] on p "Free live classes" at bounding box center [577, 120] width 66 height 13
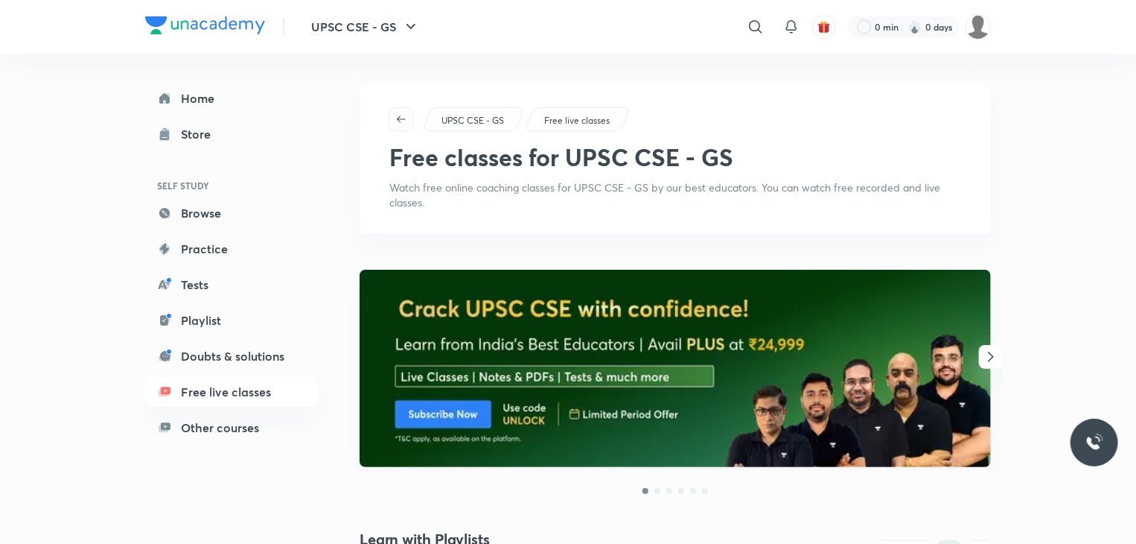
click at [584, 120] on p "Free live classes" at bounding box center [577, 120] width 66 height 13
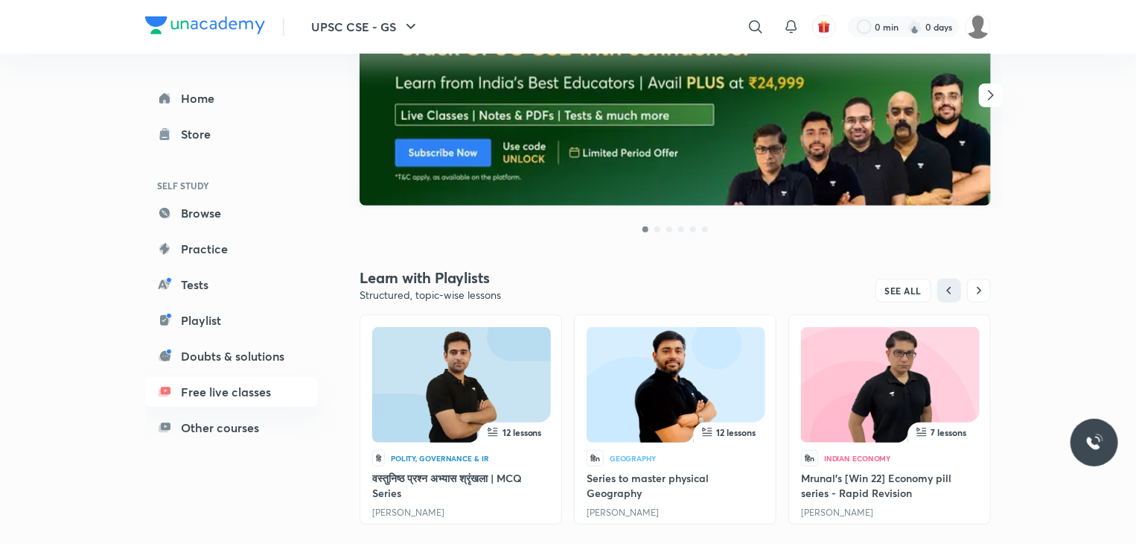
scroll to position [340, 0]
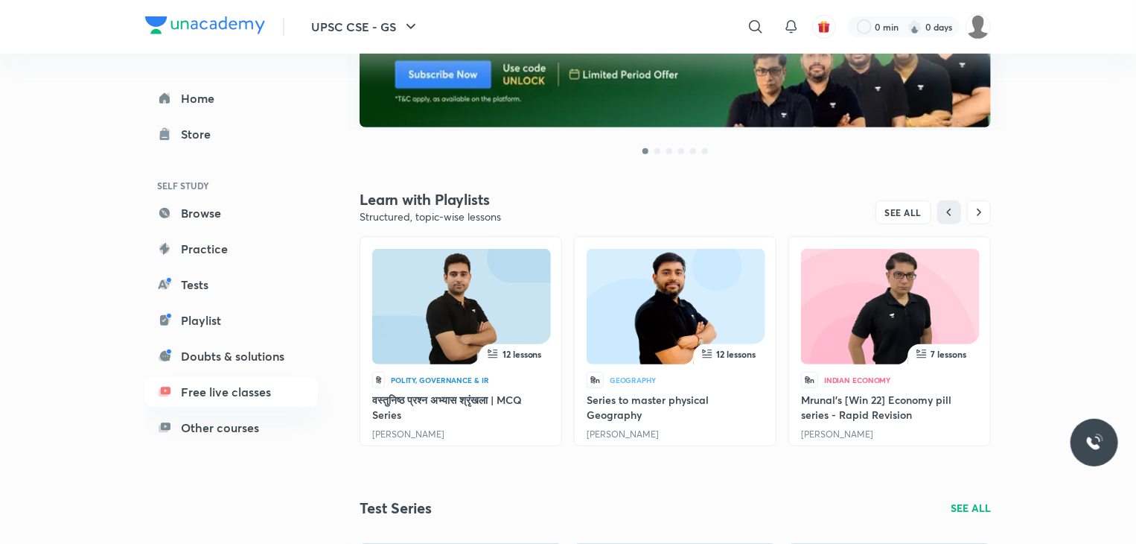
click at [709, 313] on img at bounding box center [676, 309] width 127 height 115
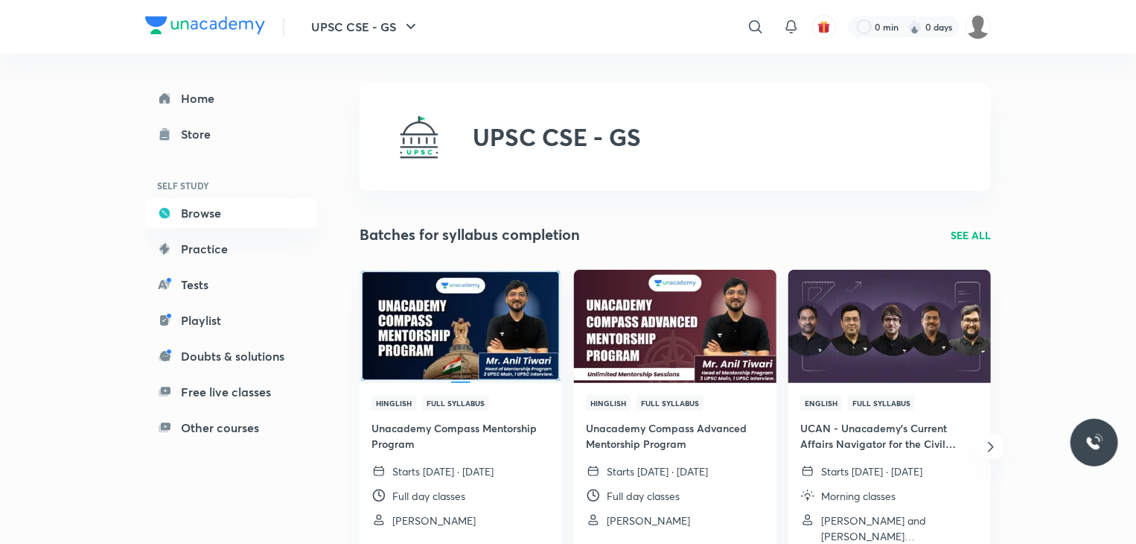
click at [300, 402] on link "Free live classes" at bounding box center [231, 392] width 173 height 30
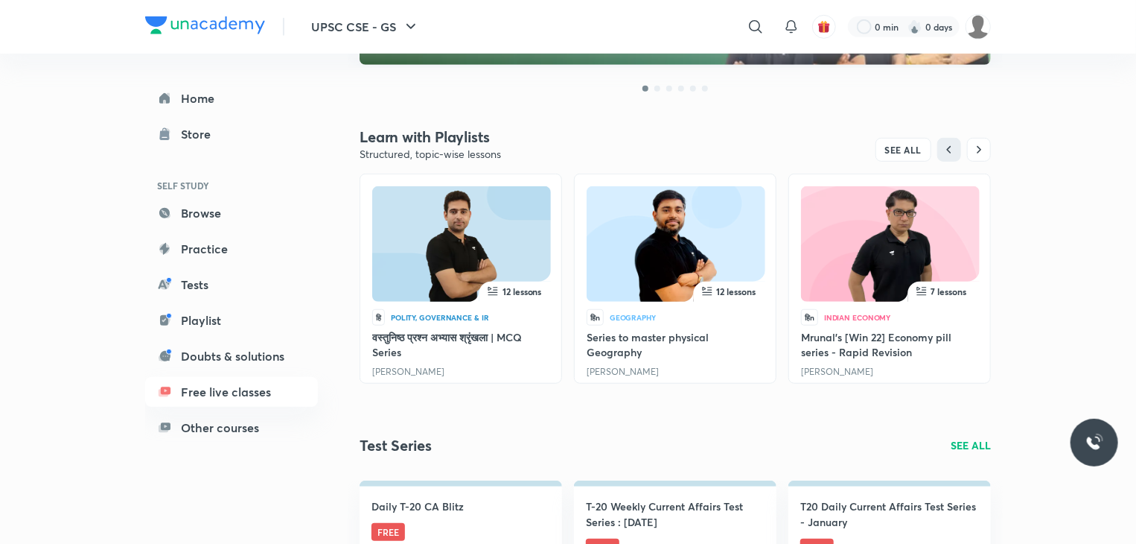
scroll to position [512, 0]
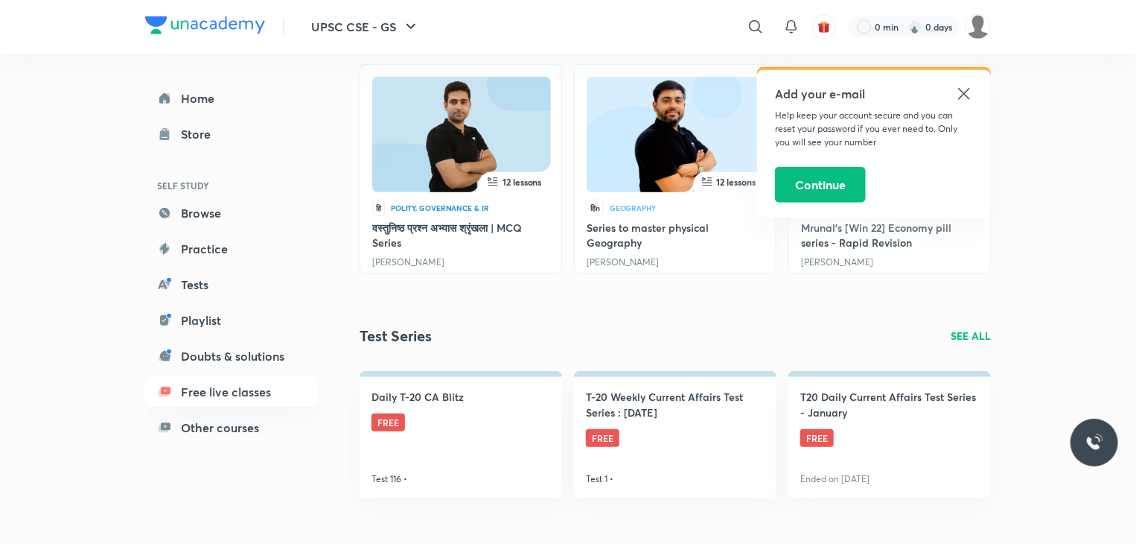
click at [967, 93] on icon at bounding box center [964, 94] width 18 height 18
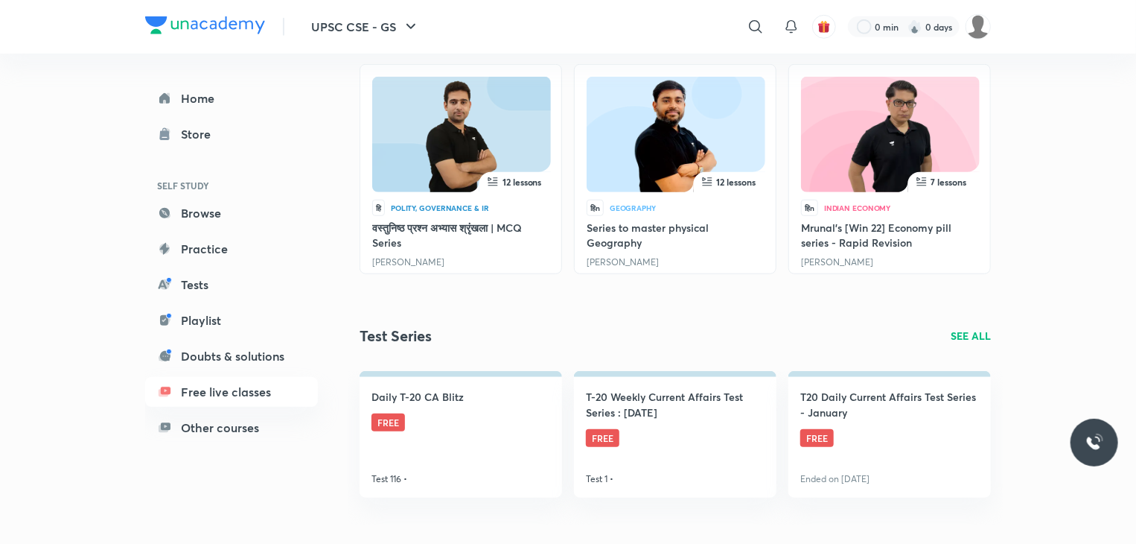
click at [745, 180] on span "12 lessons" at bounding box center [736, 182] width 39 height 12
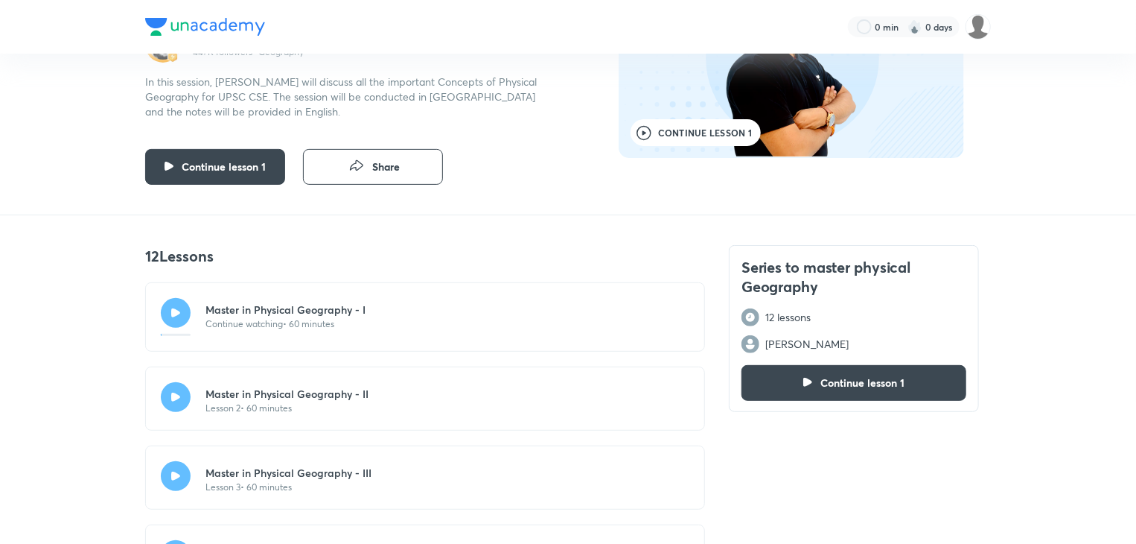
scroll to position [166, 0]
click at [472, 311] on div "Master in Physical Geography - I Continue watching • 60 minutes" at bounding box center [425, 317] width 560 height 69
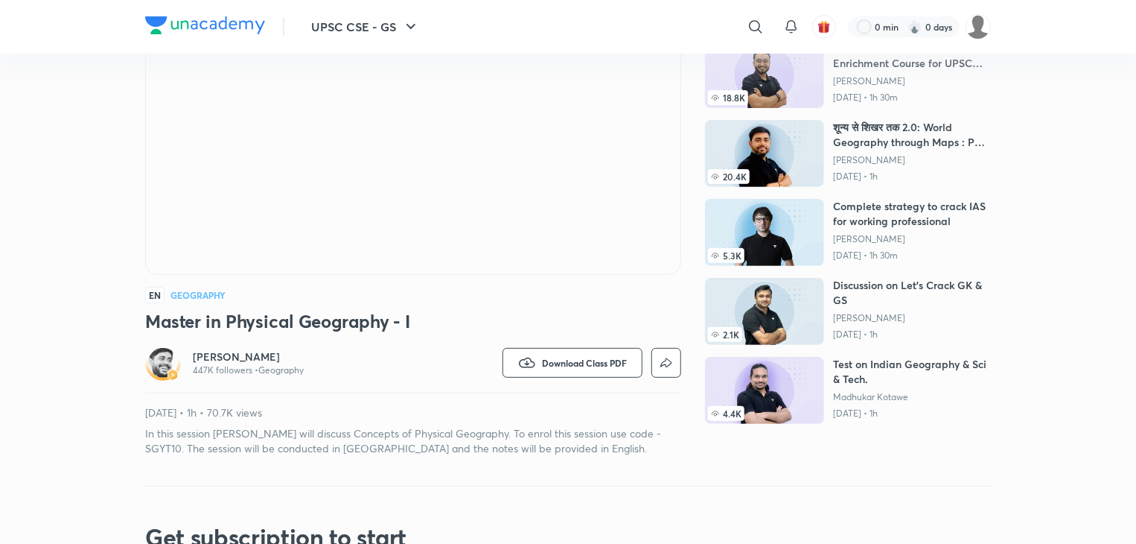
scroll to position [206, 0]
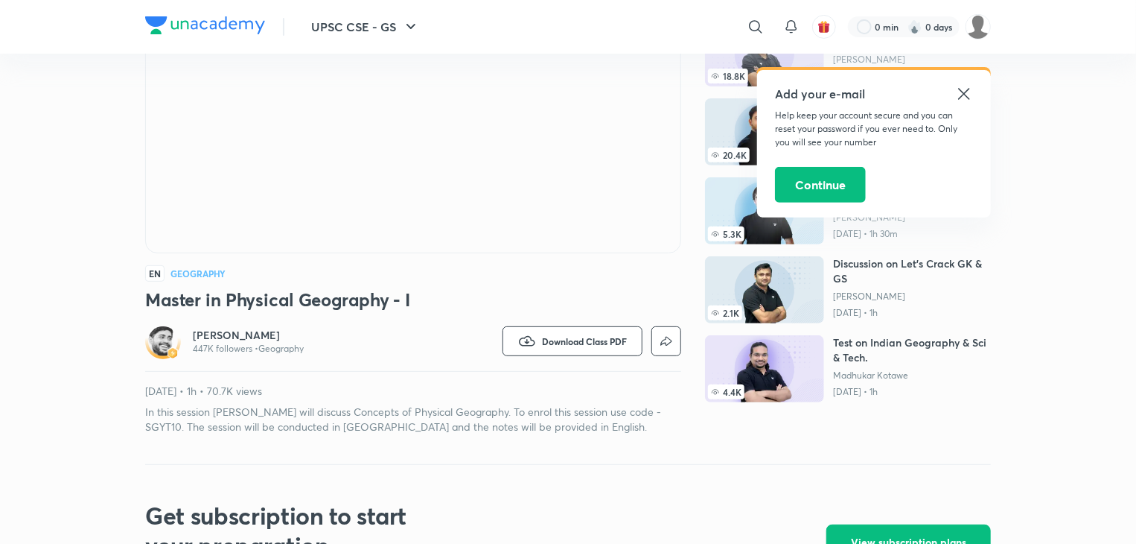
click at [961, 92] on icon at bounding box center [964, 94] width 18 height 18
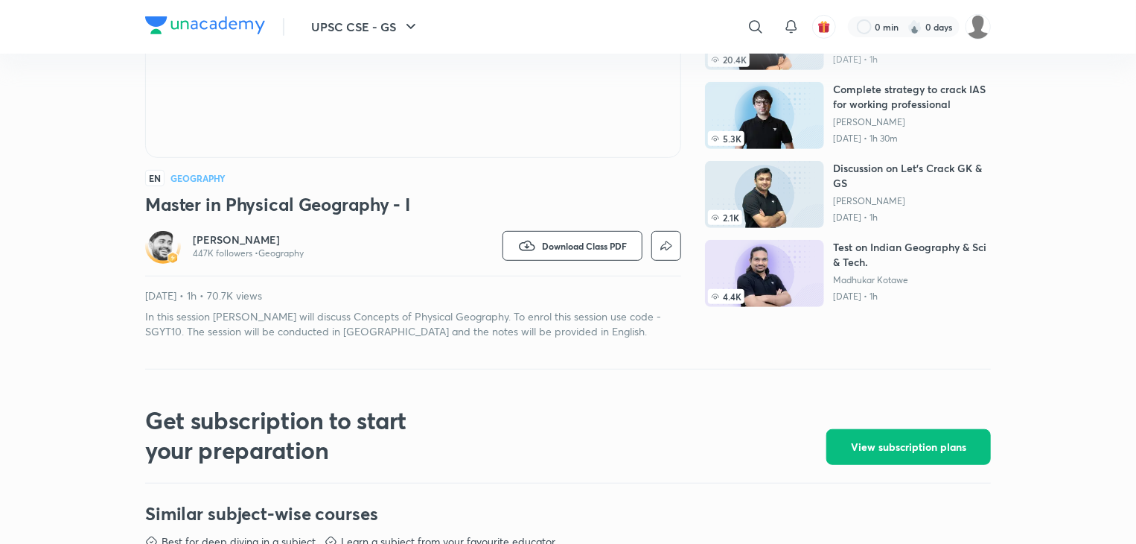
scroll to position [0, 0]
